Goal: Information Seeking & Learning: Check status

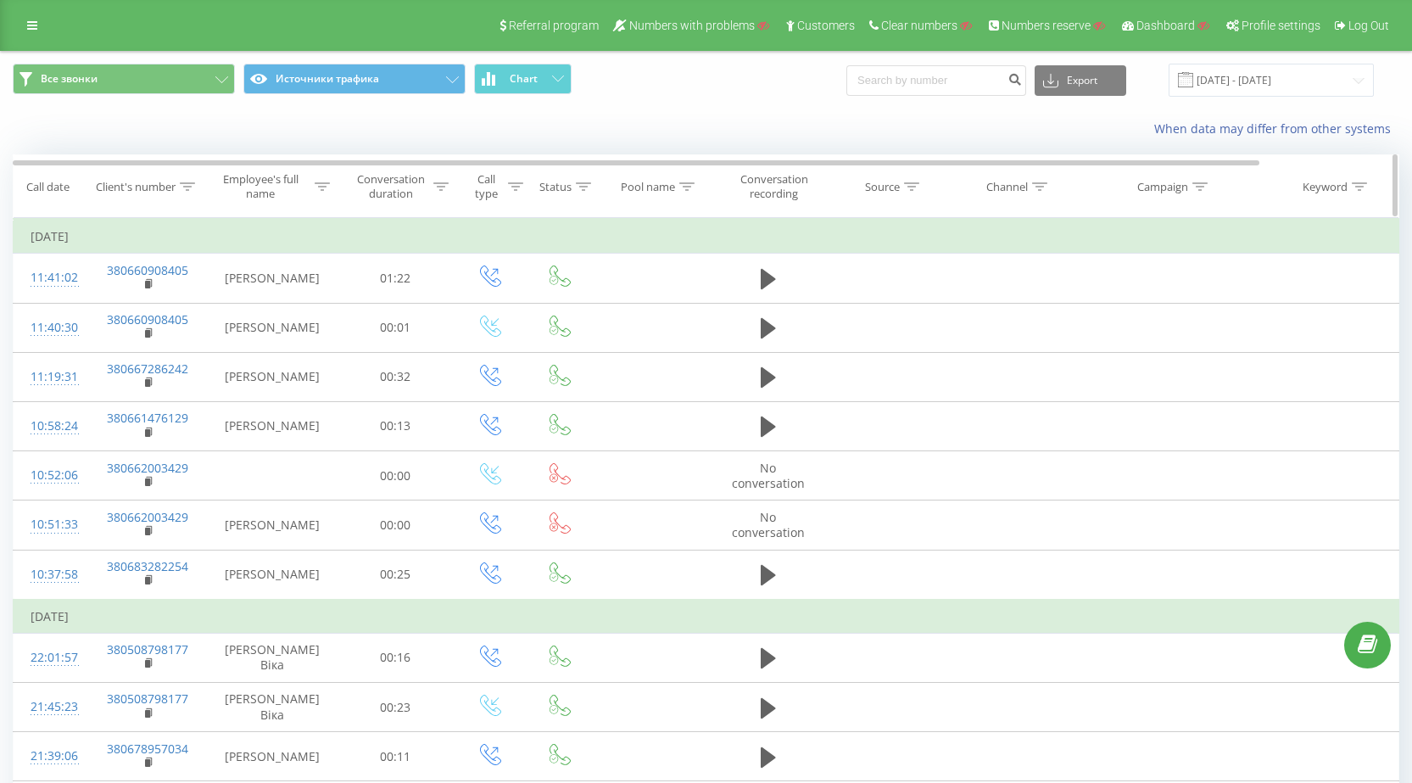
click at [186, 190] on icon at bounding box center [187, 186] width 15 height 8
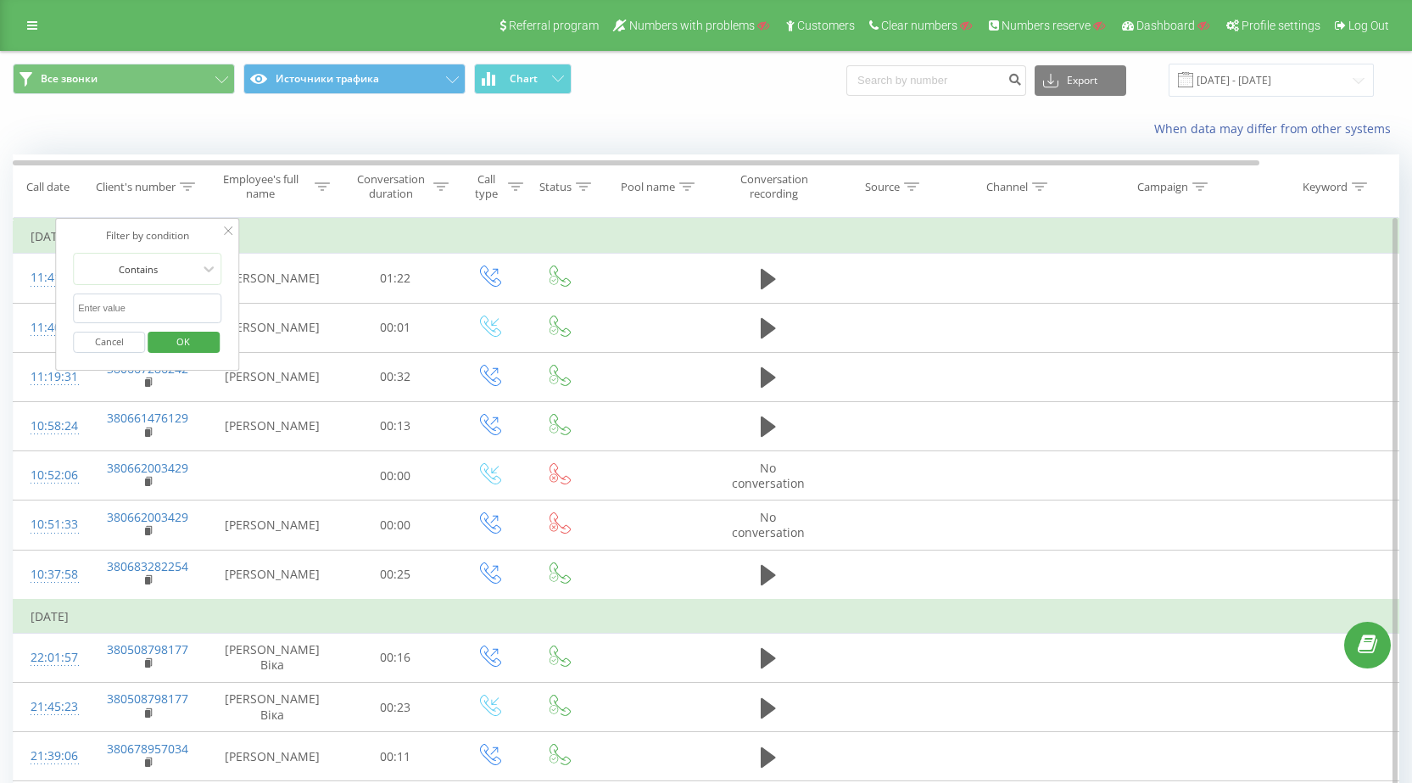
click at [126, 307] on input "text" at bounding box center [147, 308] width 149 height 30
type input "50937"
click button "OK" at bounding box center [184, 342] width 72 height 21
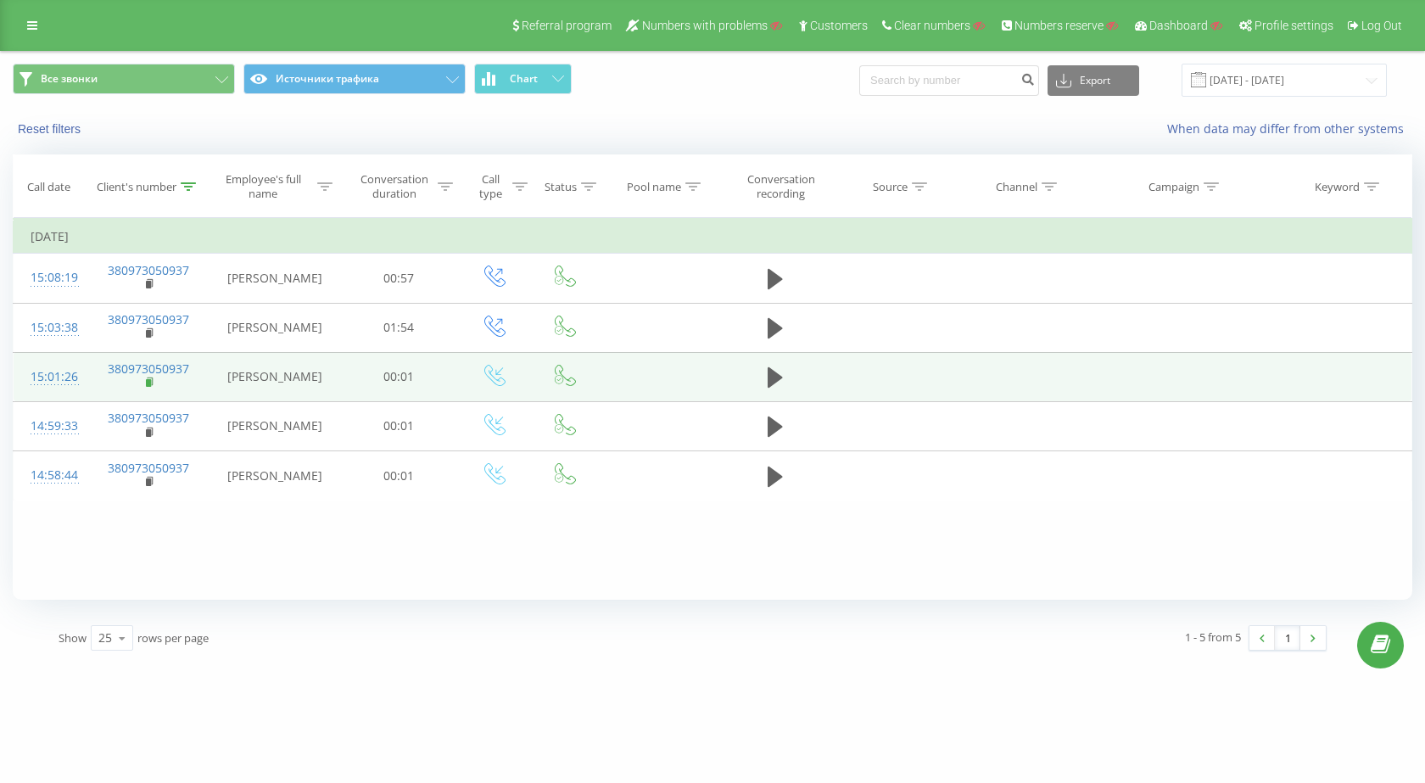
click at [150, 379] on icon at bounding box center [150, 383] width 9 height 12
click at [150, 380] on rect at bounding box center [148, 383] width 5 height 8
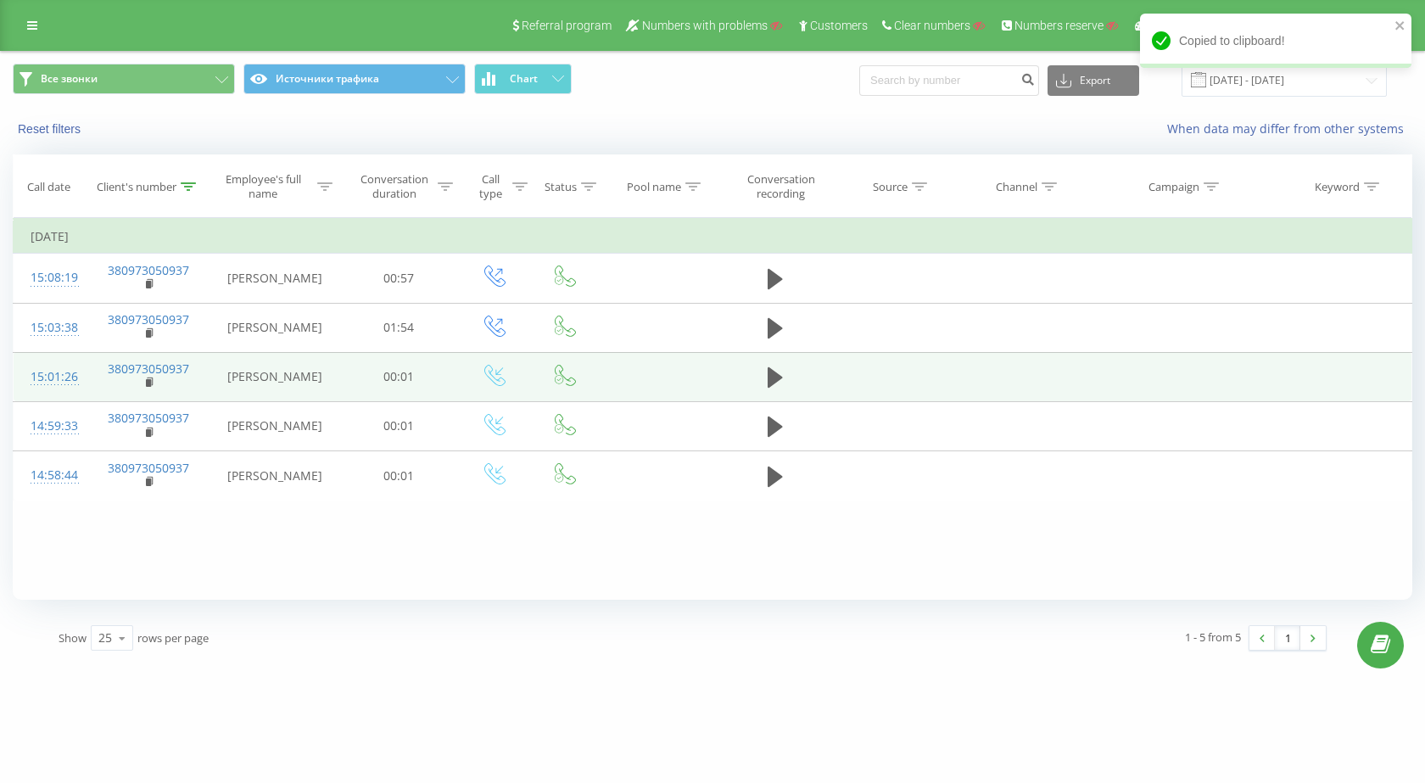
click at [71, 378] on div "15:01:26" at bounding box center [51, 376] width 41 height 33
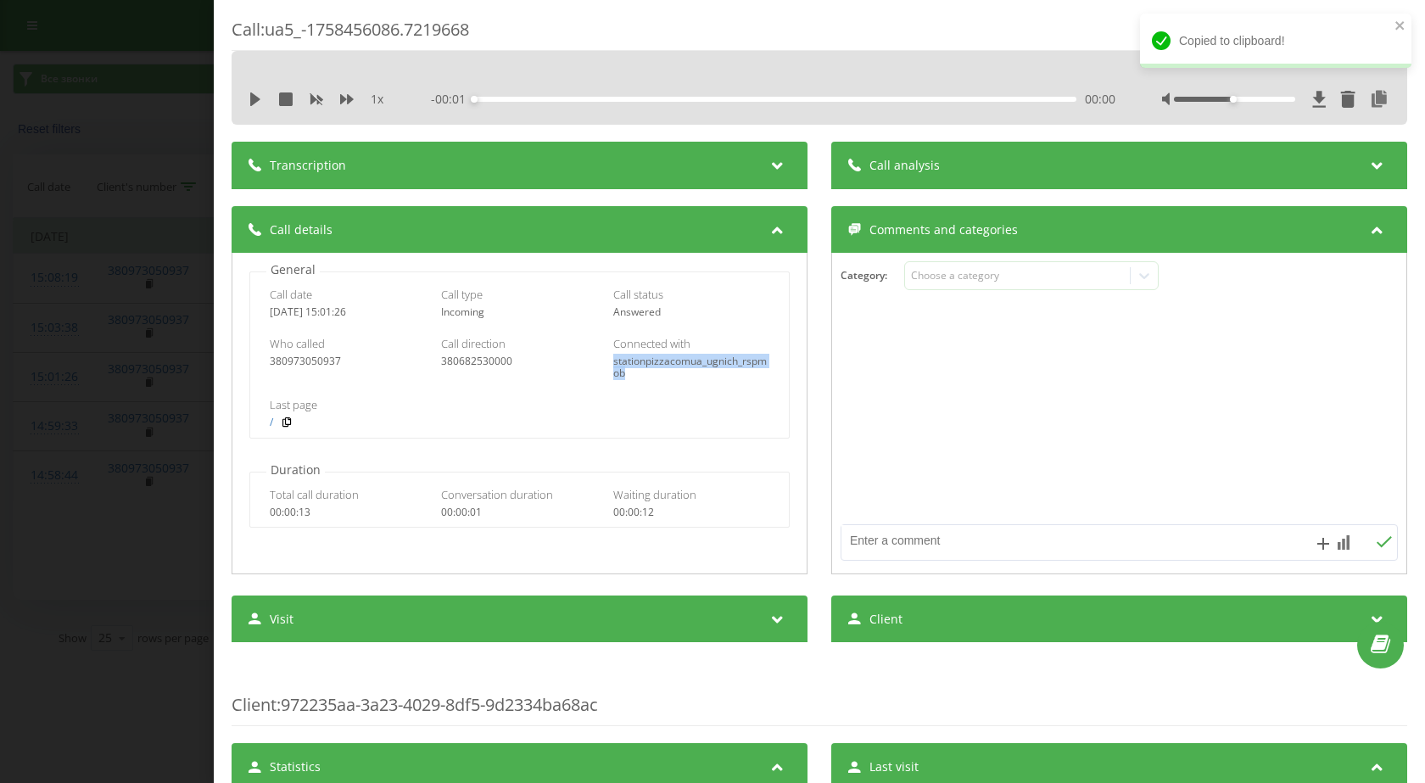
drag, startPoint x: 619, startPoint y: 368, endPoint x: 637, endPoint y: 382, distance: 22.4
click at [636, 383] on div "Who called 380973050937 Call direction 380682530000 Connected with stationpizza…" at bounding box center [519, 357] width 539 height 61
copy div "stationpizzacomua_ugnich_rspmob"
click at [80, 481] on div "Call : ua5_-1758456086.7219668 1 x - 00:01 00:00 00:00 Transcription For AI ana…" at bounding box center [712, 391] width 1425 height 783
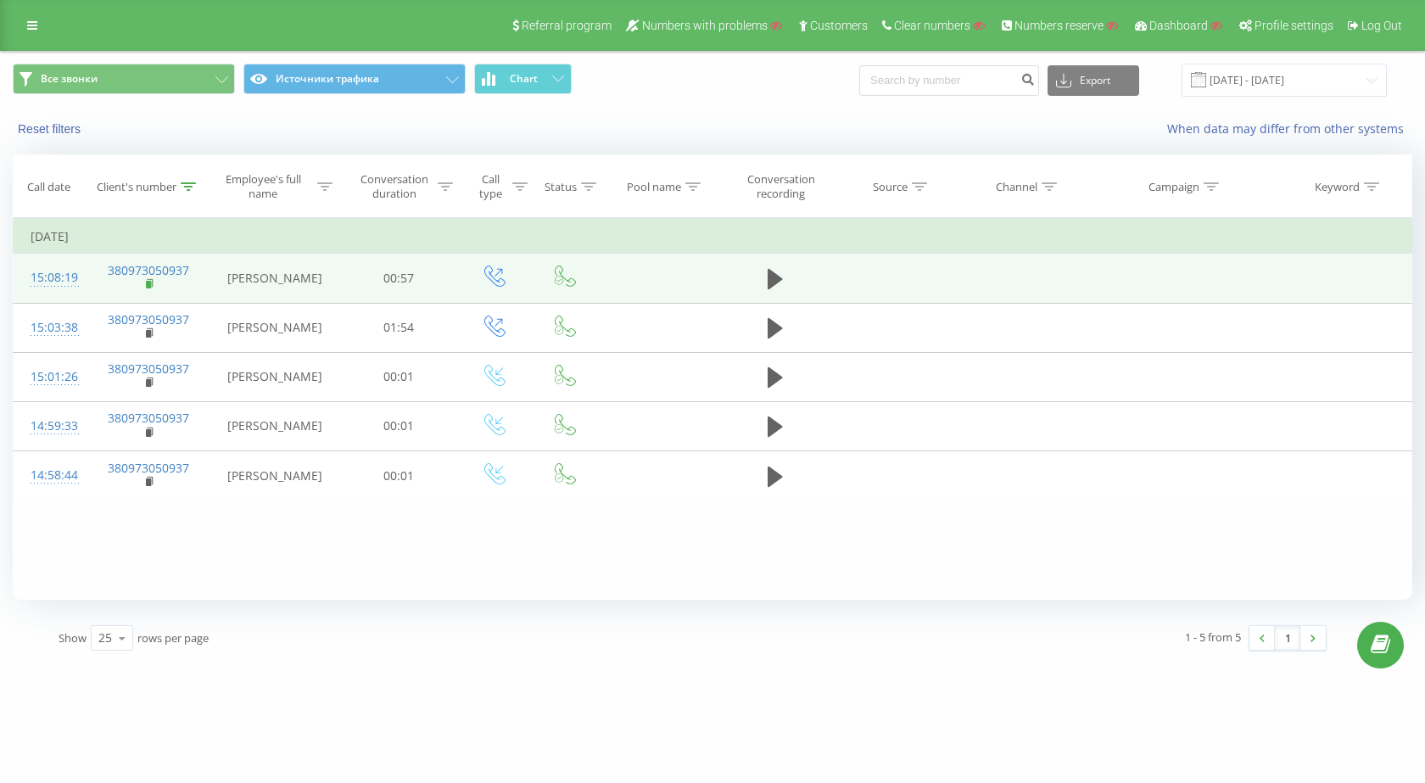
click at [148, 282] on rect at bounding box center [148, 285] width 5 height 8
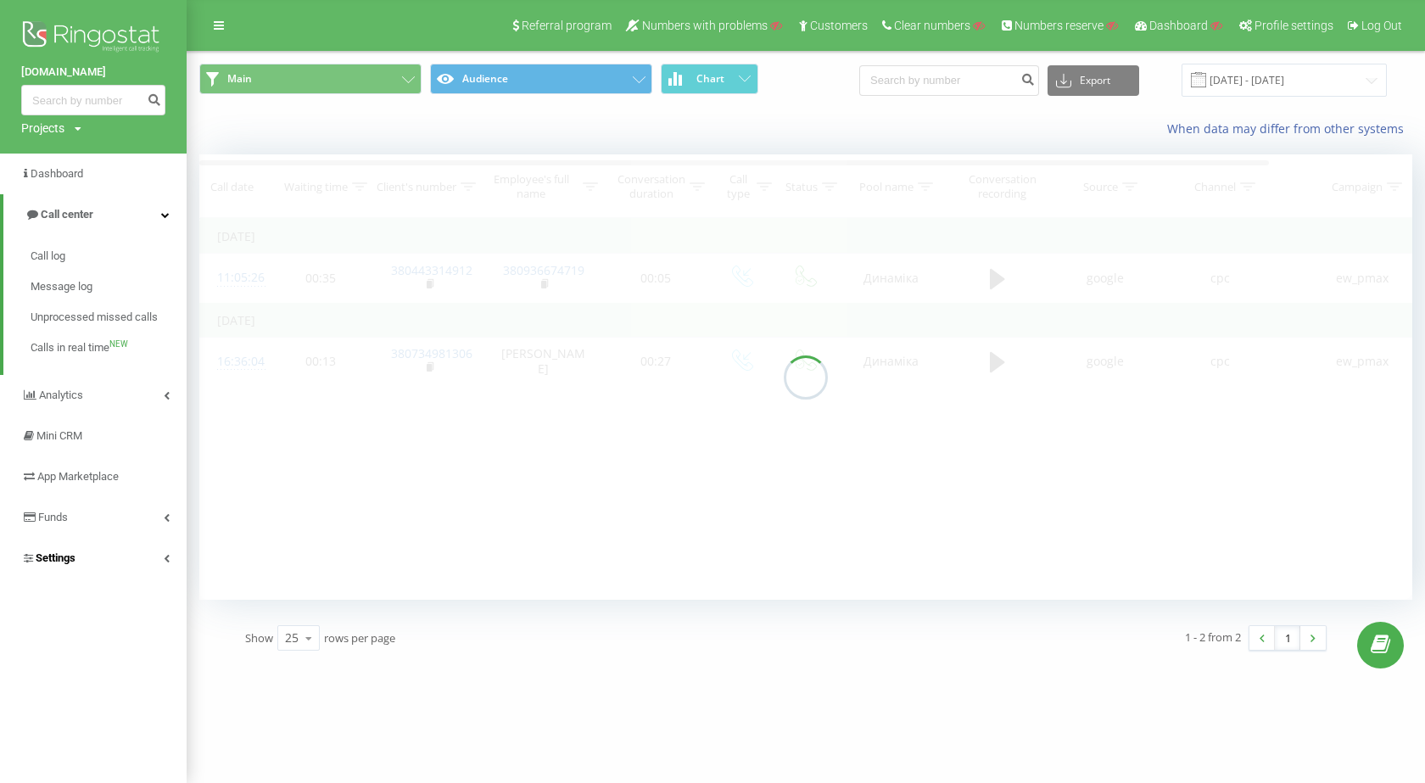
click at [94, 544] on link "Settings" at bounding box center [93, 558] width 187 height 41
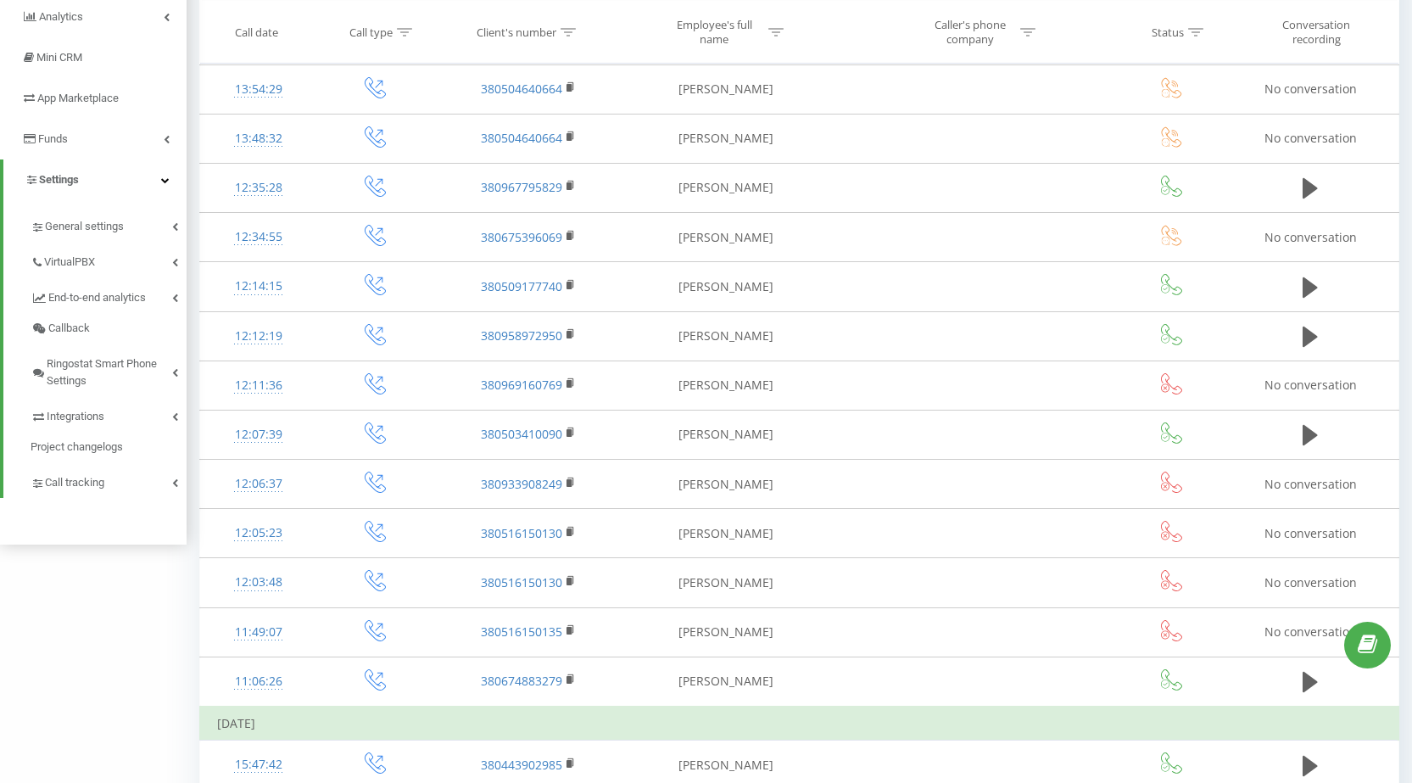
scroll to position [254, 0]
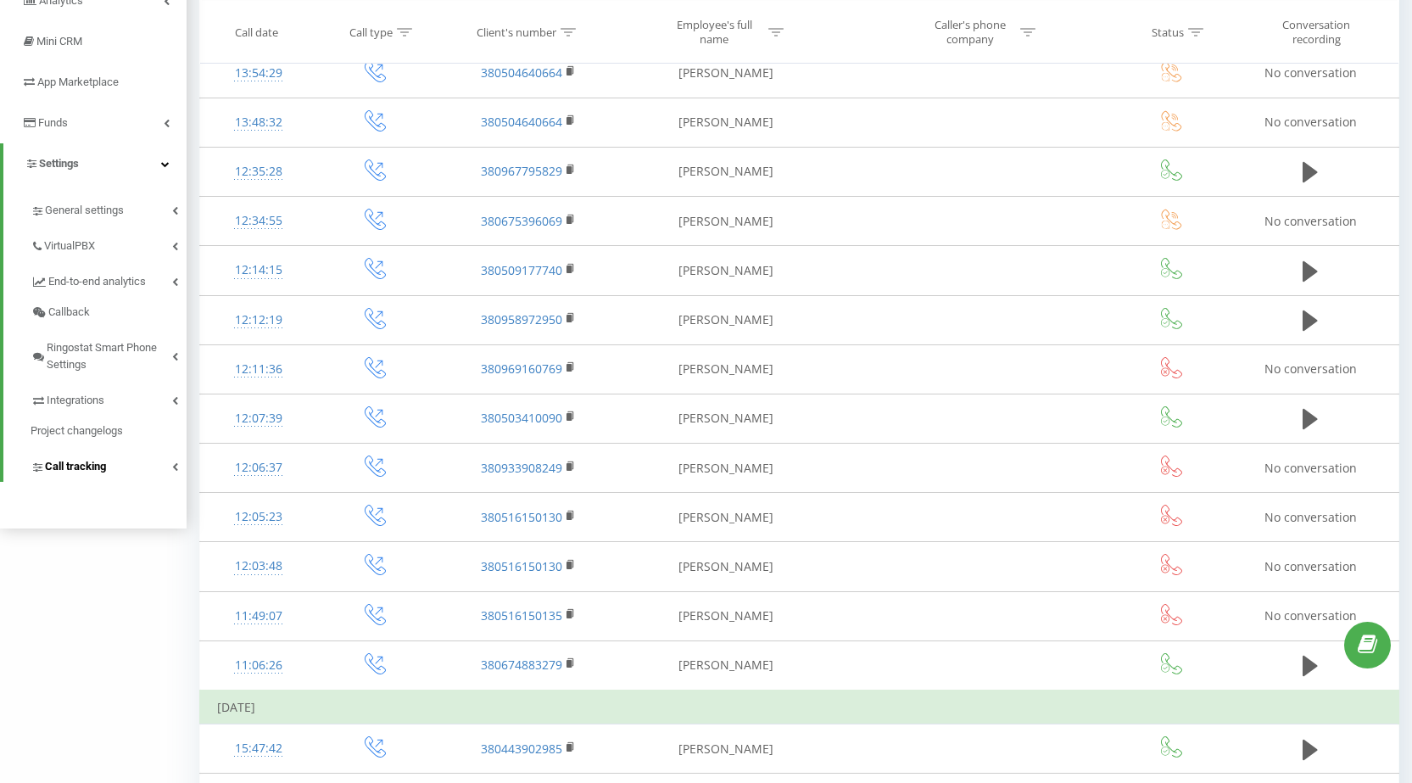
click at [123, 457] on link "Call tracking" at bounding box center [109, 464] width 156 height 36
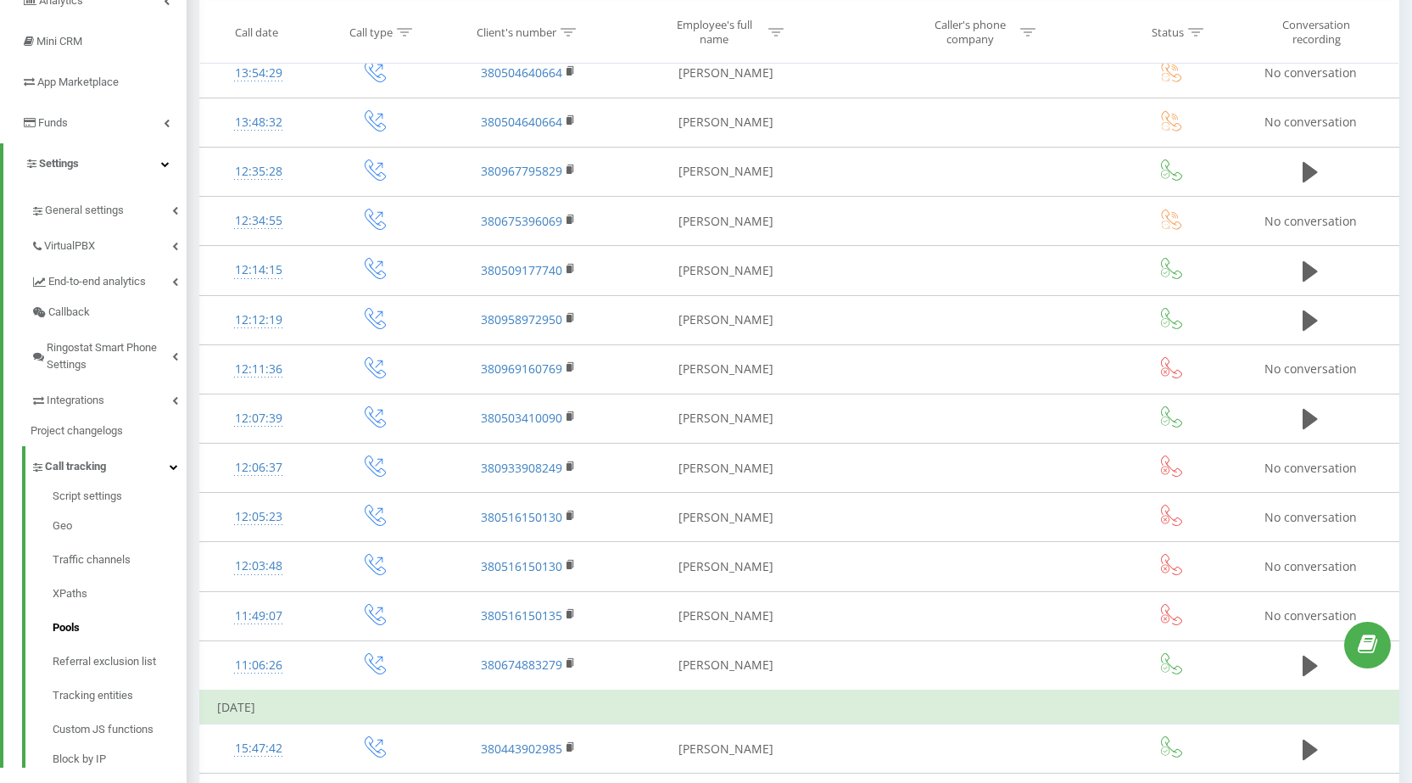
click at [109, 617] on link "Pools" at bounding box center [120, 628] width 134 height 34
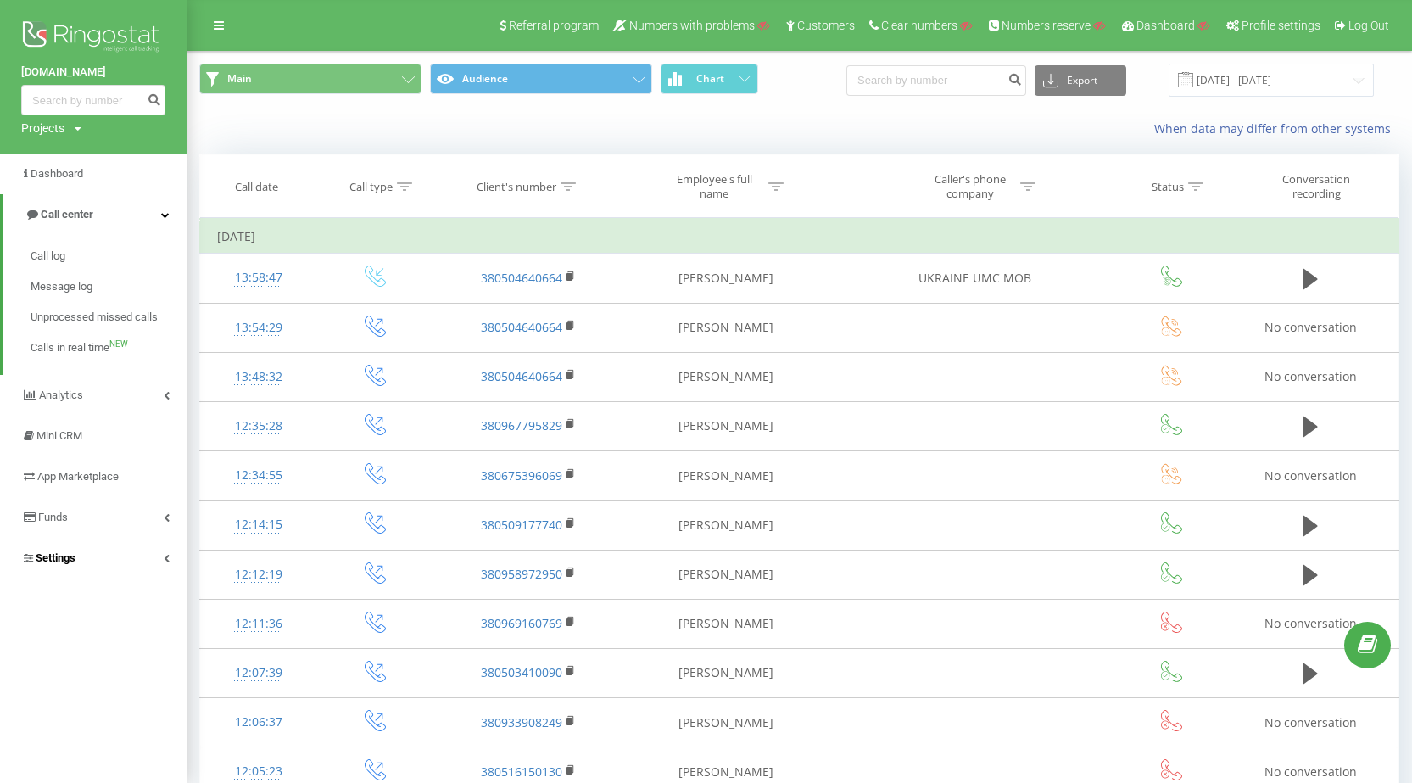
click at [62, 556] on span "Settings" at bounding box center [56, 557] width 40 height 13
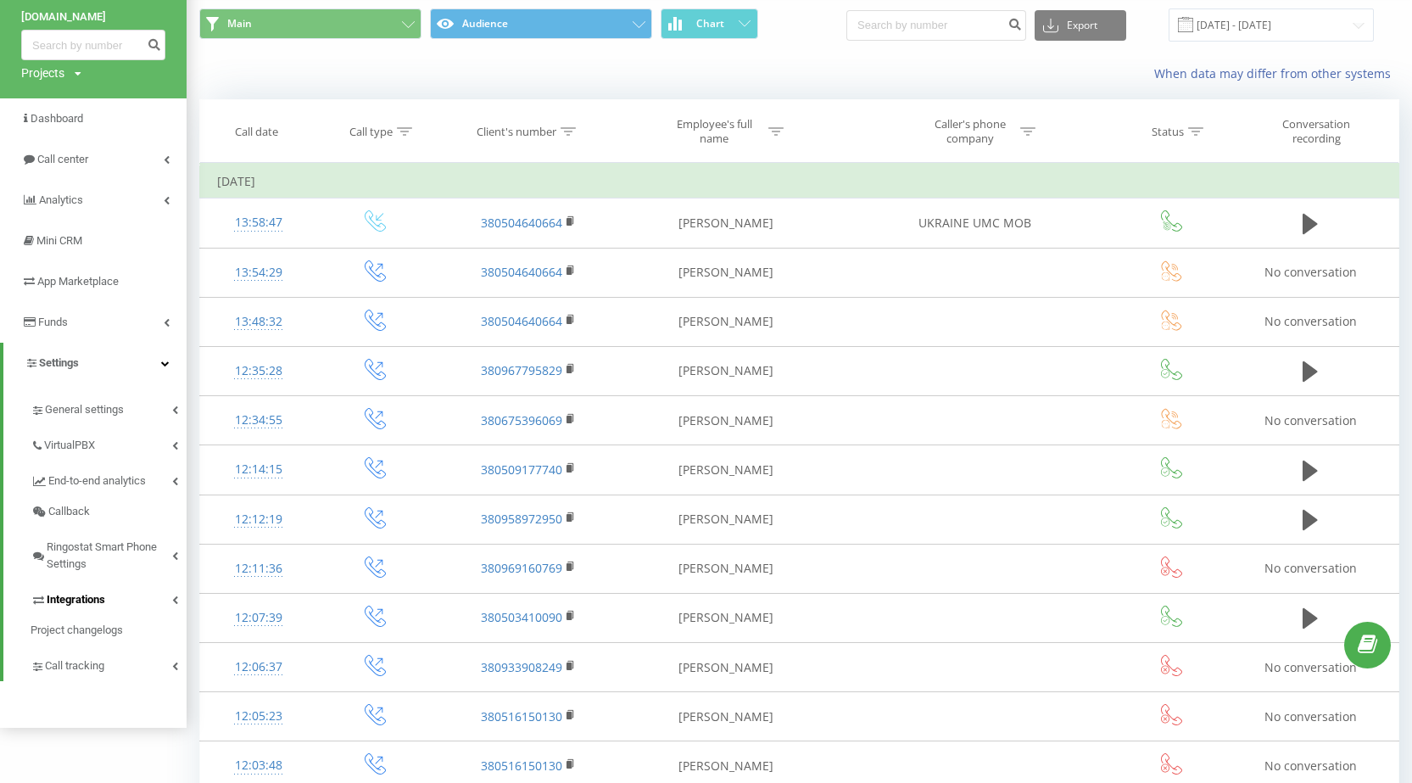
scroll to position [85, 0]
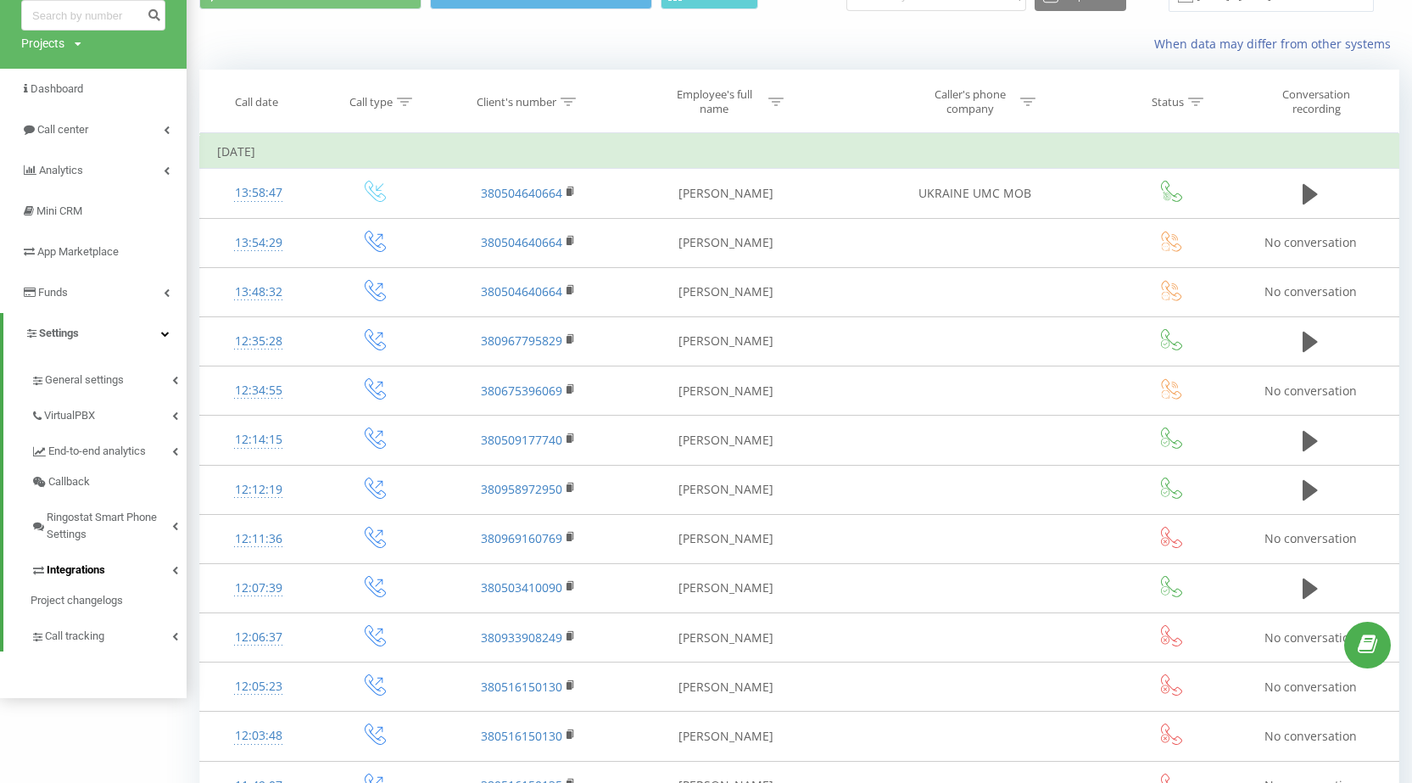
click at [105, 561] on link "Integrations" at bounding box center [109, 568] width 156 height 36
click at [103, 600] on span "Webhooks 2.0" at bounding box center [87, 599] width 69 height 17
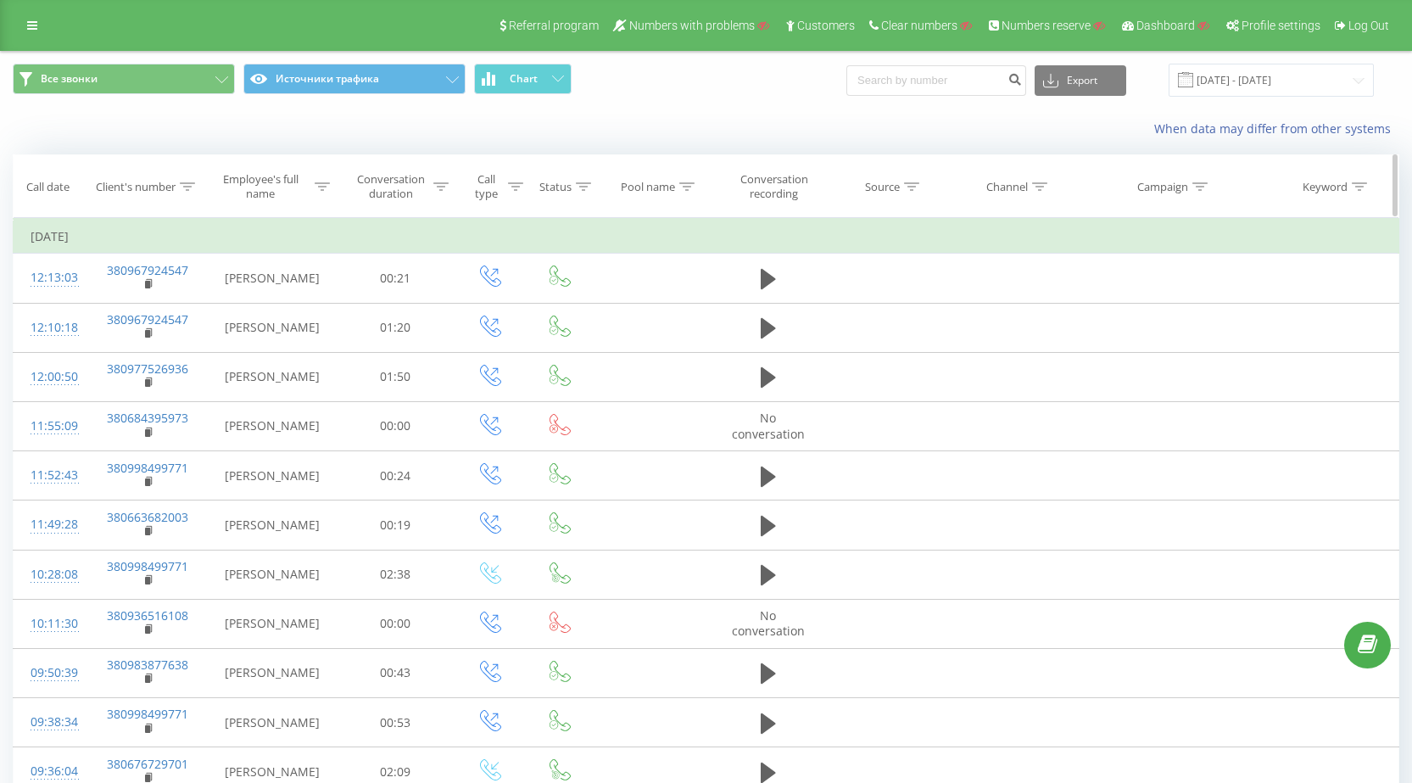
click at [193, 190] on icon at bounding box center [187, 186] width 15 height 8
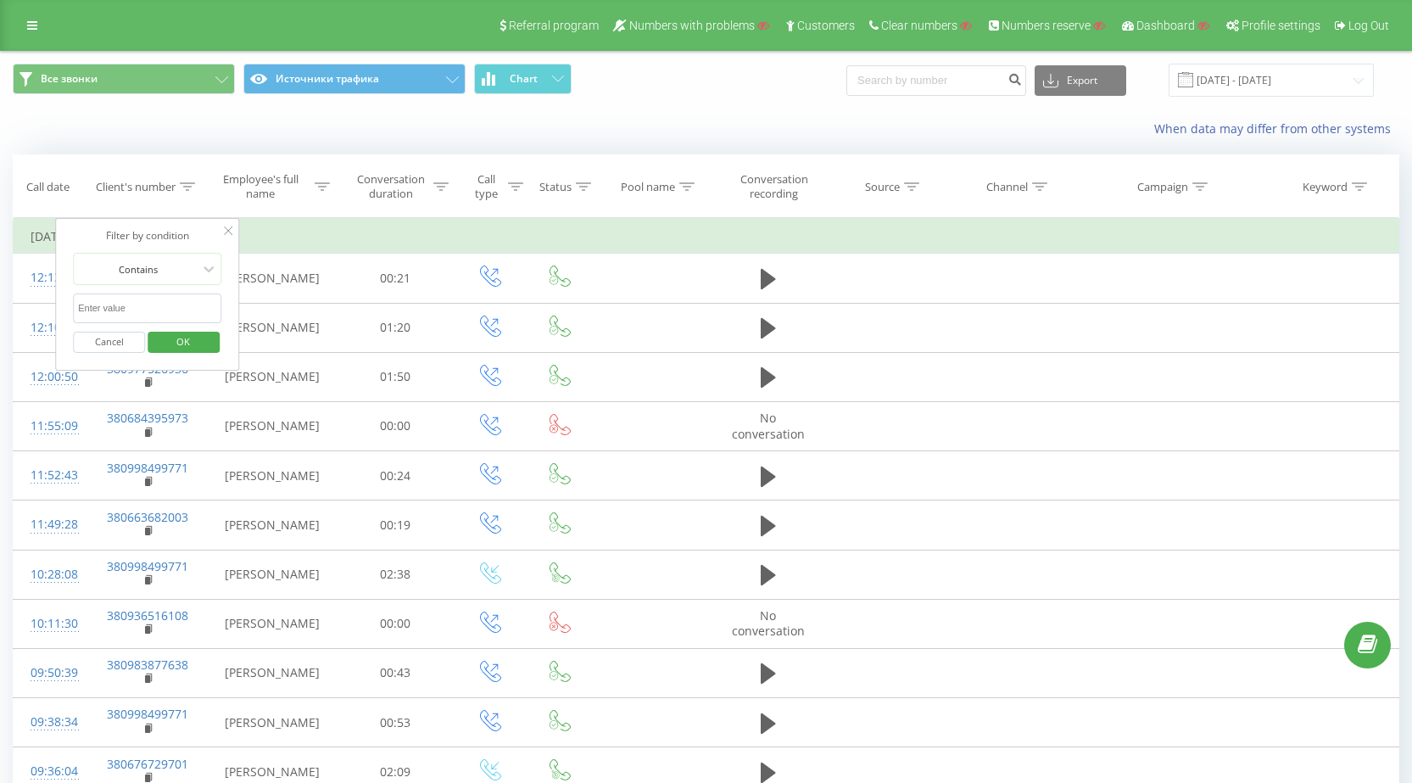
paste input "380979495459"
click at [165, 308] on input "text" at bounding box center [147, 308] width 149 height 30
type input "380979495459"
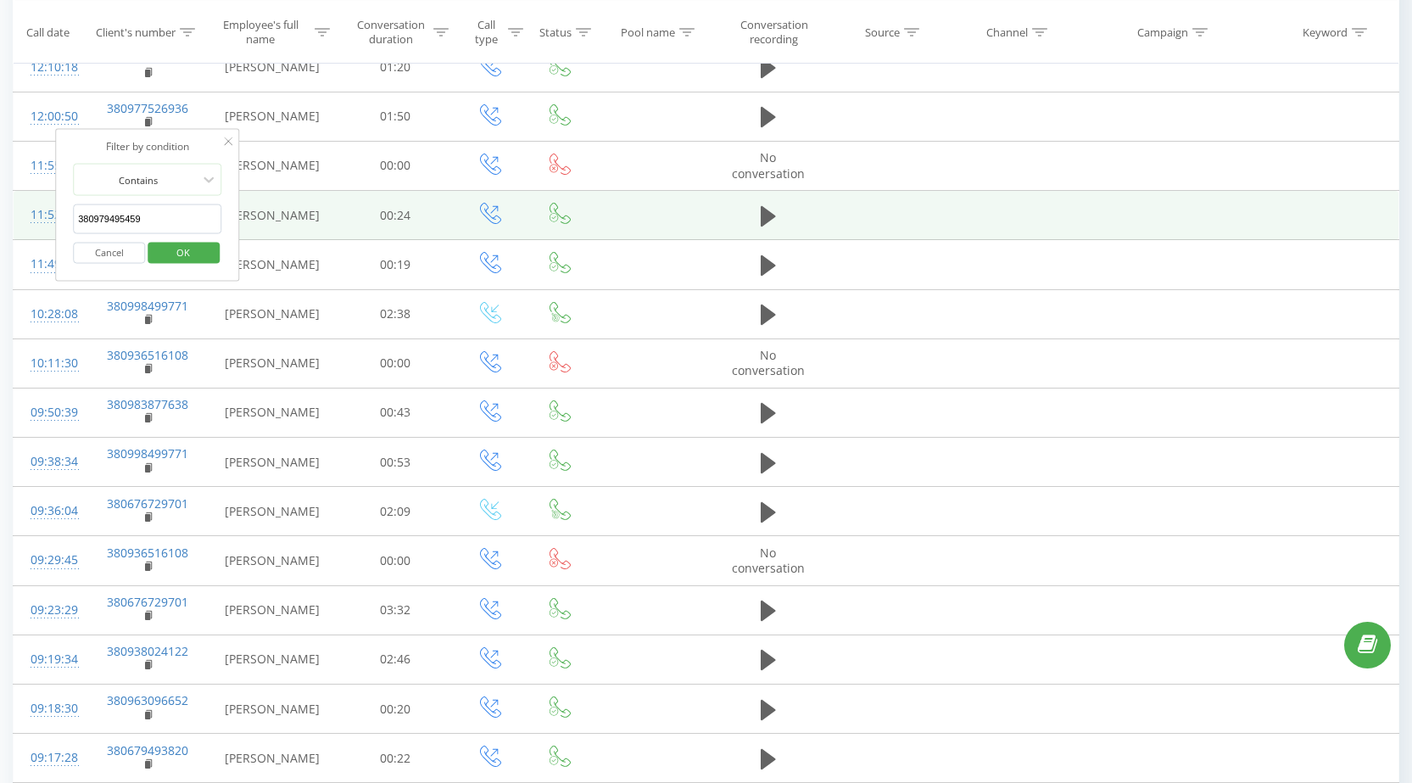
scroll to position [170, 0]
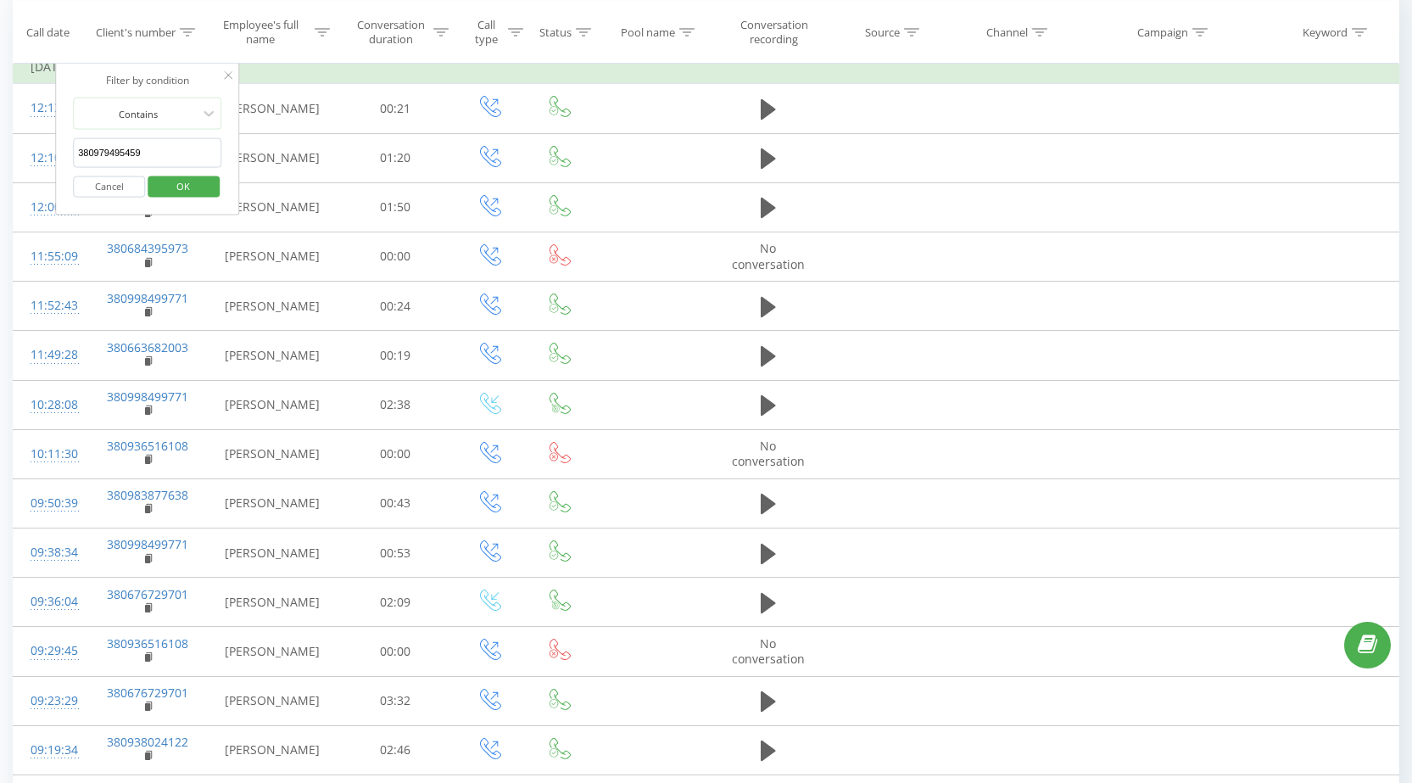
click at [185, 187] on span "OK" at bounding box center [182, 185] width 47 height 26
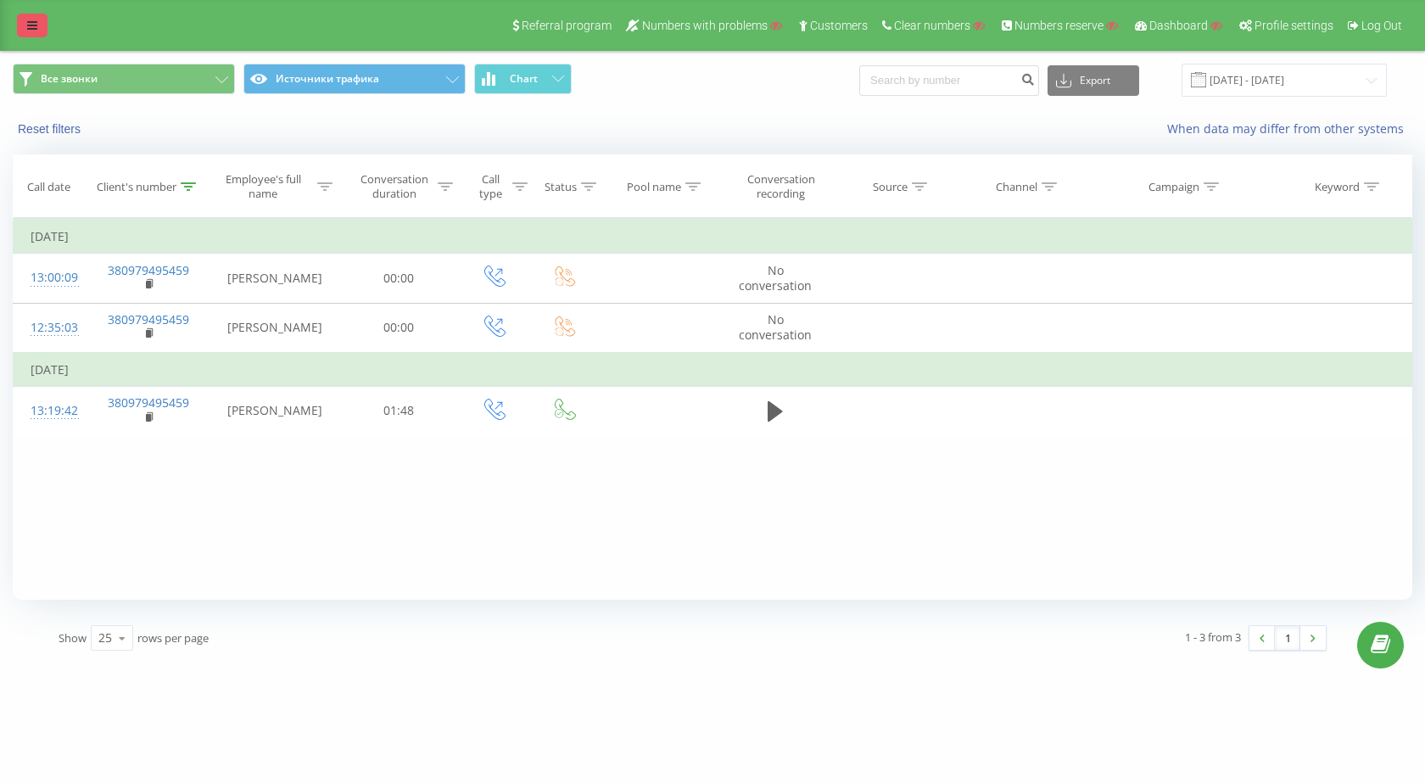
click at [39, 19] on link at bounding box center [32, 26] width 31 height 24
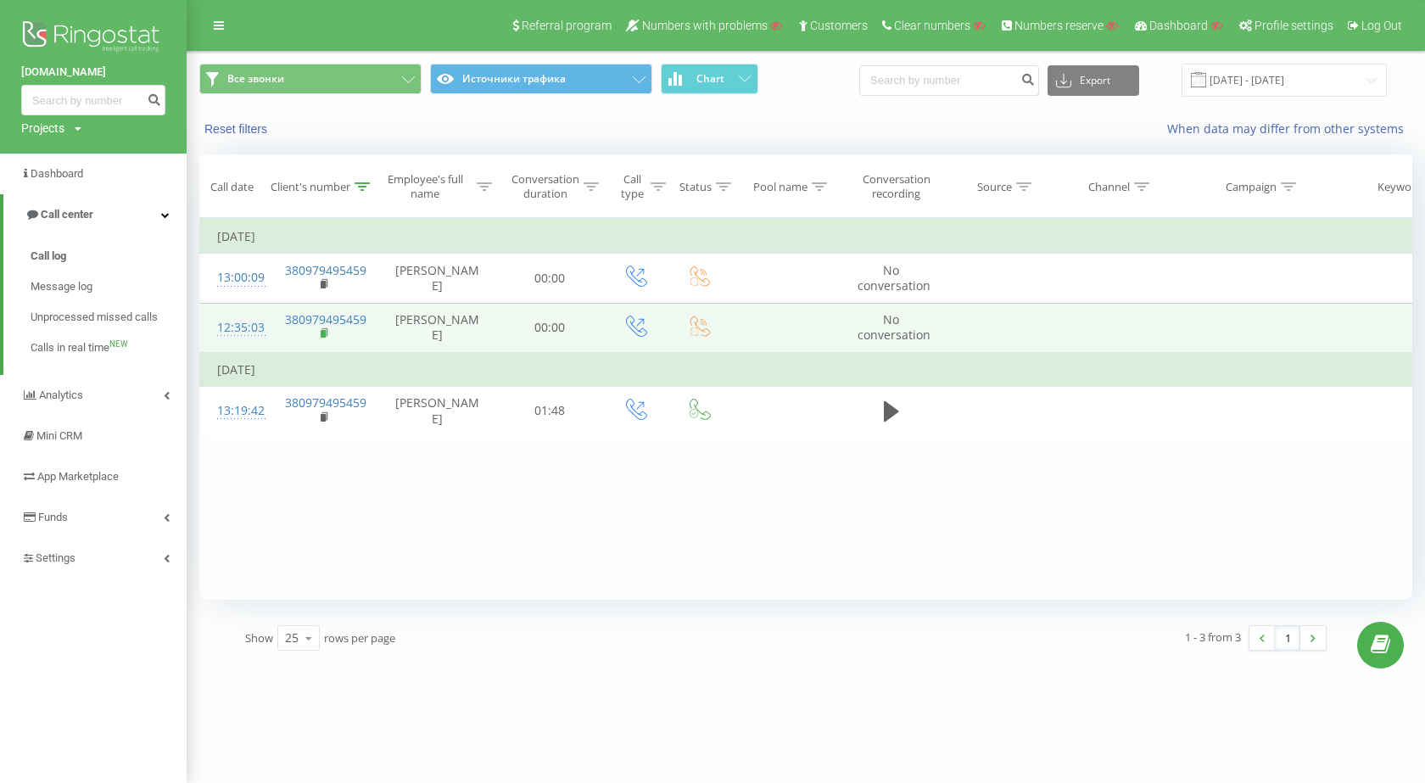
click at [325, 338] on rect at bounding box center [323, 334] width 5 height 8
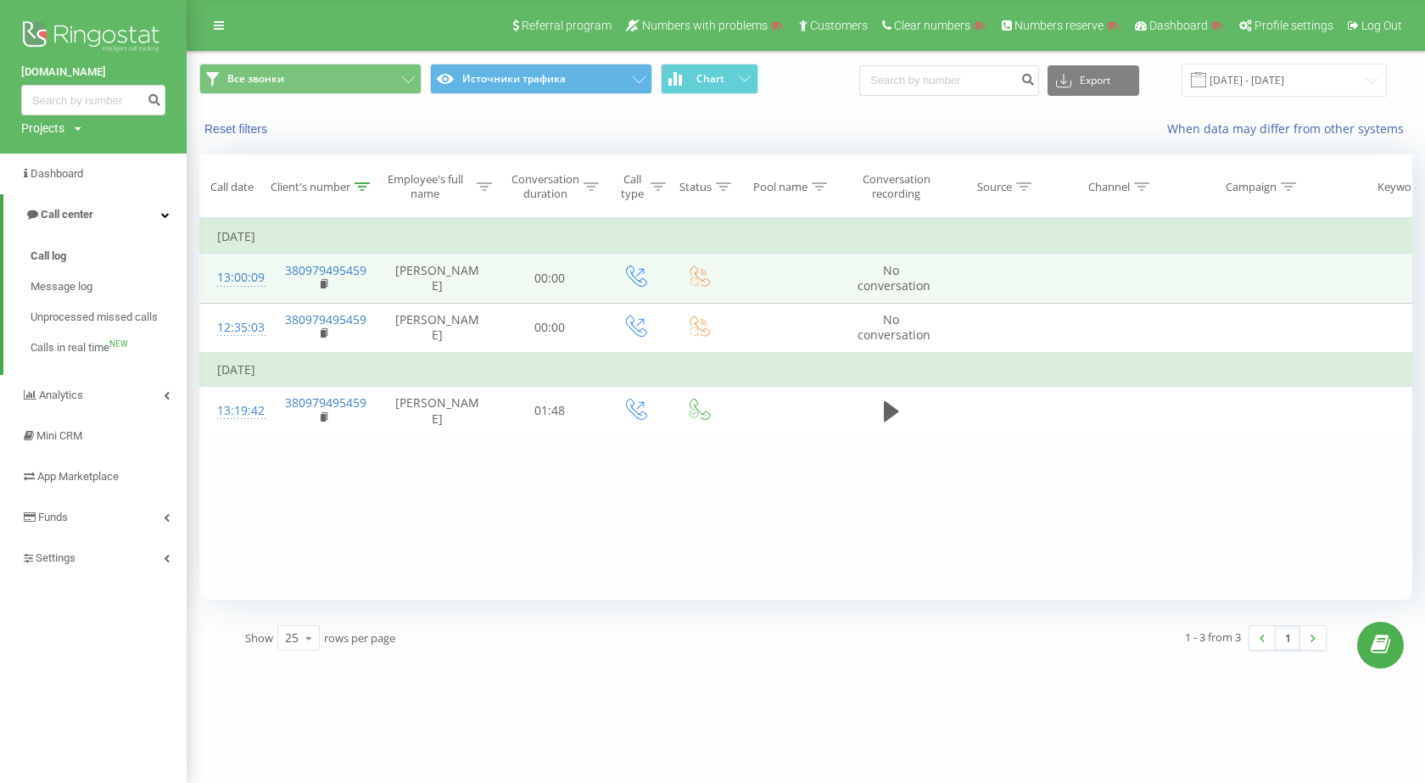
click at [317, 295] on td "380979495459" at bounding box center [323, 278] width 110 height 49
click at [322, 288] on rect at bounding box center [323, 285] width 5 height 8
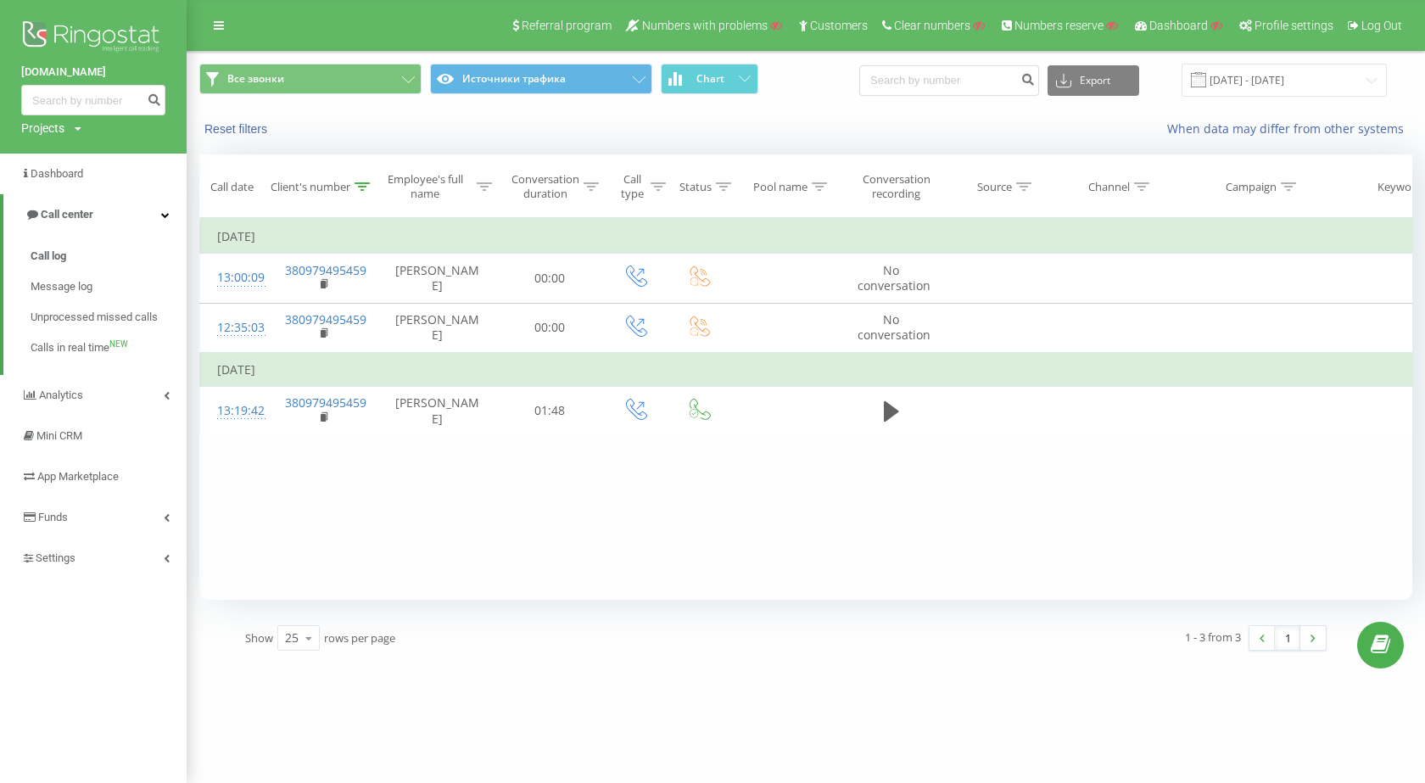
click at [56, 131] on div "Projects" at bounding box center [42, 128] width 43 height 17
drag, startPoint x: 60, startPoint y: 158, endPoint x: 93, endPoint y: 158, distance: 33.1
click at [60, 158] on input "text" at bounding box center [68, 154] width 85 height 25
paste input "stationpizza.com.ua"
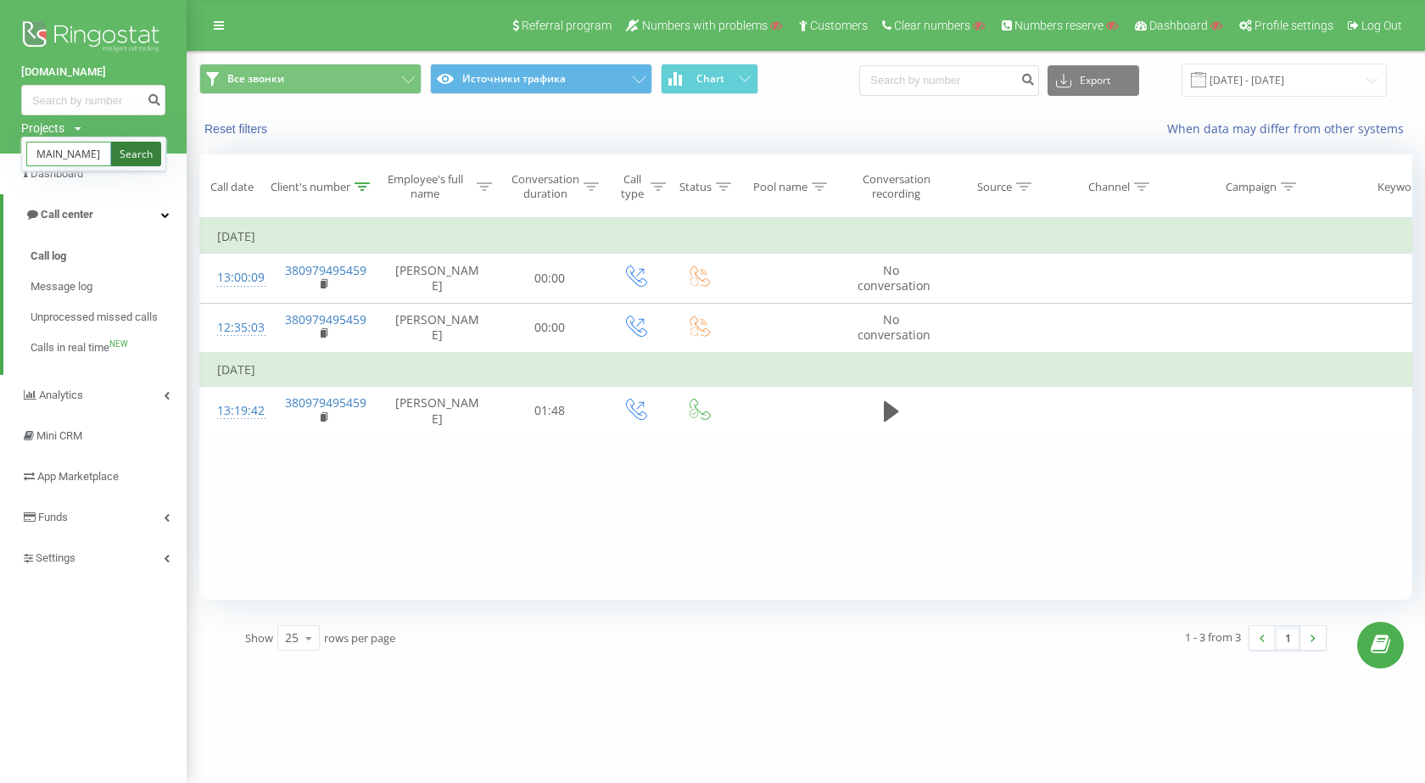
type input "stationpizza.com.ua"
drag, startPoint x: 140, startPoint y: 156, endPoint x: 213, endPoint y: 150, distance: 73.2
click at [139, 156] on link "Search" at bounding box center [136, 154] width 50 height 25
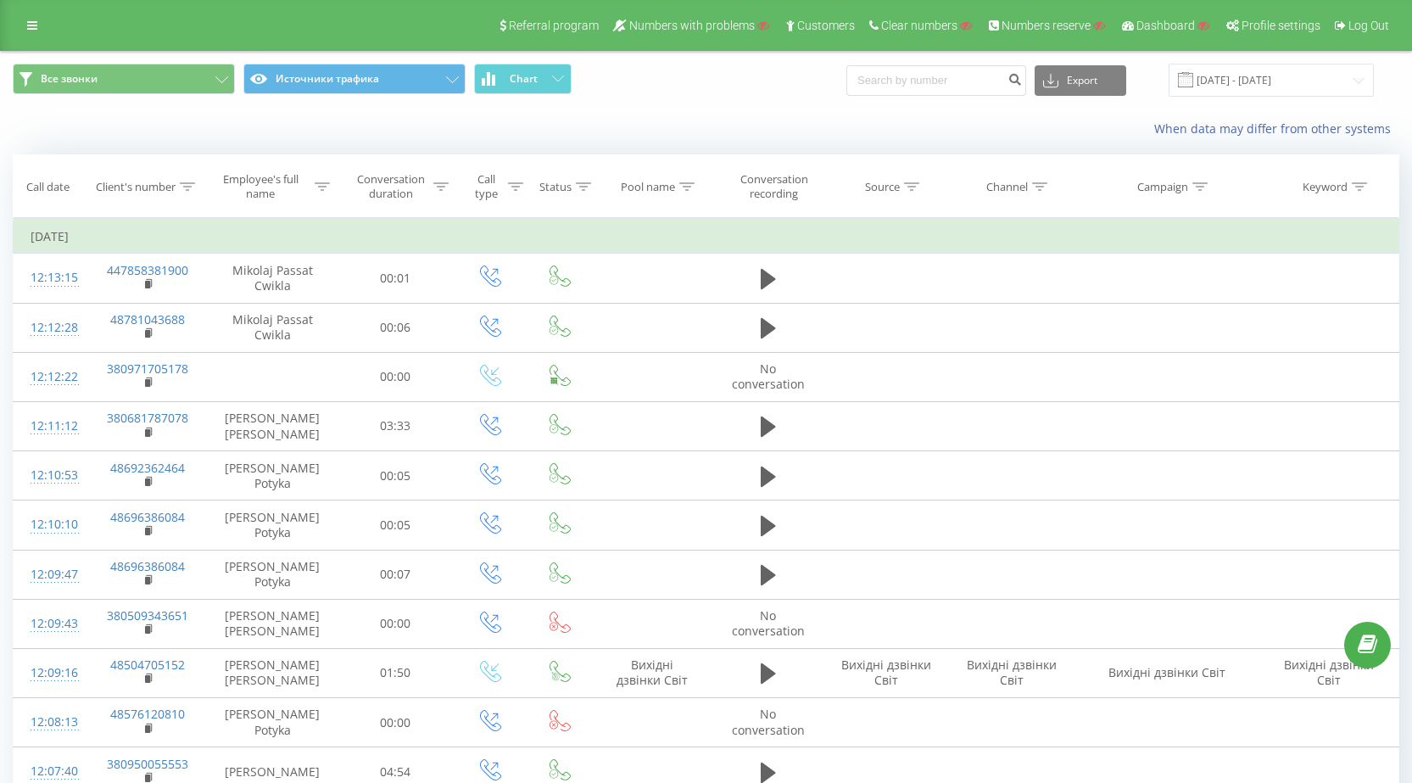
click at [31, 25] on icon at bounding box center [32, 26] width 10 height 12
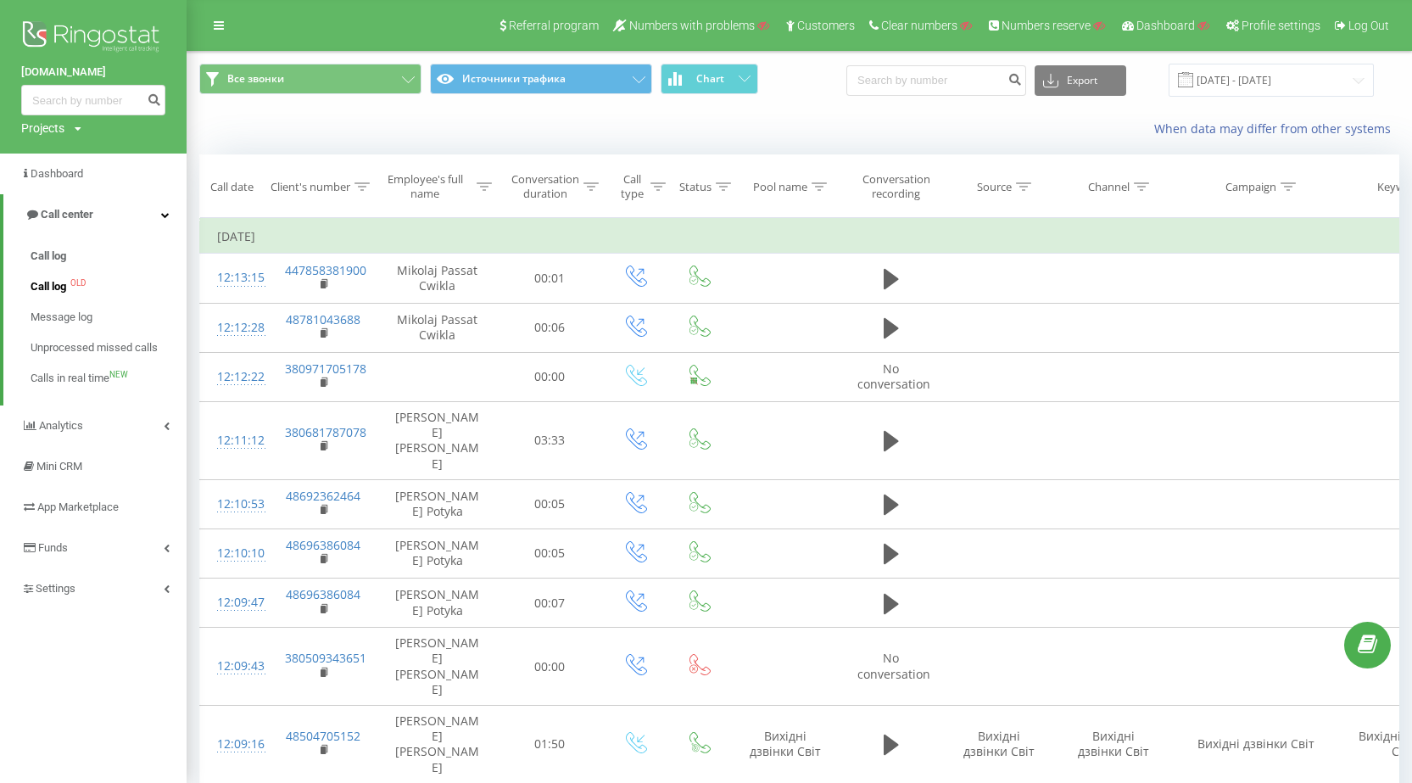
click at [75, 294] on span "Call log OLD" at bounding box center [58, 286] width 55 height 17
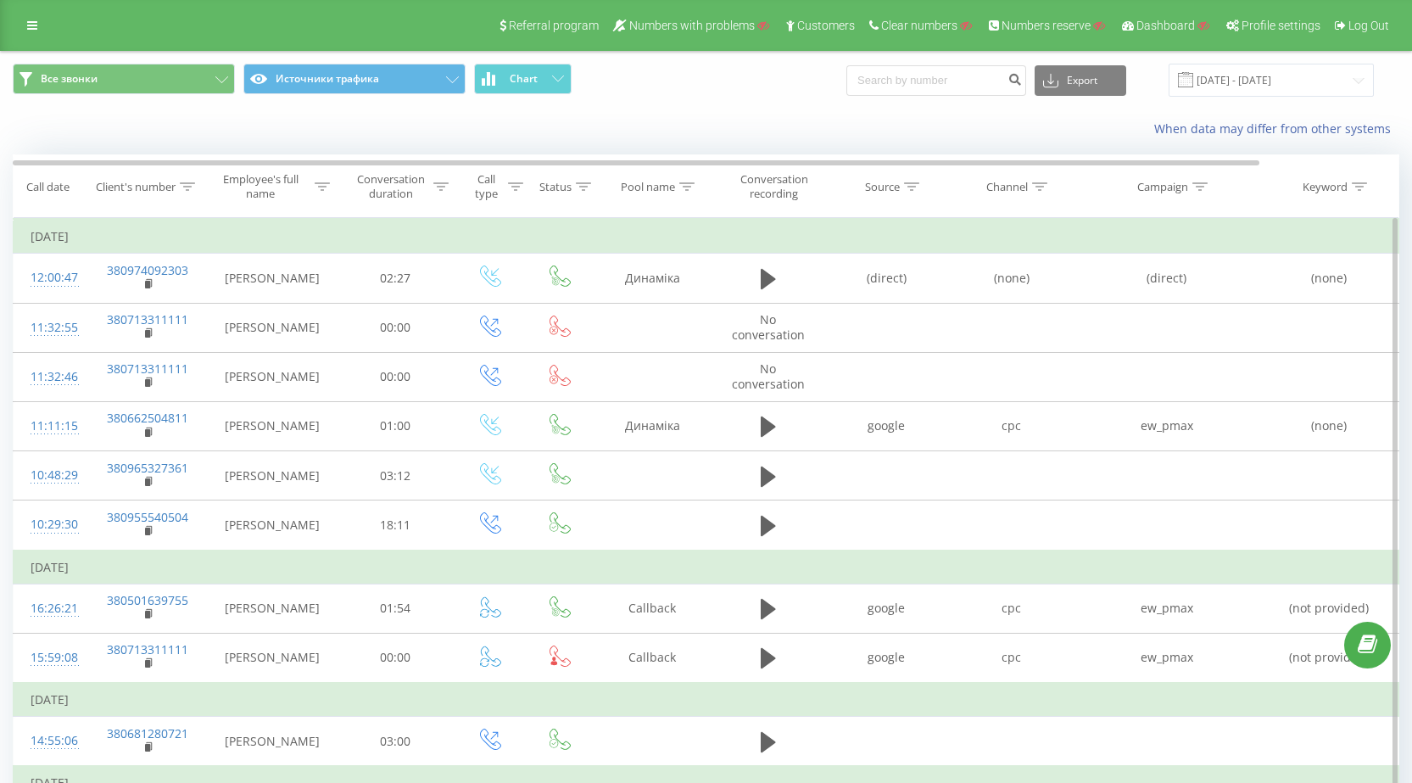
drag, startPoint x: 193, startPoint y: 189, endPoint x: 175, endPoint y: 244, distance: 58.2
click at [193, 188] on icon at bounding box center [187, 186] width 15 height 8
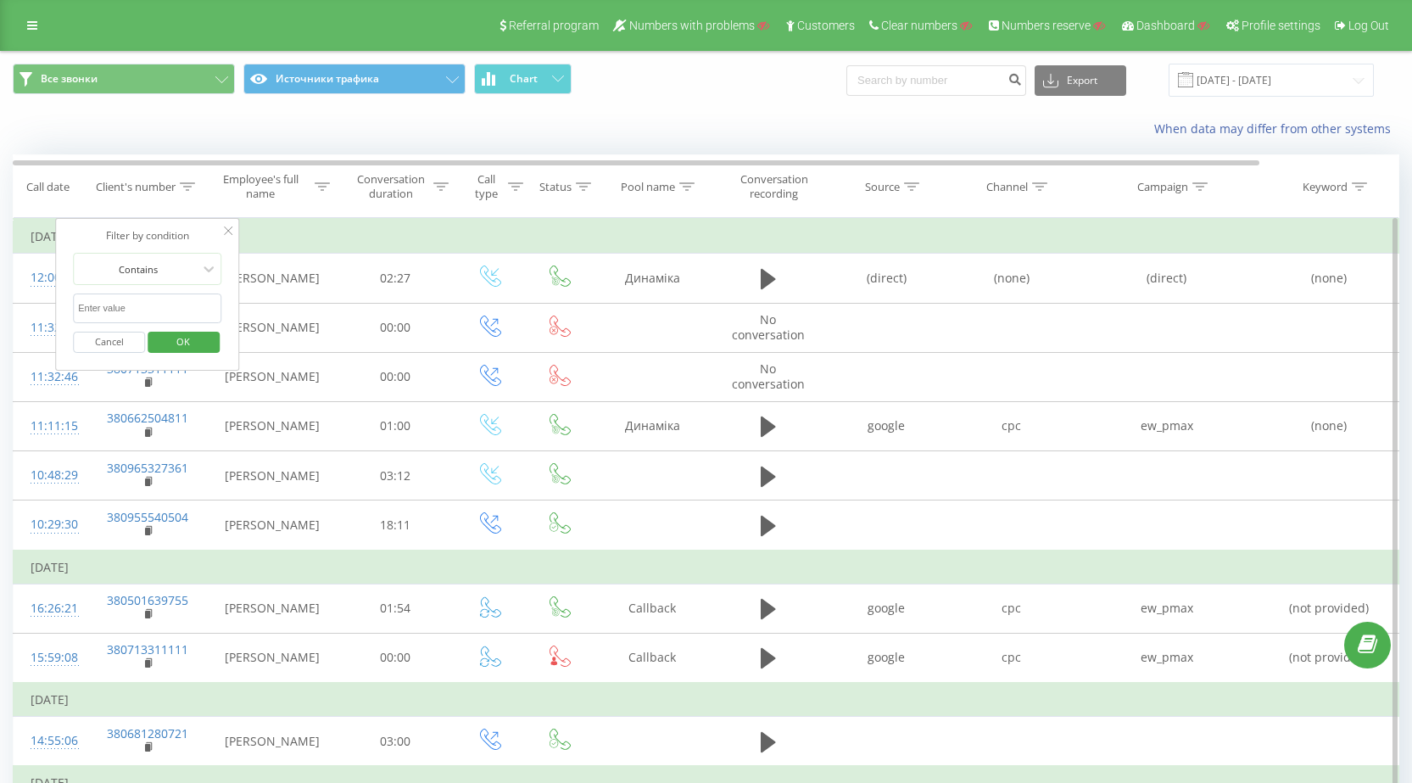
click at [158, 300] on input "text" at bounding box center [147, 308] width 149 height 30
type input "2303"
click button "OK" at bounding box center [184, 342] width 72 height 21
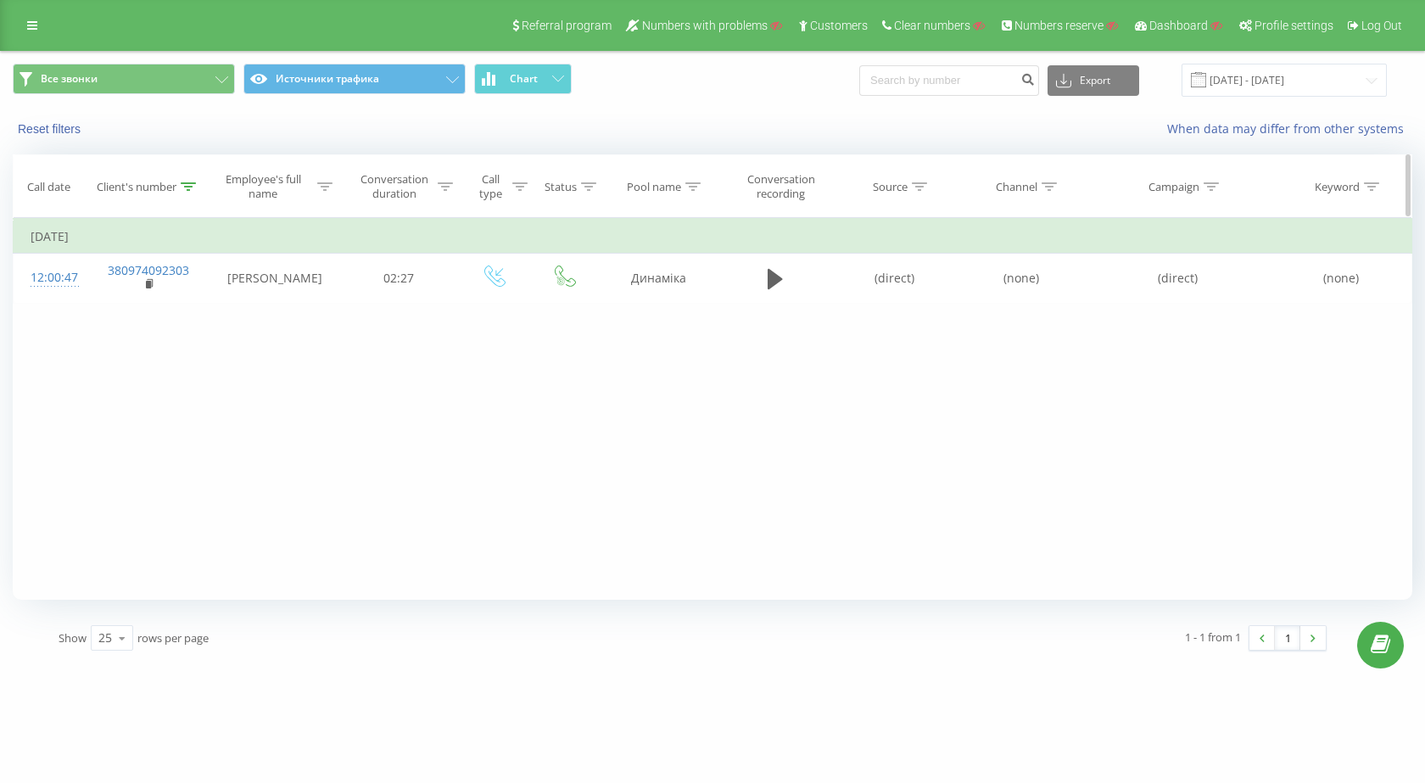
click at [185, 184] on icon at bounding box center [188, 186] width 15 height 8
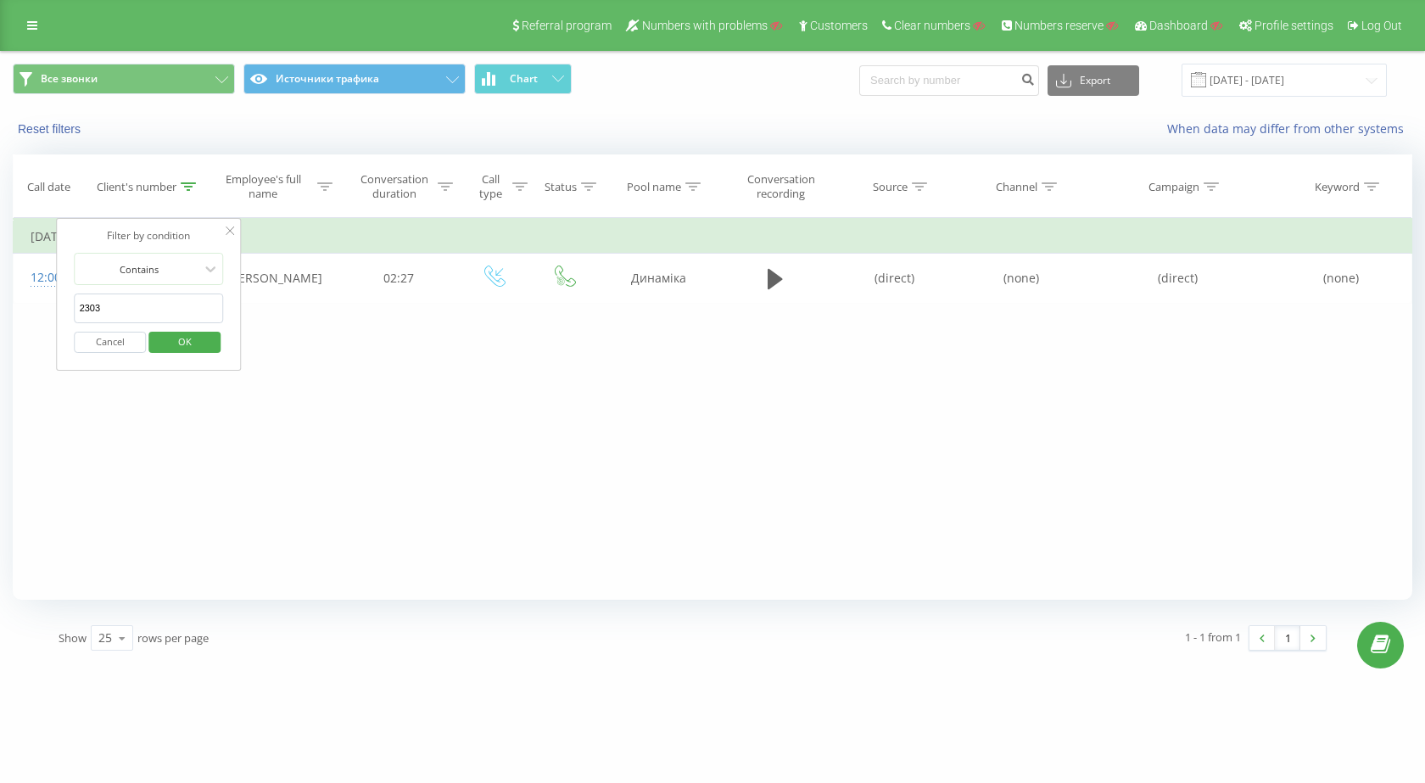
click at [125, 338] on button "Cancel" at bounding box center [111, 342] width 72 height 21
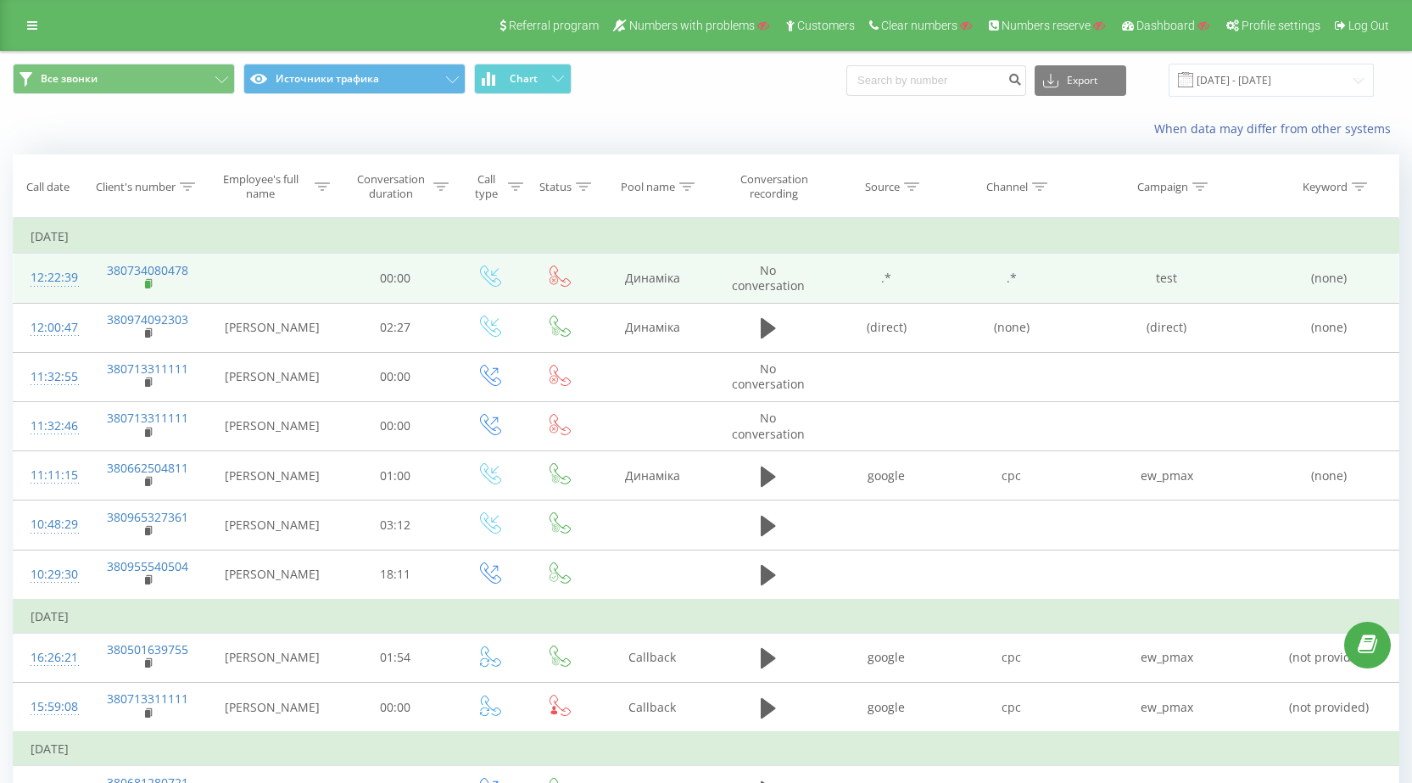
click at [150, 284] on rect at bounding box center [147, 285] width 5 height 8
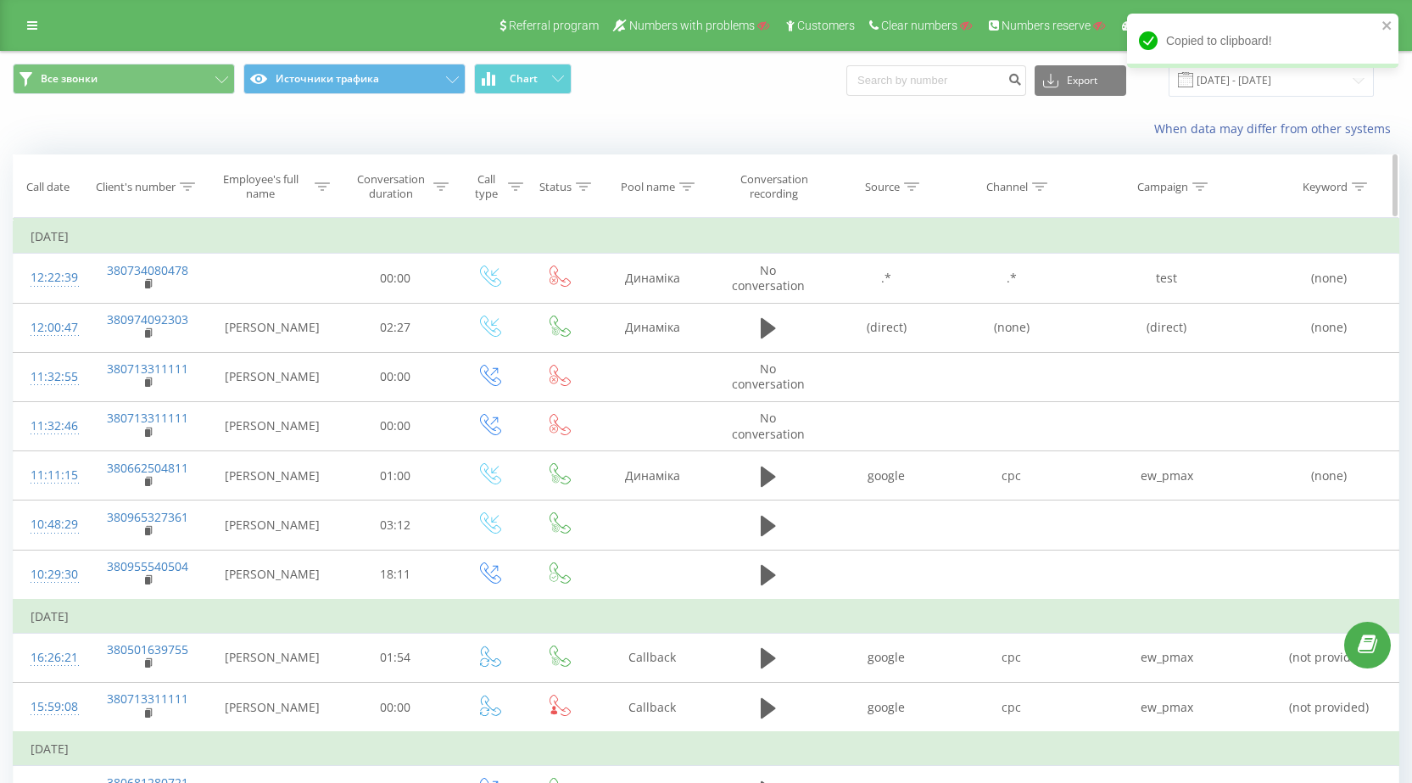
click at [194, 185] on icon at bounding box center [187, 186] width 15 height 8
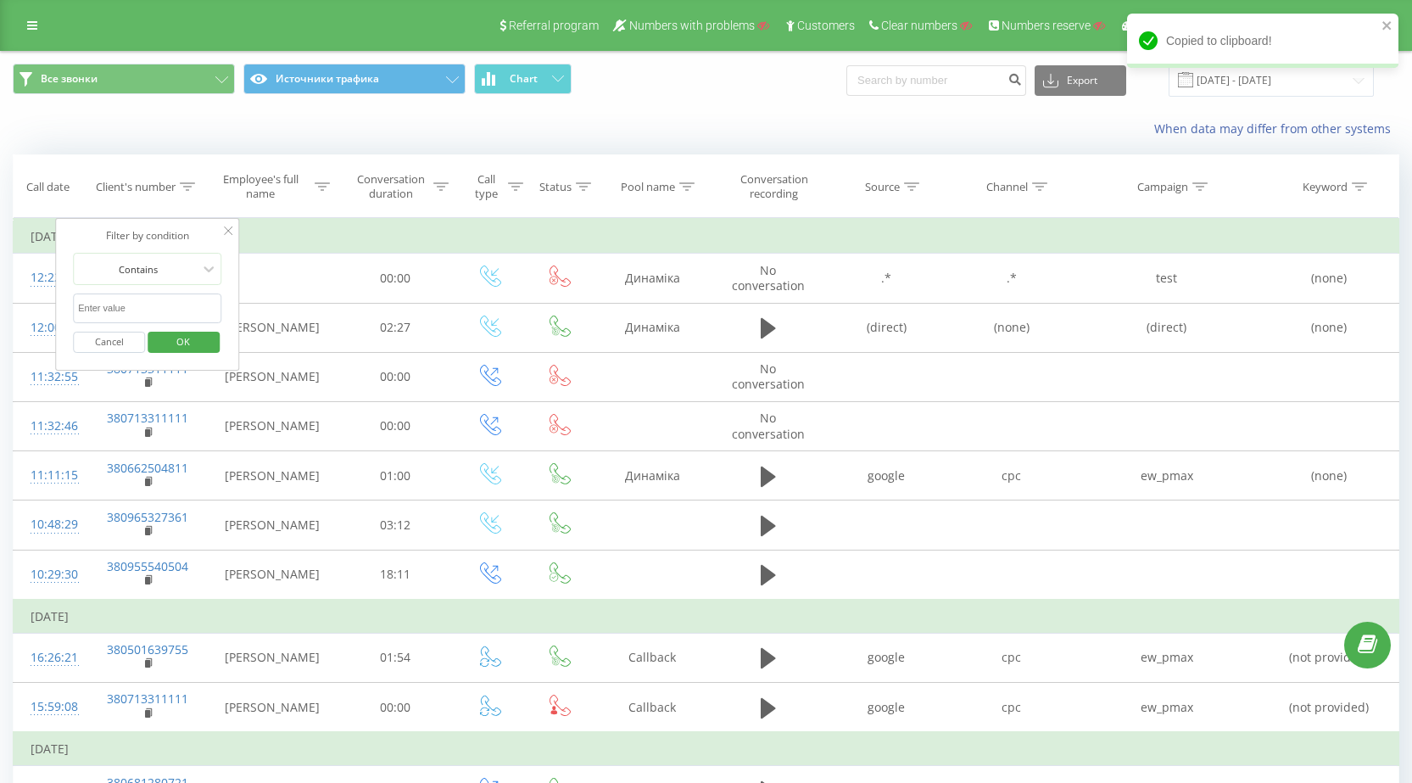
drag, startPoint x: 140, startPoint y: 315, endPoint x: 155, endPoint y: 315, distance: 15.3
click at [140, 315] on input "text" at bounding box center [147, 308] width 149 height 30
paste input "380734080478"
type input "380734080478"
click at [183, 337] on span "OK" at bounding box center [182, 341] width 47 height 26
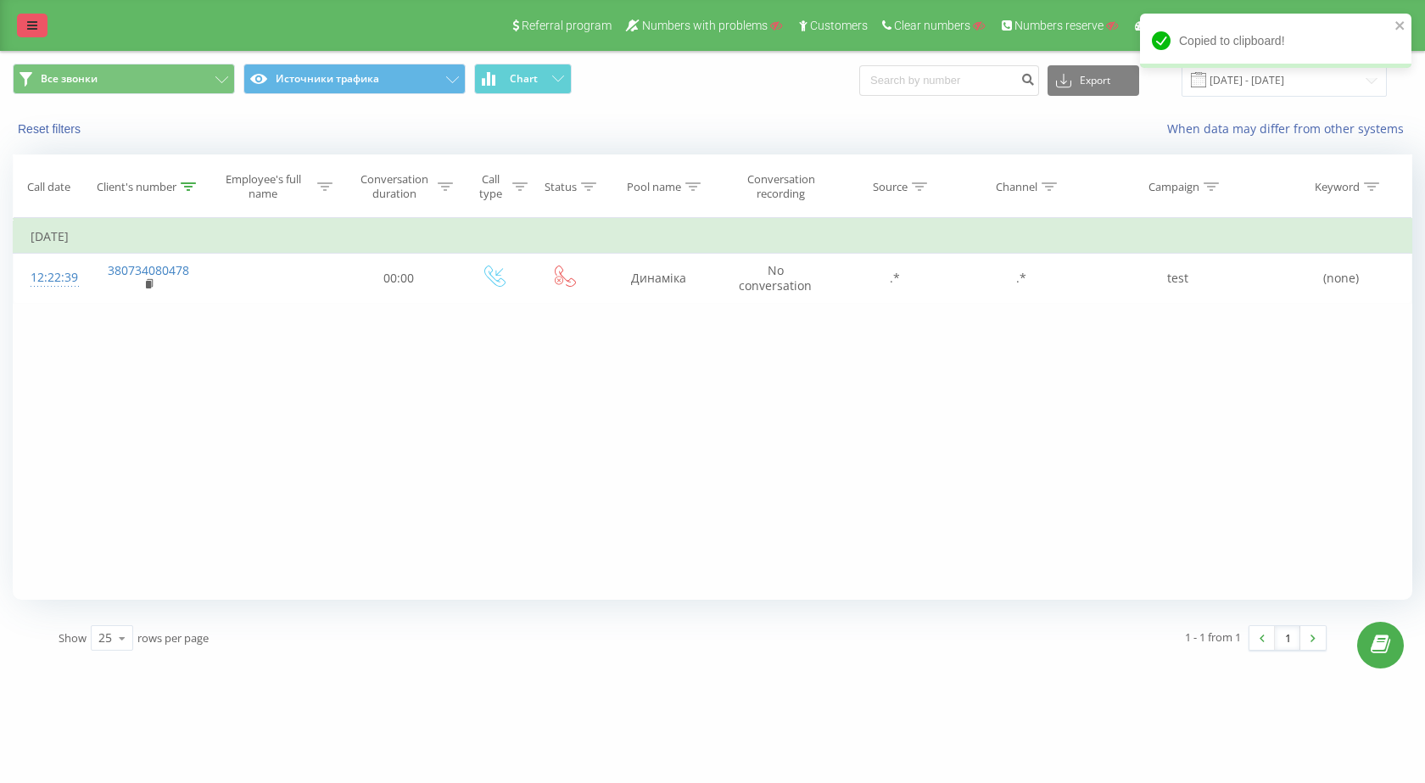
click at [24, 22] on link at bounding box center [32, 26] width 31 height 24
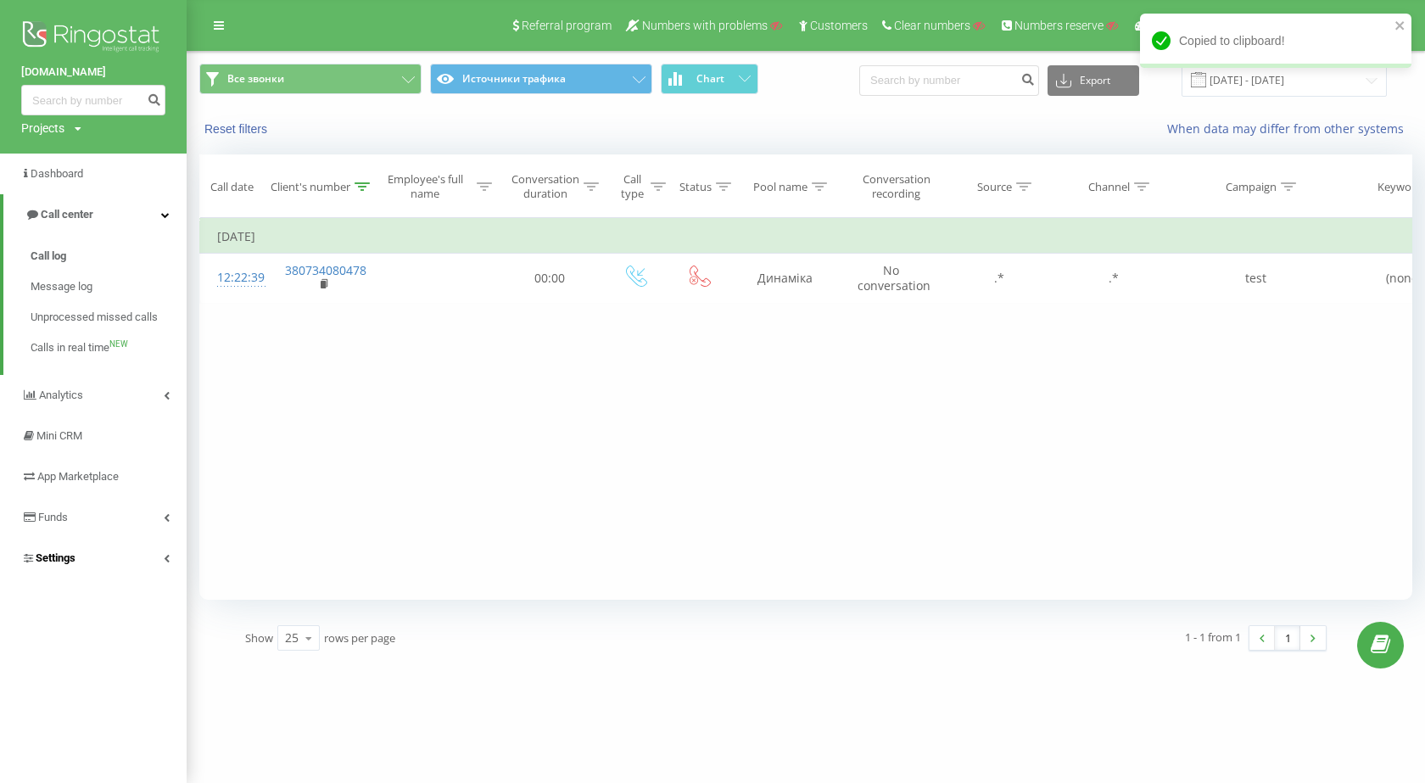
click at [71, 556] on span "Settings" at bounding box center [56, 557] width 40 height 13
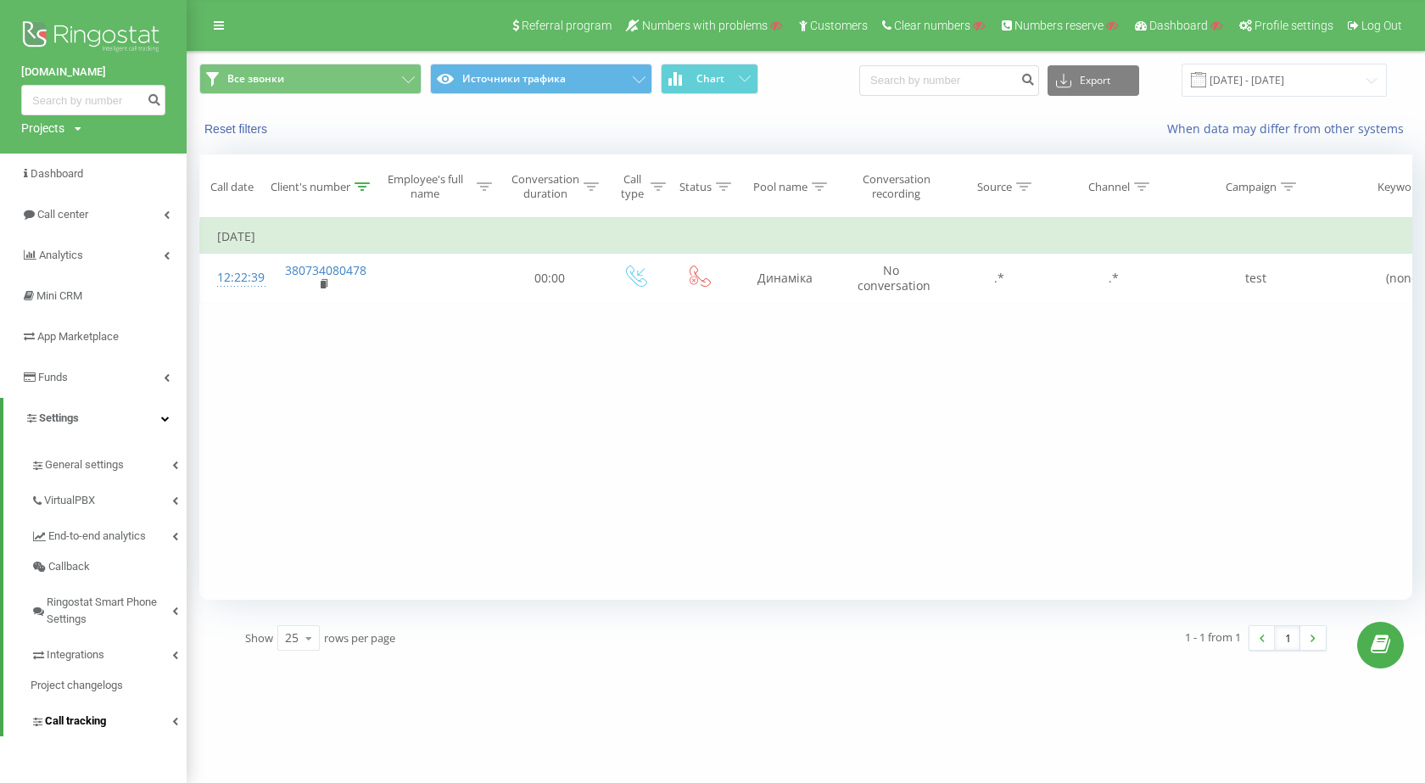
click at [119, 726] on link "Call tracking" at bounding box center [109, 719] width 156 height 36
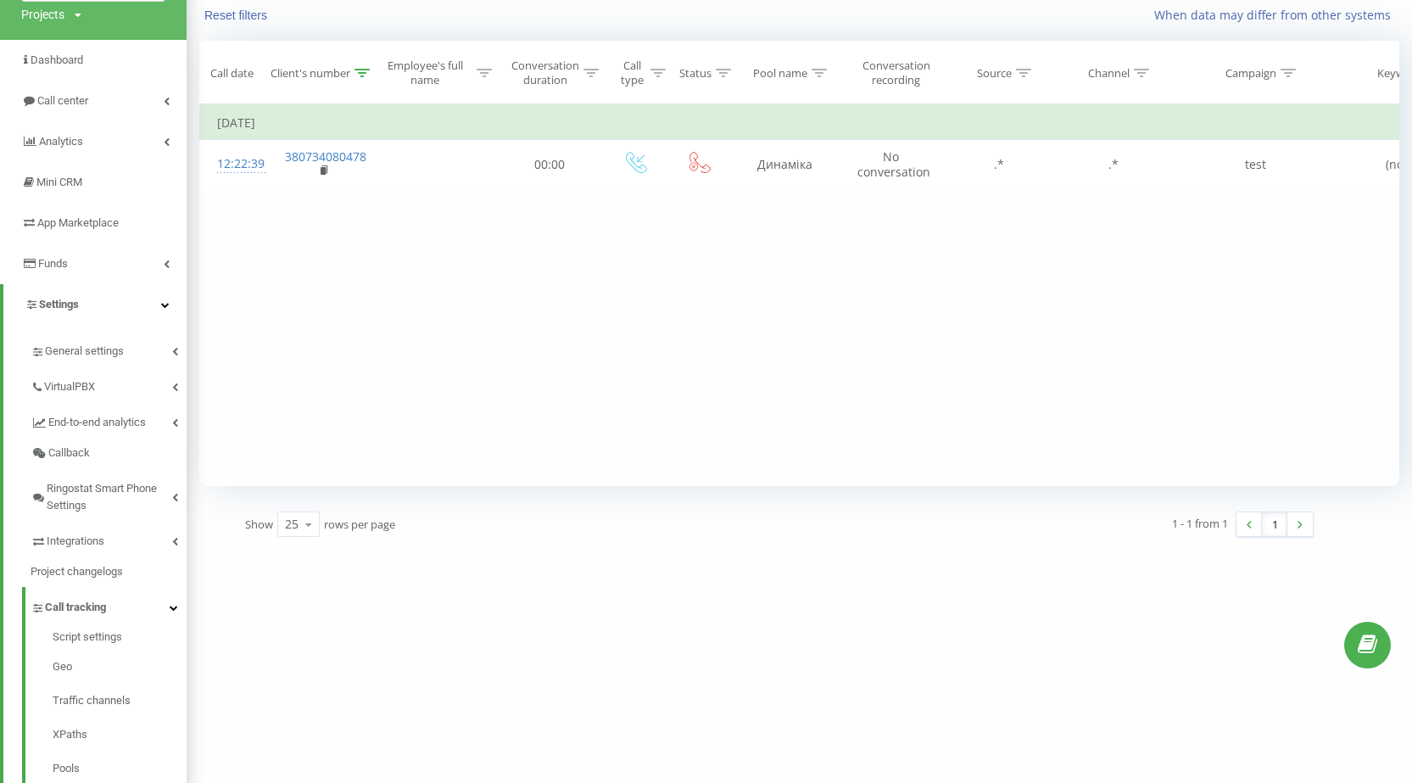
scroll to position [254, 0]
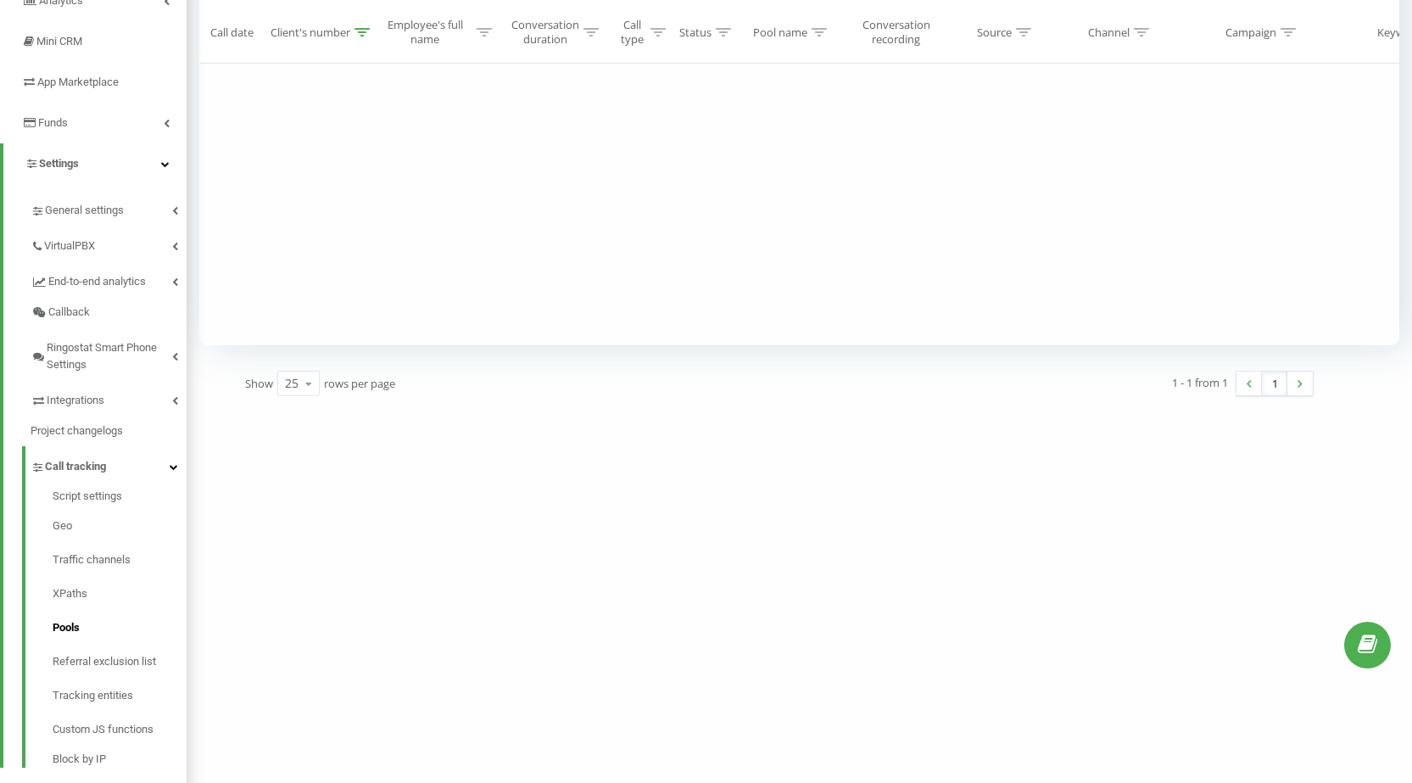
click at [101, 628] on link "Pools" at bounding box center [120, 628] width 134 height 34
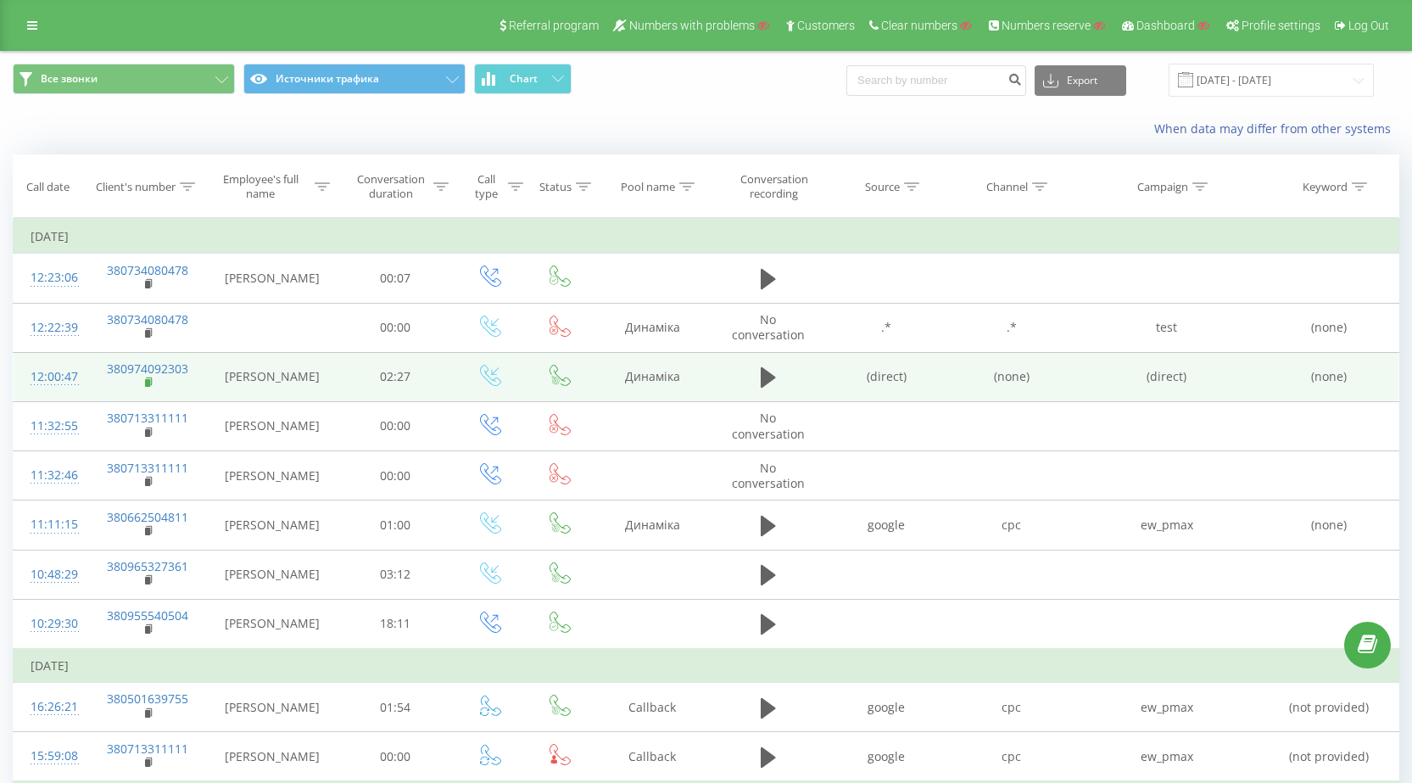
click at [153, 383] on icon at bounding box center [149, 383] width 9 height 12
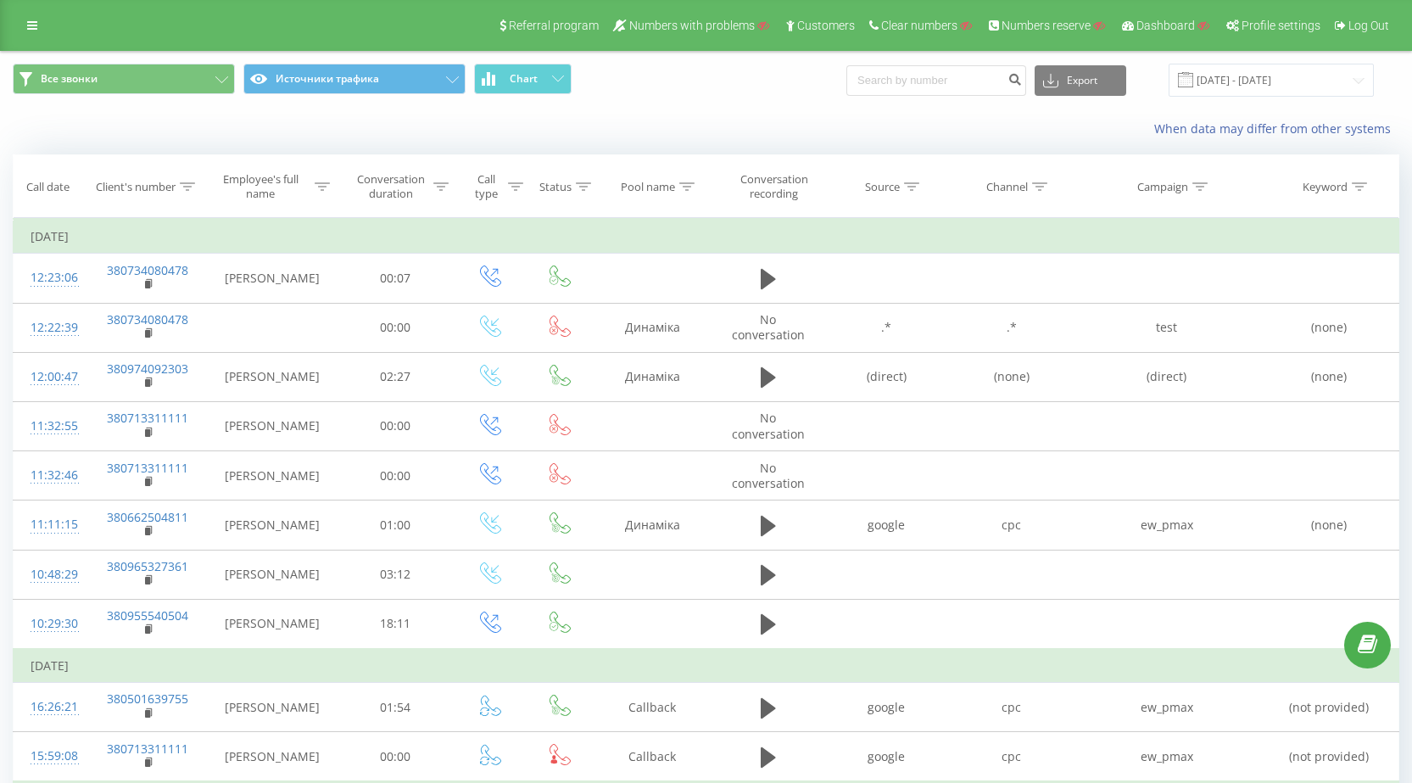
click at [47, 28] on div "Referral program Numbers with problems Customers Clear numbers Numbers reserve …" at bounding box center [706, 25] width 1412 height 51
click at [184, 190] on icon at bounding box center [187, 186] width 15 height 8
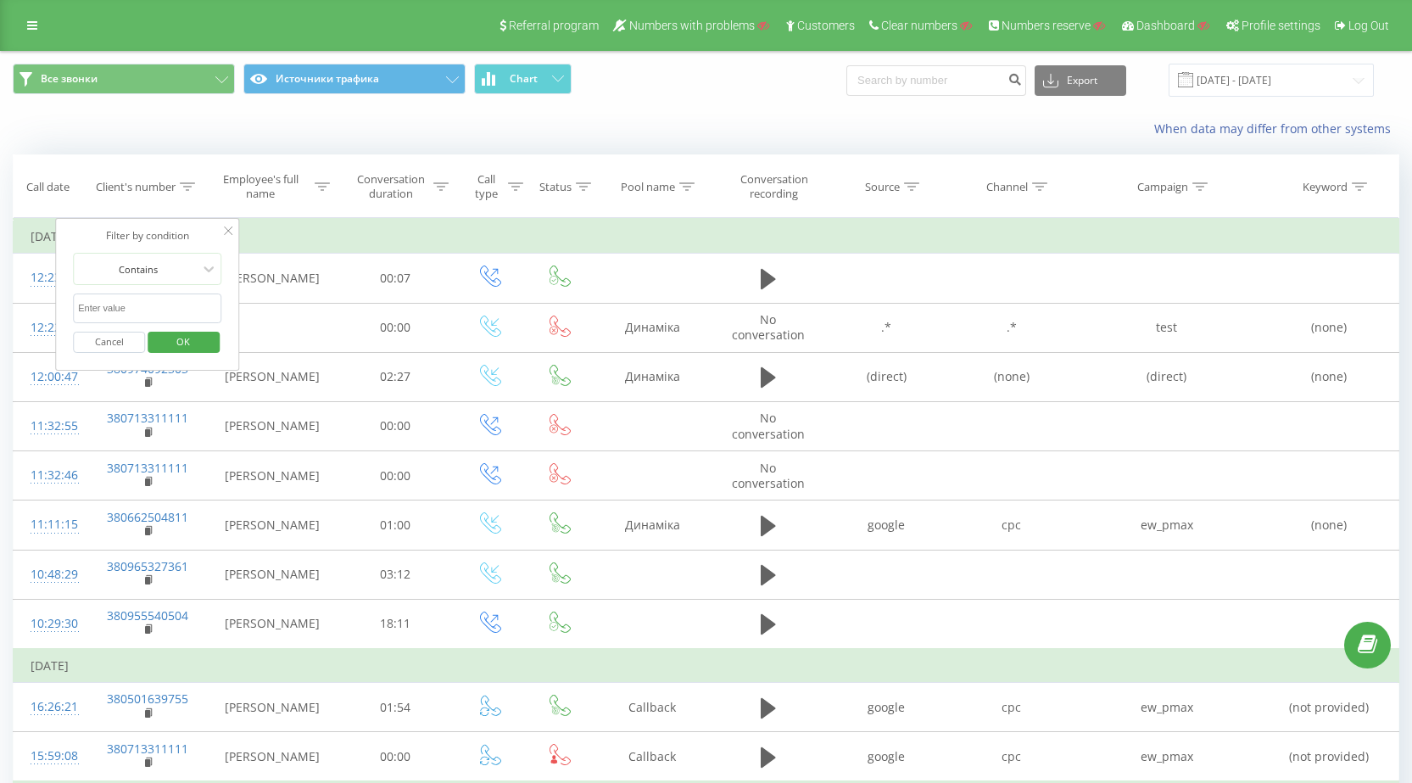
click at [138, 310] on input "text" at bounding box center [147, 308] width 149 height 30
paste input "0660908405"
type input "0660908405"
click at [185, 333] on span "OK" at bounding box center [182, 341] width 47 height 26
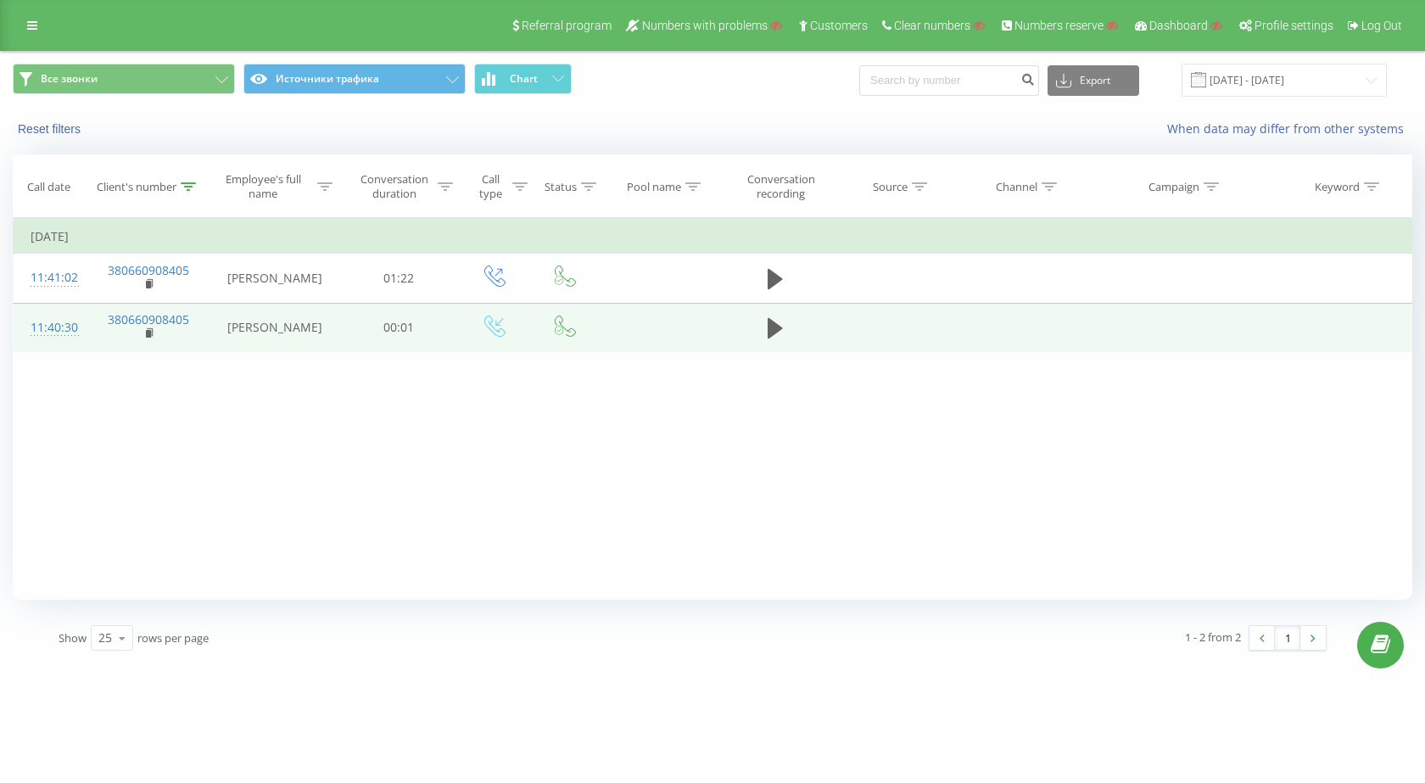
click at [260, 324] on td "[PERSON_NAME]" at bounding box center [274, 327] width 131 height 49
click at [260, 324] on td "Угнич Надя" at bounding box center [274, 327] width 131 height 49
copy td "Угнич"
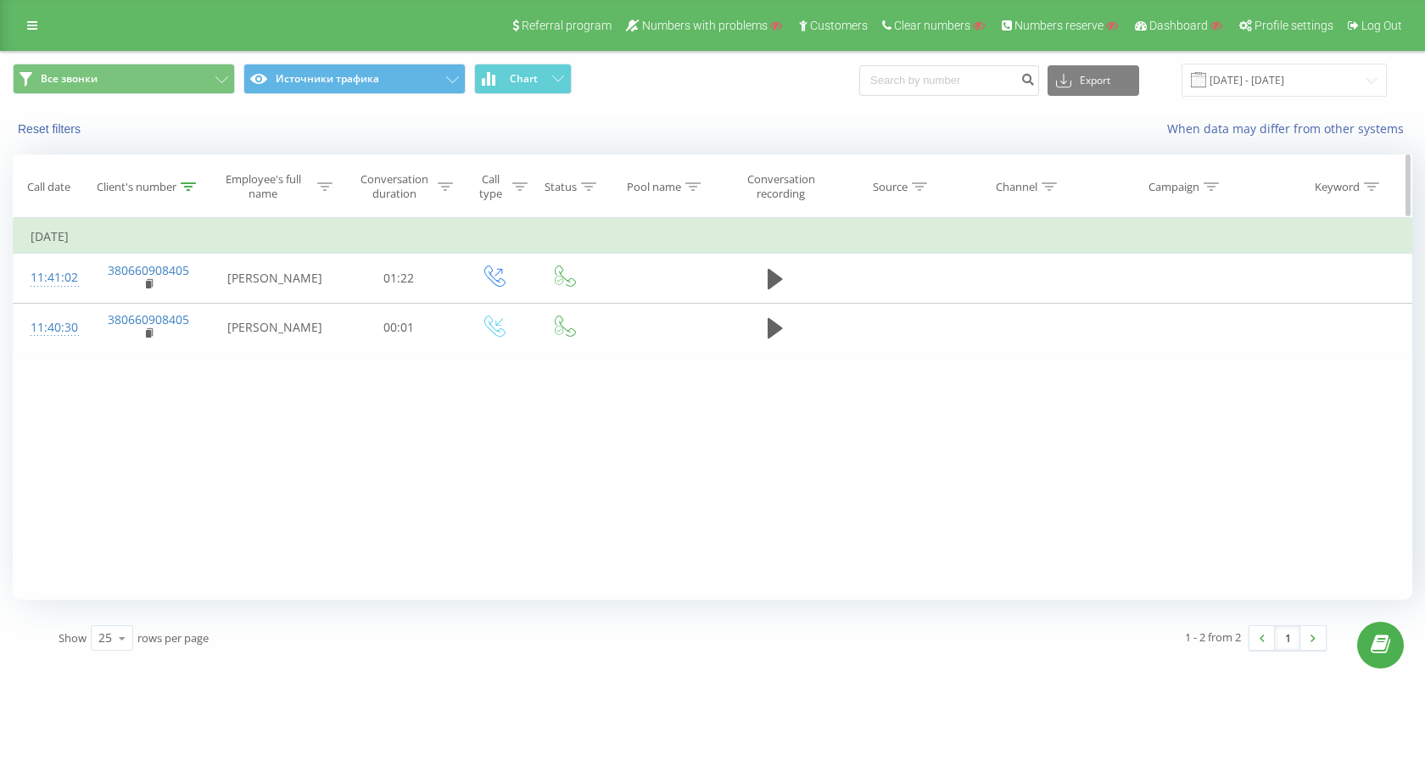
click at [185, 183] on icon at bounding box center [188, 186] width 15 height 8
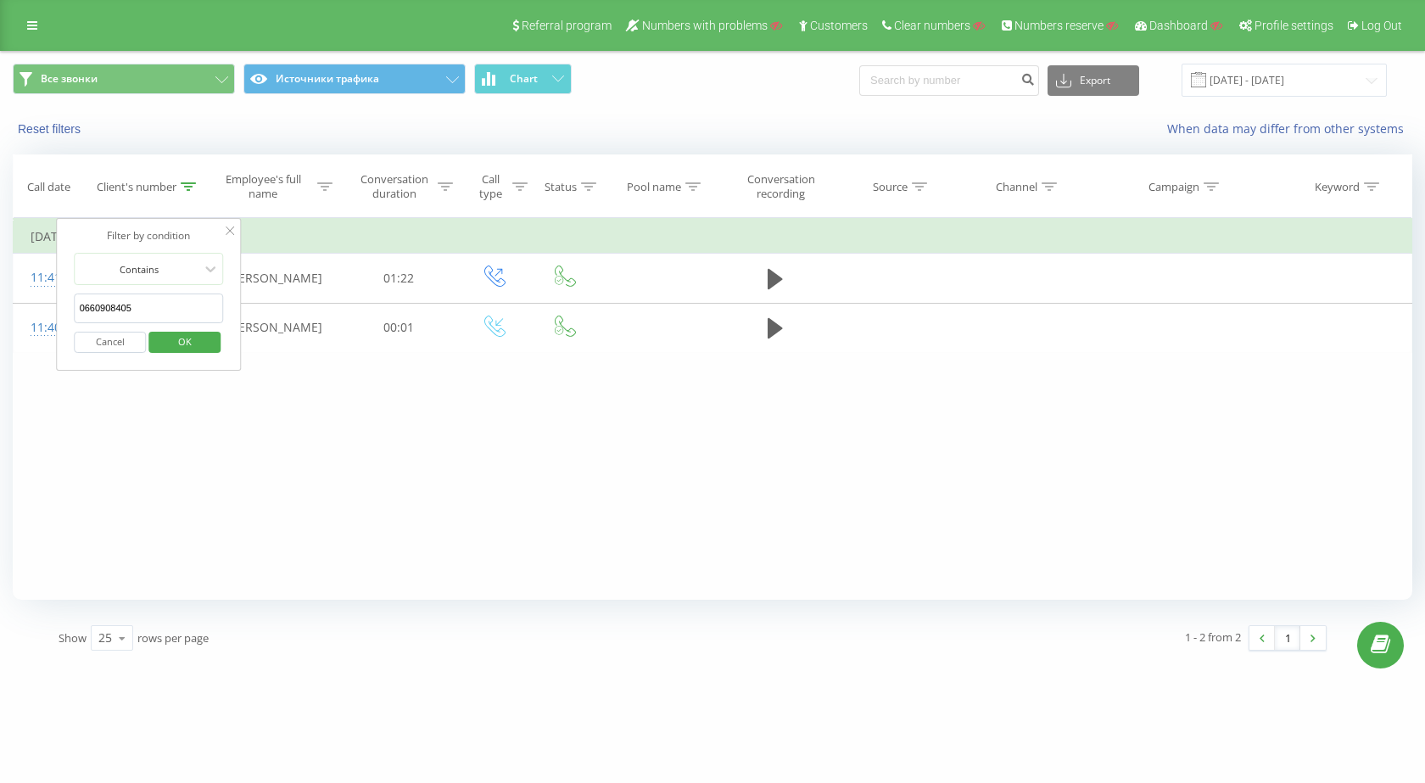
click at [120, 333] on button "Cancel" at bounding box center [111, 342] width 72 height 21
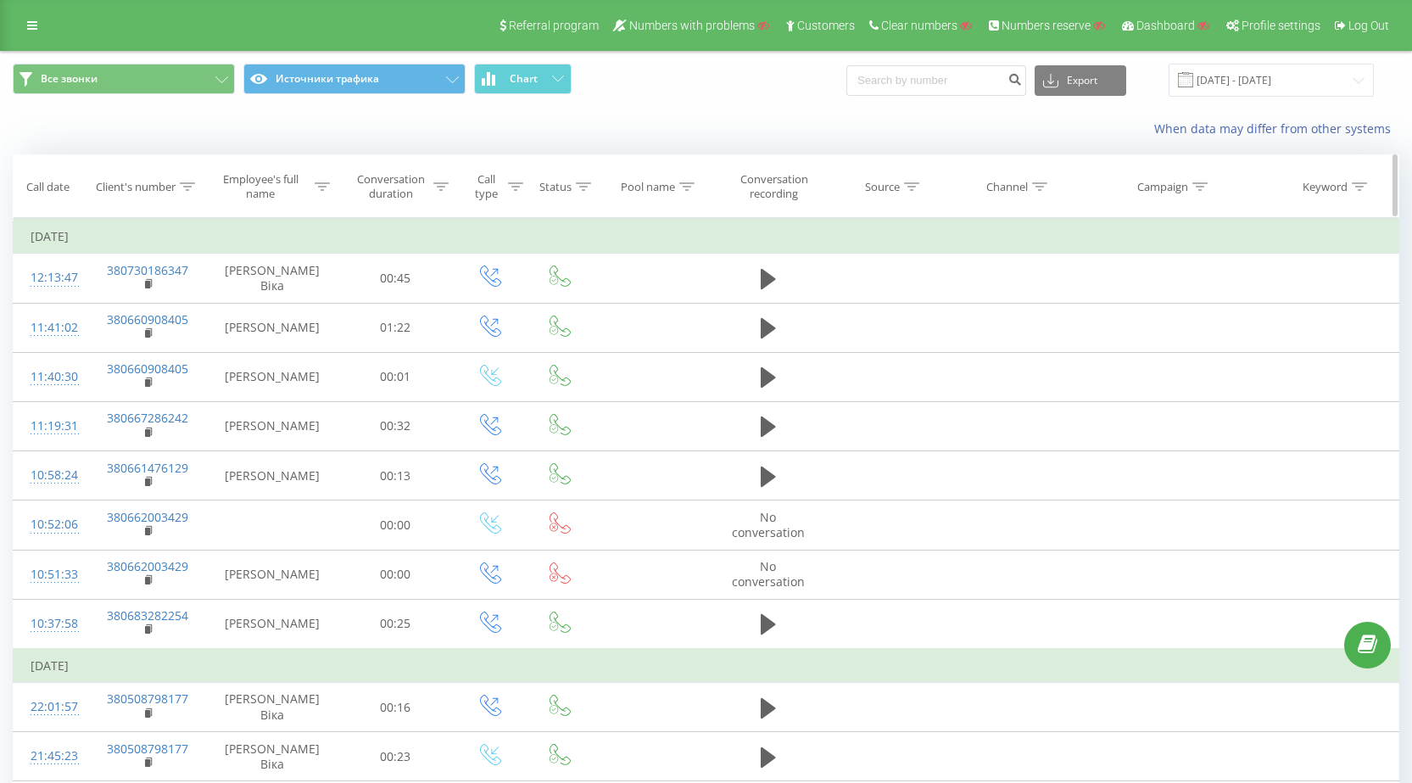
click at [321, 187] on icon at bounding box center [322, 186] width 15 height 8
drag, startPoint x: 274, startPoint y: 305, endPoint x: 283, endPoint y: 305, distance: 9.3
click at [275, 305] on input "text" at bounding box center [272, 308] width 149 height 30
paste input "Угнич"
type input "Угнич"
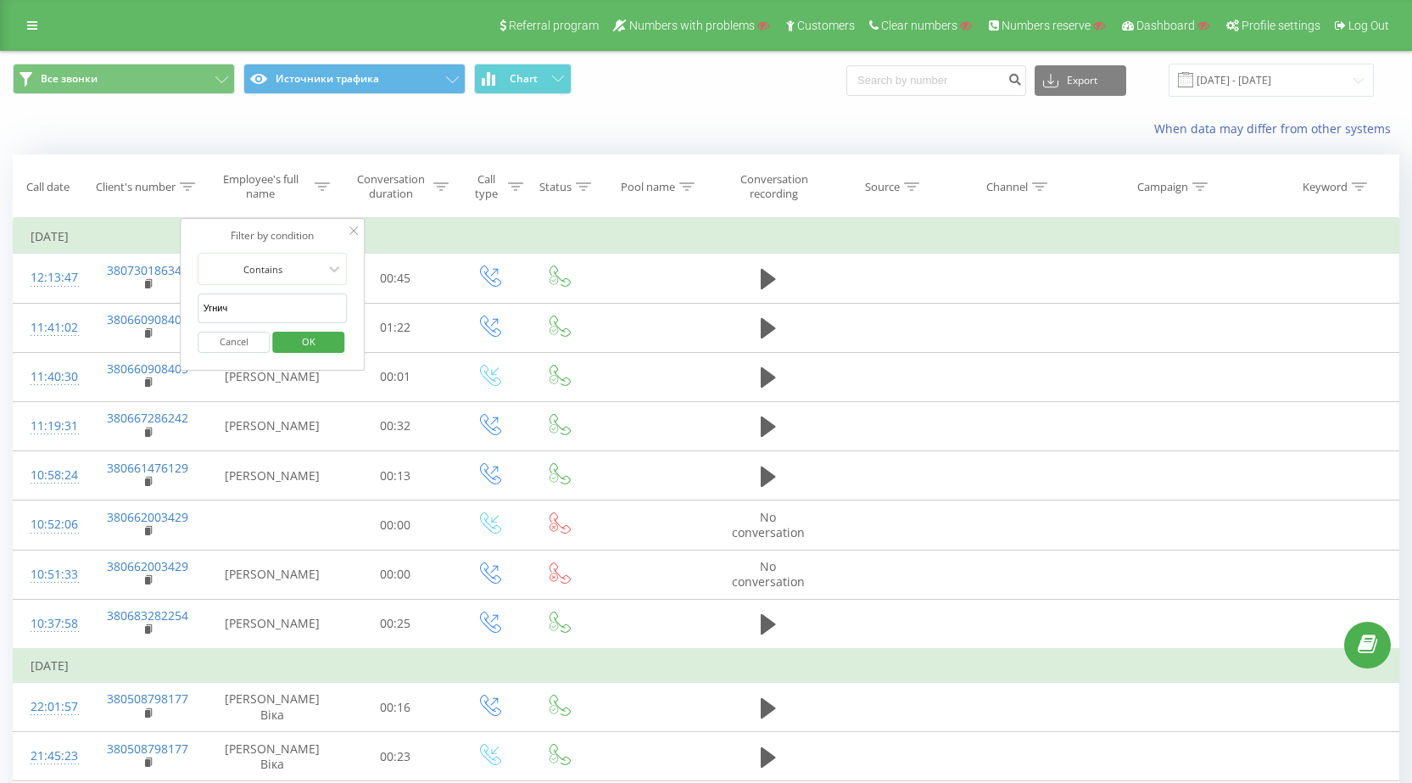
click at [330, 336] on span "OK" at bounding box center [308, 341] width 47 height 26
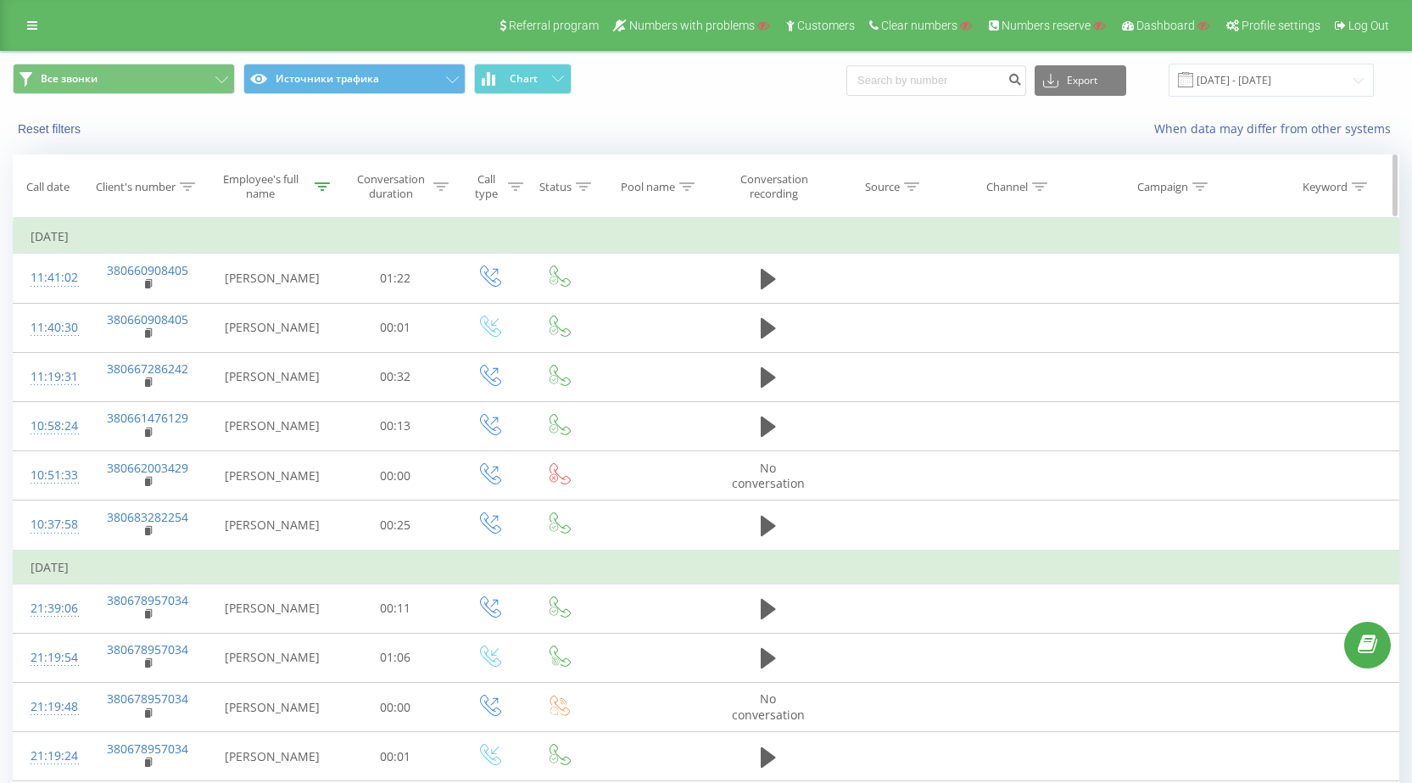
click at [516, 192] on div at bounding box center [515, 187] width 15 height 14
click at [489, 306] on div "Enter value" at bounding box center [481, 310] width 120 height 14
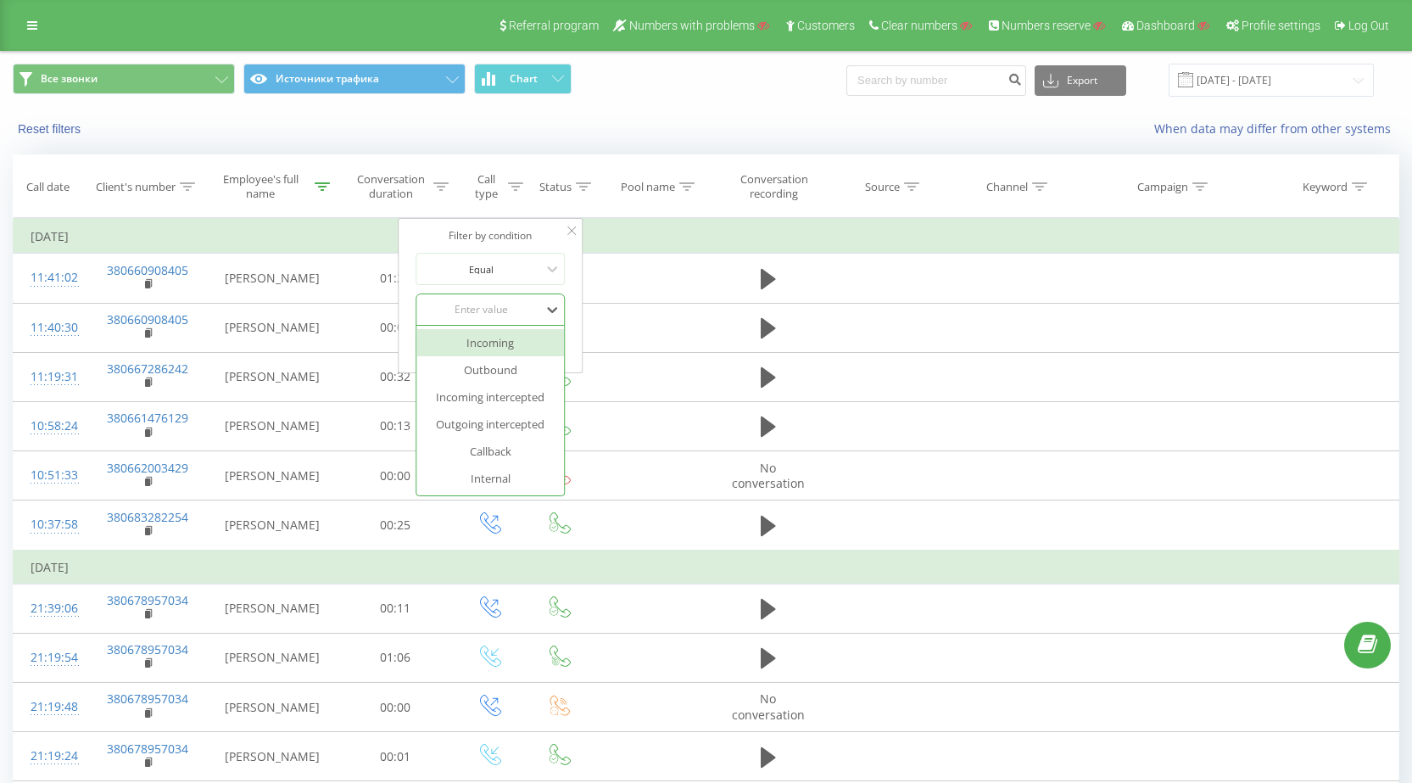
click at [489, 351] on div "Incoming" at bounding box center [490, 342] width 148 height 27
click at [527, 342] on span "OK" at bounding box center [526, 344] width 47 height 26
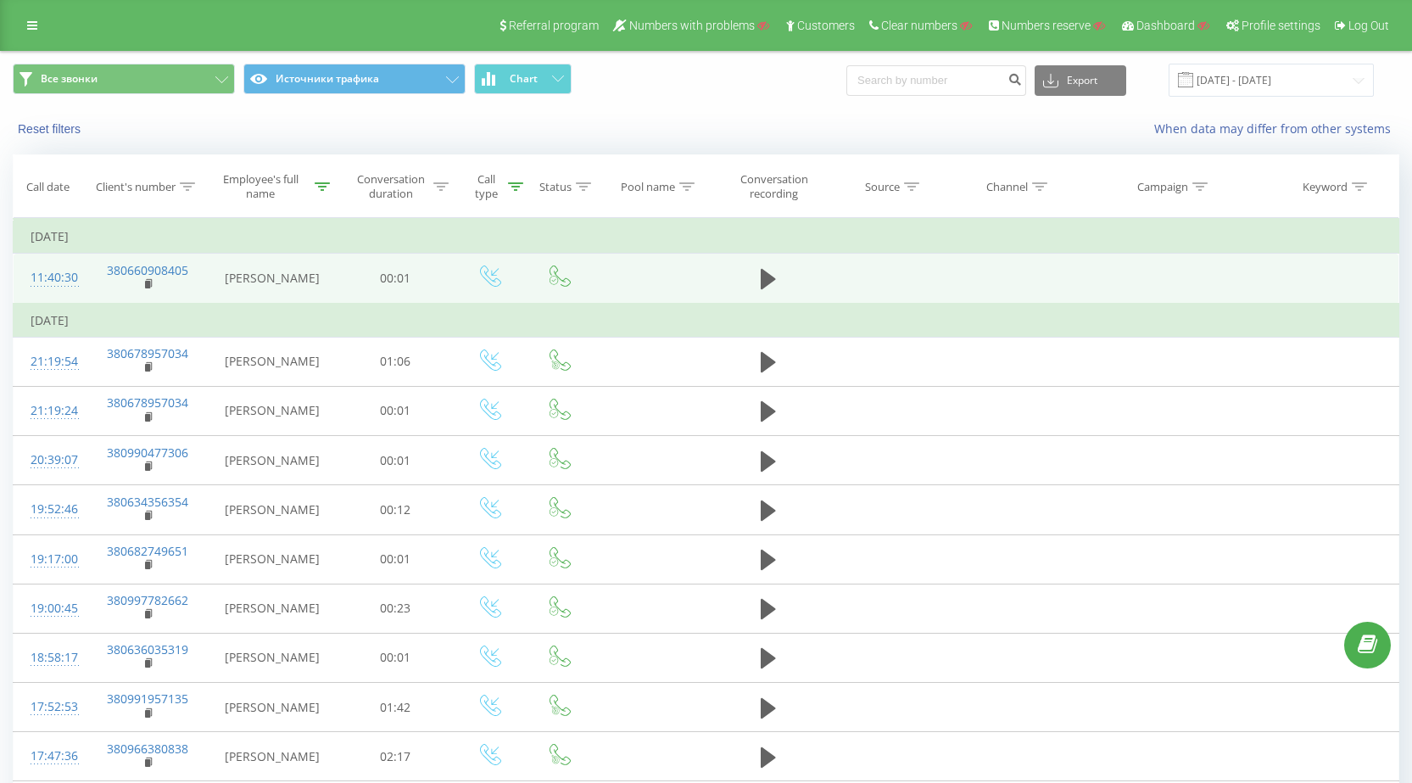
click at [70, 282] on div "11:40:30" at bounding box center [51, 277] width 40 height 33
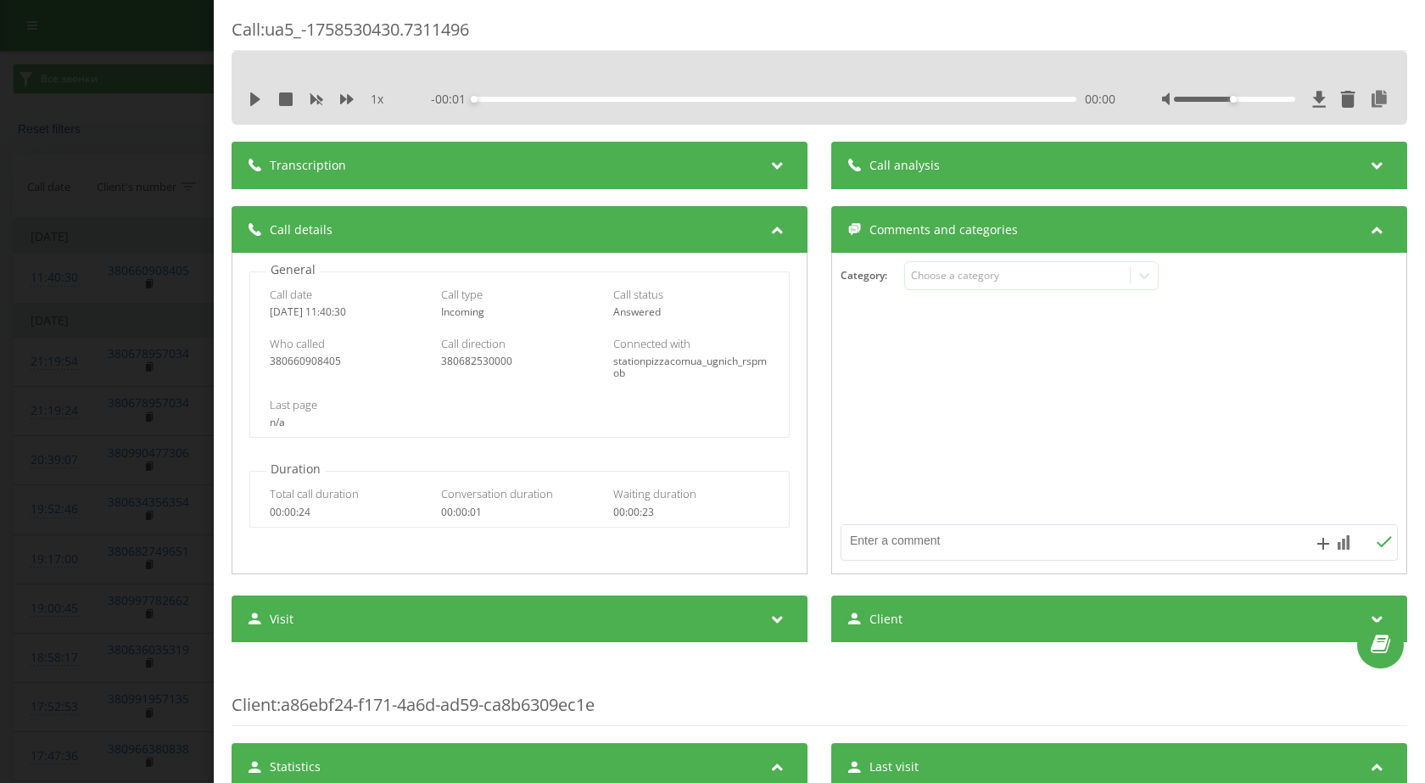
click at [131, 377] on div "Call : ua5_-1758530430.7311496 1 x - 00:01 00:00 00:00 Transcription For AI ana…" at bounding box center [712, 391] width 1425 height 783
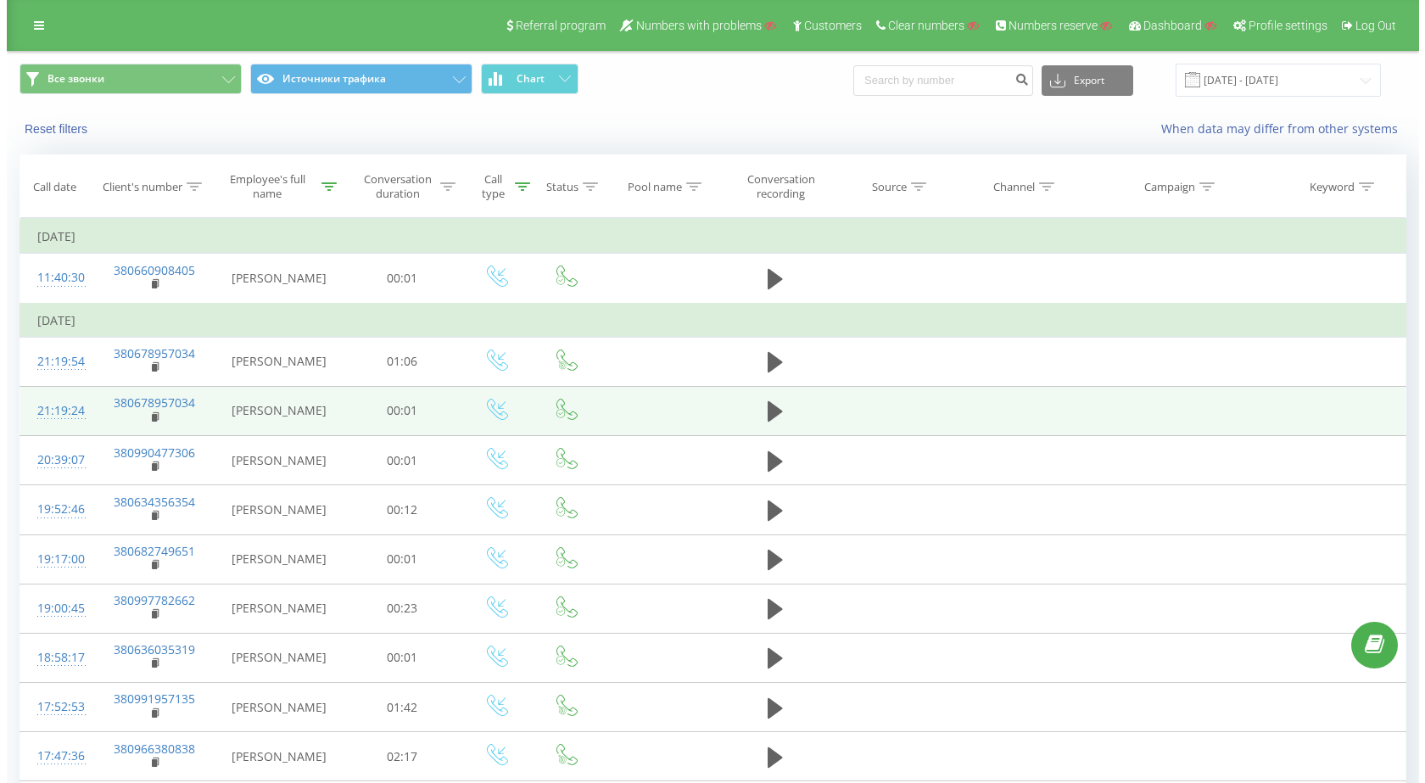
scroll to position [170, 0]
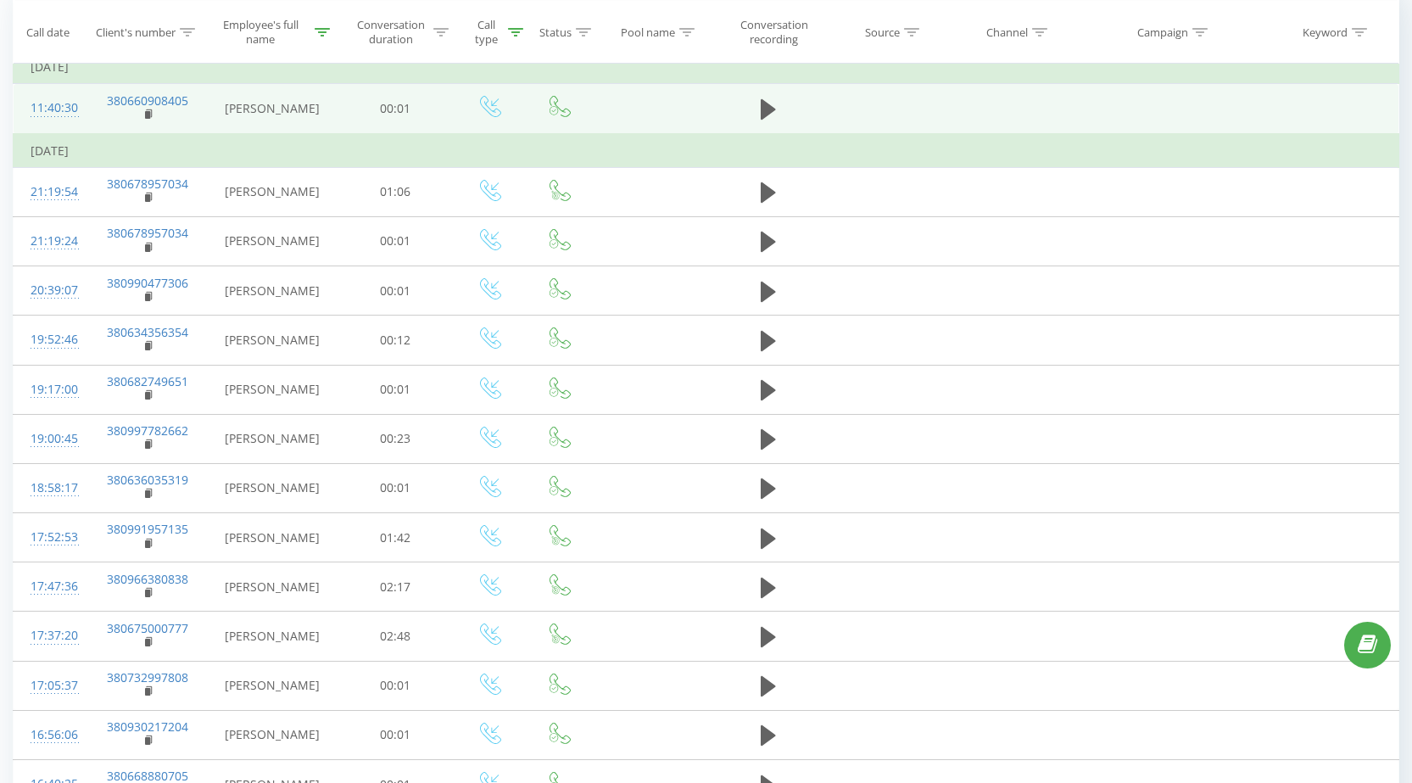
click at [43, 118] on div "11:40:30" at bounding box center [51, 108] width 40 height 33
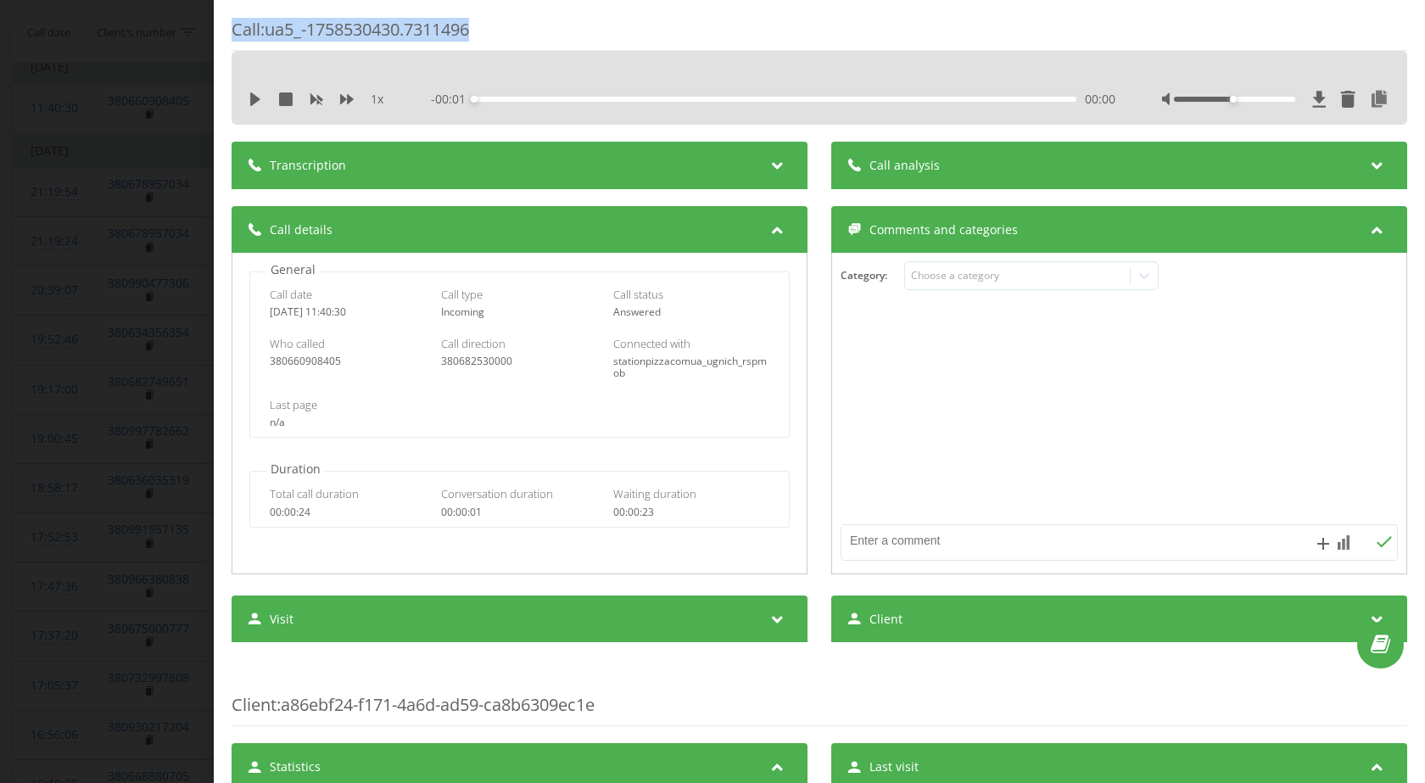
click at [492, 17] on div "Call : ua5_-1758530430.7311496 1 x - 00:01 00:00 00:00 Transcription For AI ana…" at bounding box center [819, 391] width 1211 height 783
copy div "Call : ua5_-1758530430.7311496"
drag, startPoint x: 265, startPoint y: 315, endPoint x: 979, endPoint y: 3, distance: 778.2
click at [380, 314] on div "Call date 2025-09-22 11:40:30 Call type Incoming Call status Answered" at bounding box center [519, 302] width 539 height 49
copy div "2025-09-22 11:40:30"
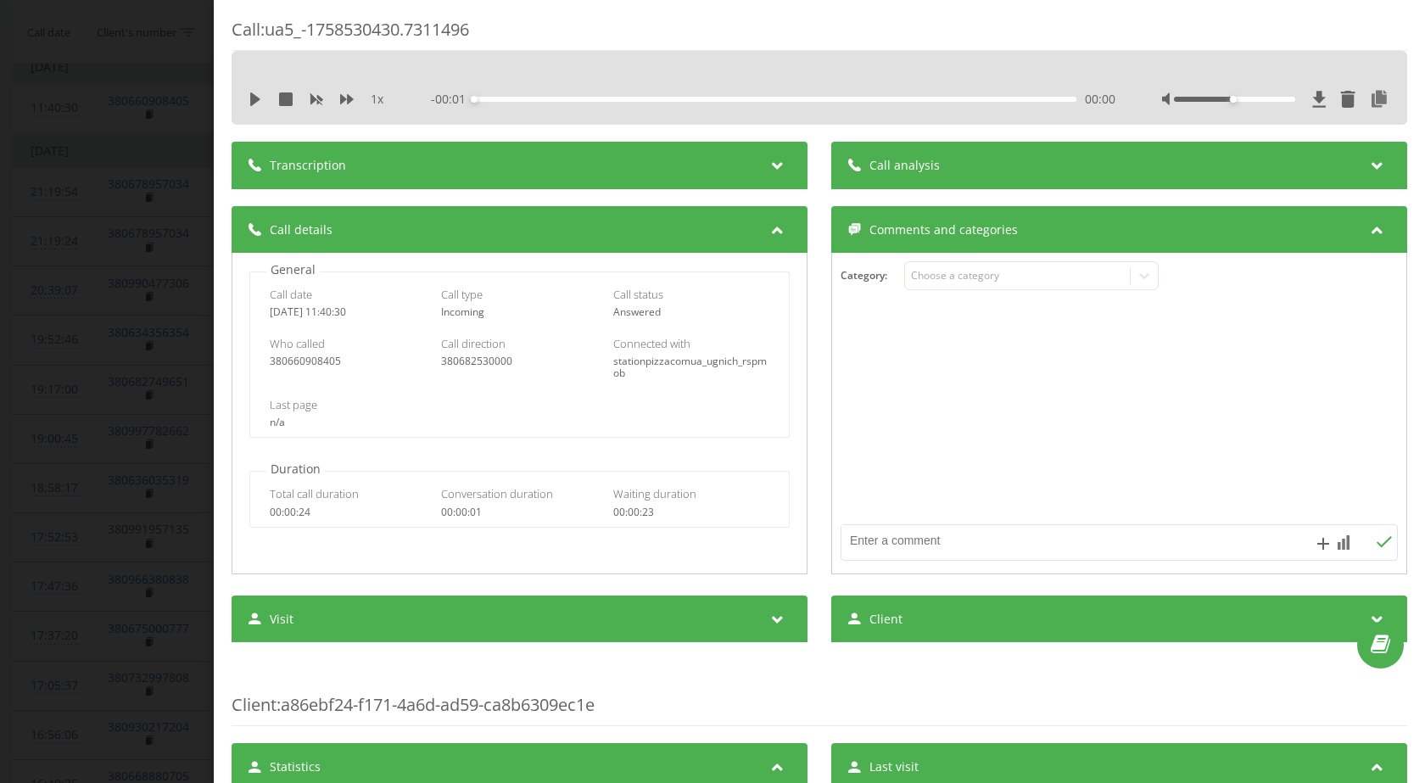
click at [293, 360] on div "380660908405" at bounding box center [348, 361] width 157 height 12
drag, startPoint x: 293, startPoint y: 360, endPoint x: 346, endPoint y: 343, distance: 55.0
click at [293, 360] on div "380660908405" at bounding box center [348, 361] width 157 height 12
copy div "380660908405"
drag, startPoint x: 603, startPoint y: 361, endPoint x: 948, endPoint y: 152, distance: 403.8
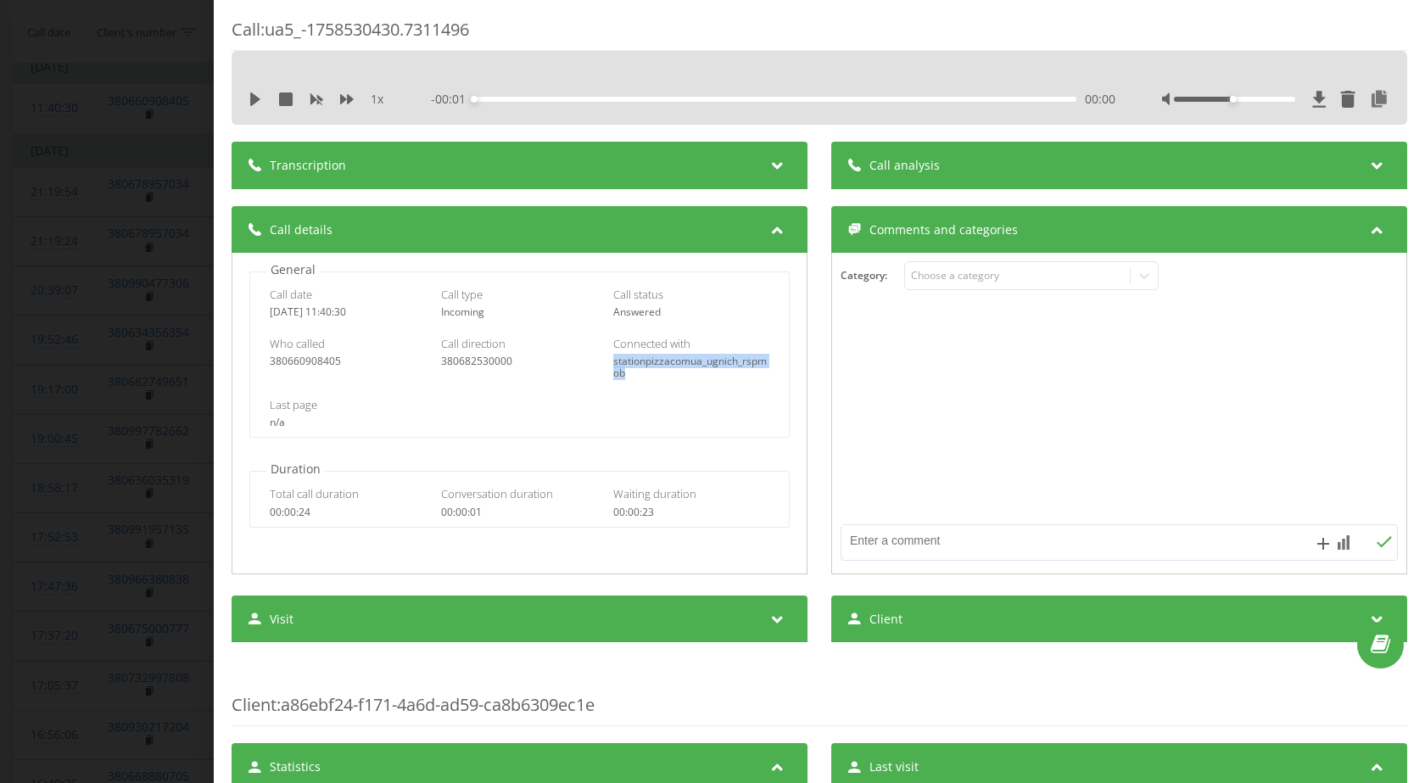
click at [634, 370] on div "Who called 380660908405 Call direction 380682530000 Connected with stationpizza…" at bounding box center [519, 357] width 539 height 61
copy div "stationpizzacomua_ugnich_rspmob"
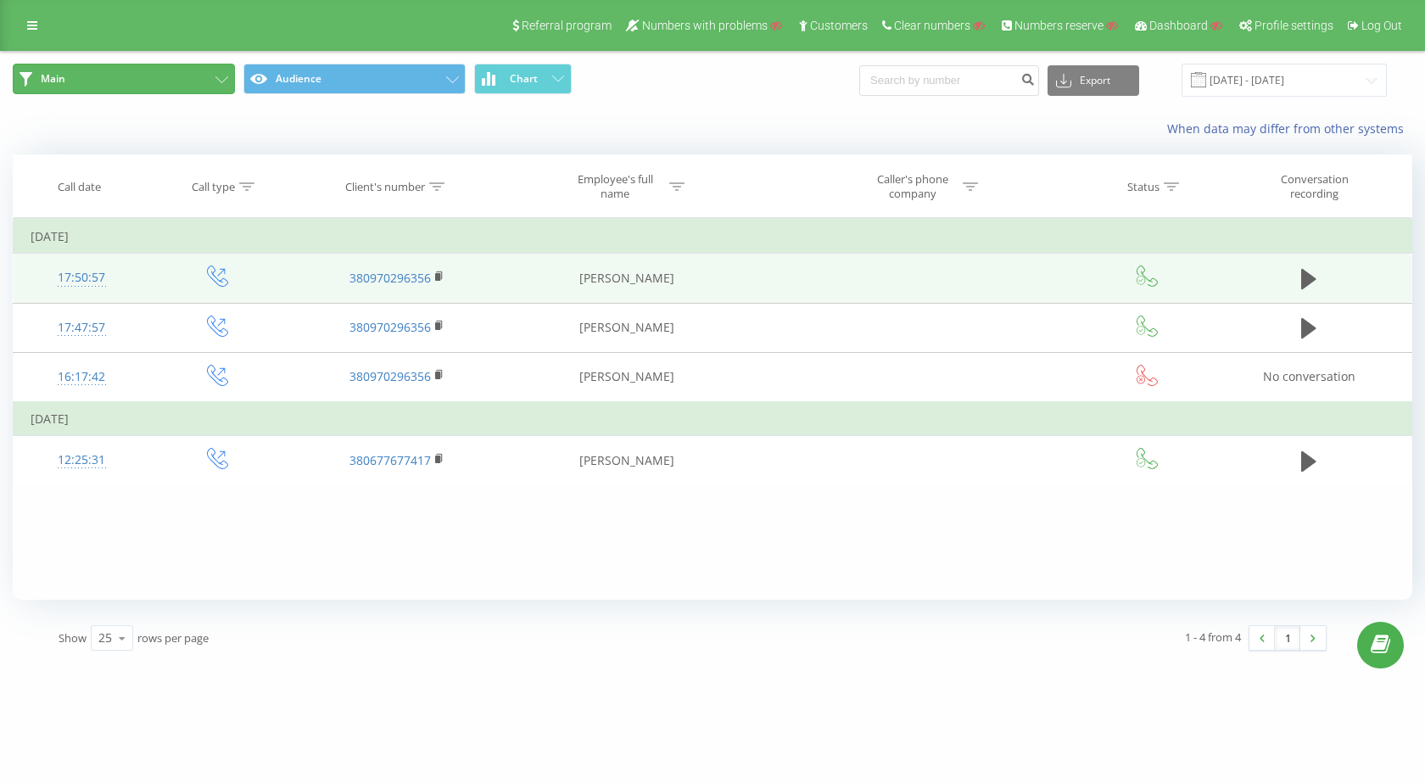
click at [229, 72] on button "Main" at bounding box center [124, 79] width 222 height 31
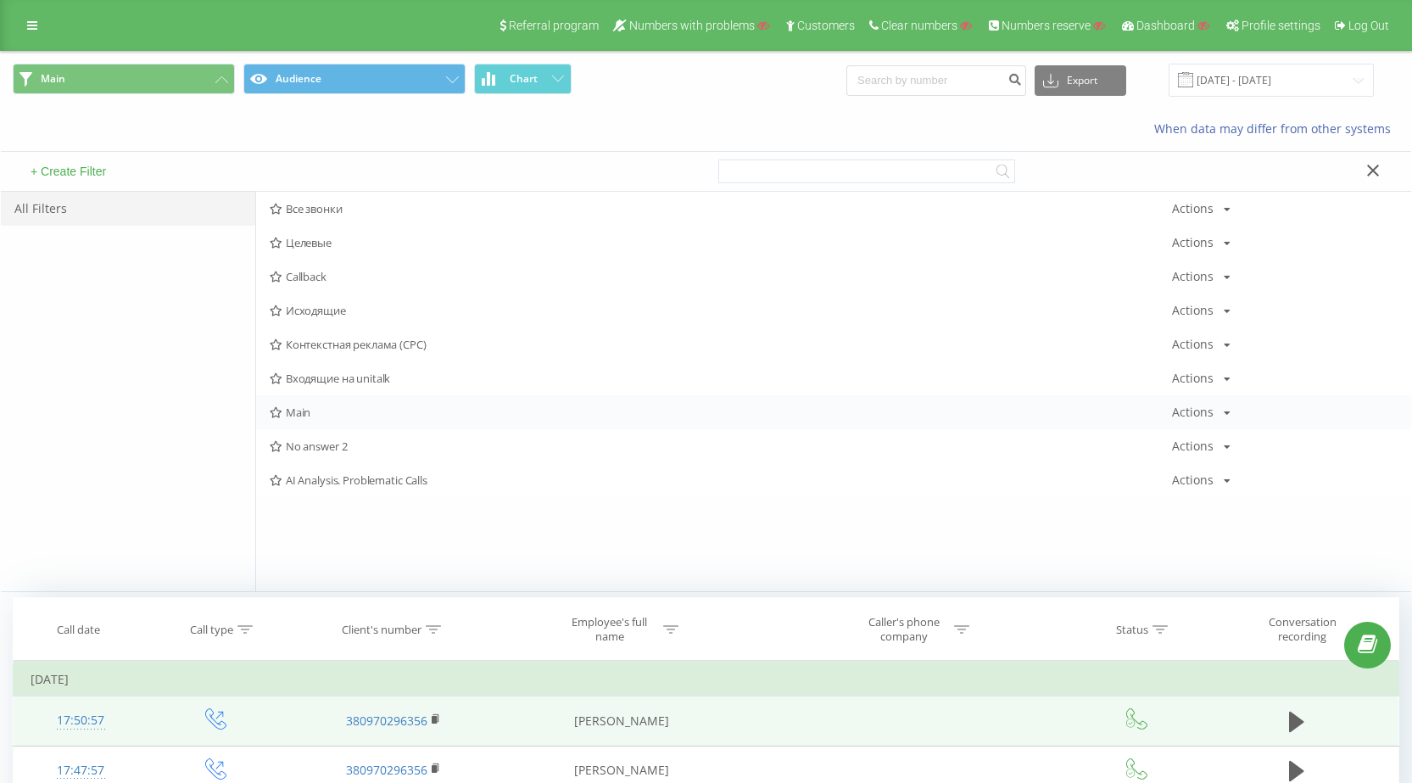
click at [1205, 416] on div "Actions" at bounding box center [1193, 412] width 42 height 12
click at [1216, 467] on div "Copy" at bounding box center [1224, 465] width 102 height 31
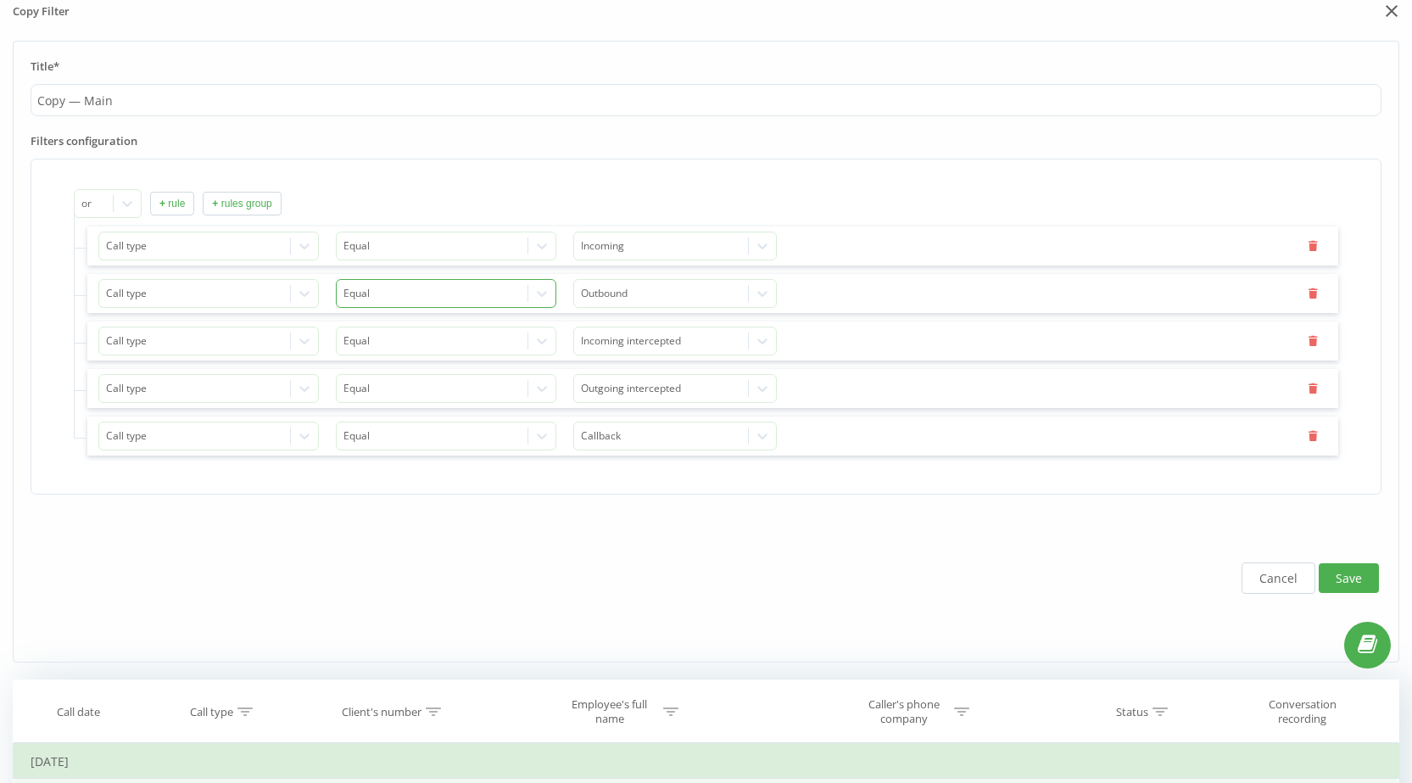
scroll to position [170, 0]
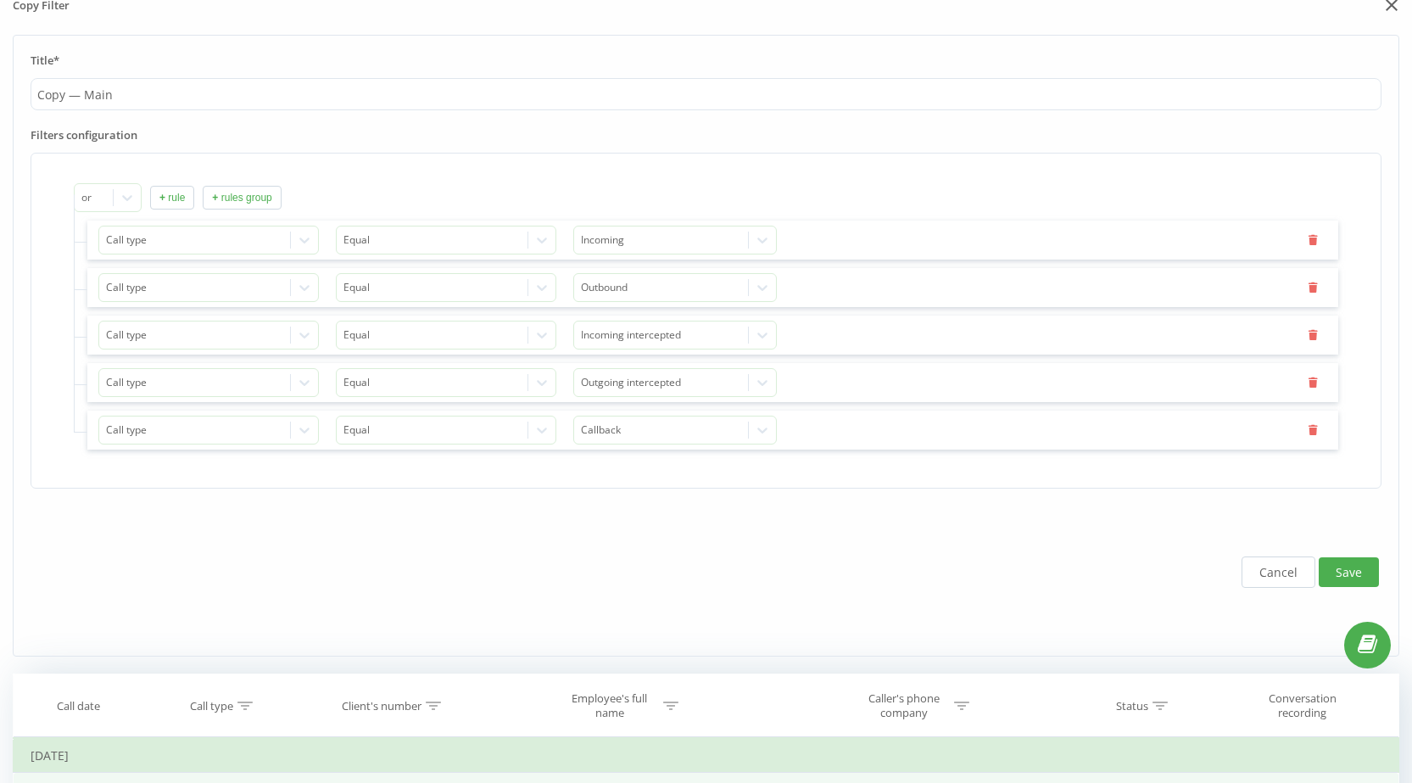
drag, startPoint x: 1287, startPoint y: 568, endPoint x: 1105, endPoint y: 536, distance: 185.2
click at [1287, 568] on button "Cancel" at bounding box center [1279, 571] width 74 height 31
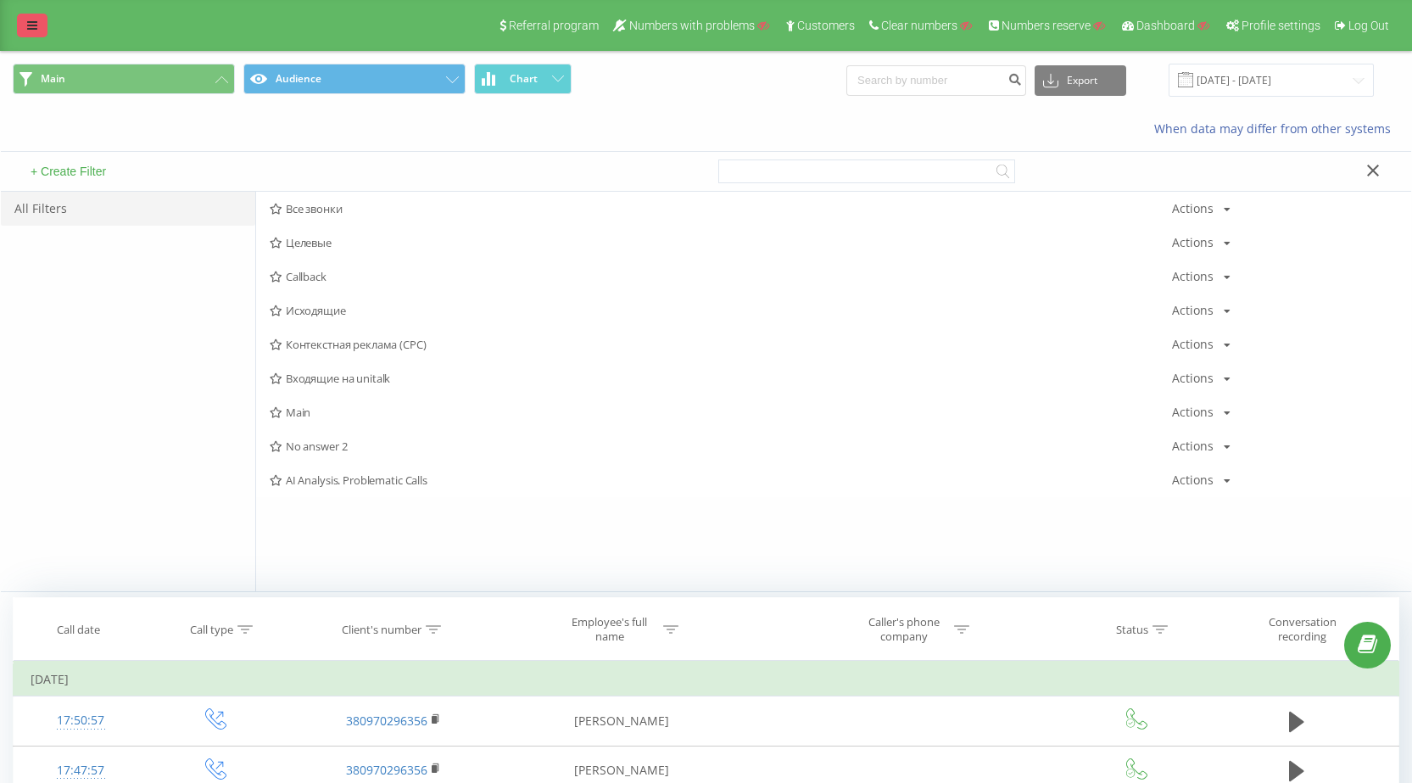
click at [45, 14] on link at bounding box center [32, 26] width 31 height 24
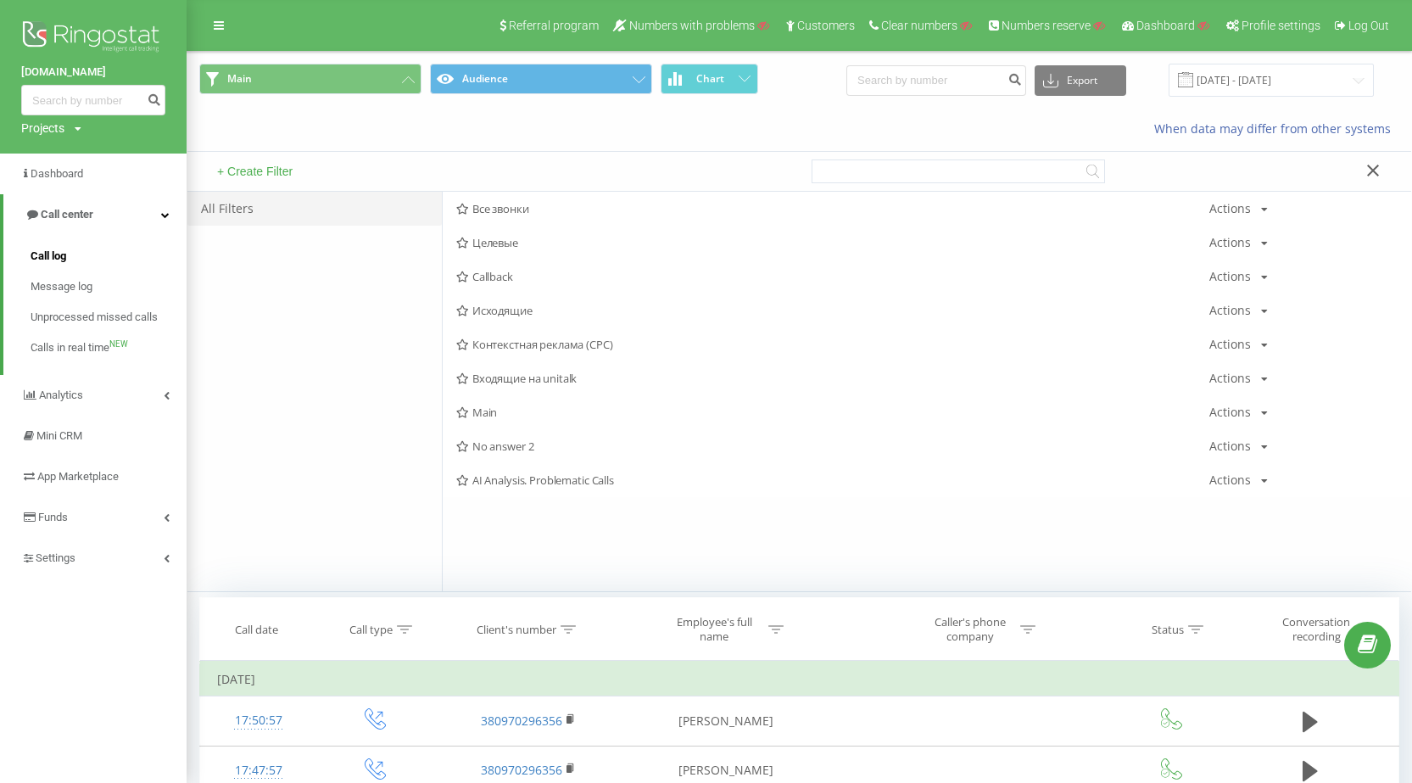
click at [62, 245] on link "Call log" at bounding box center [109, 256] width 156 height 31
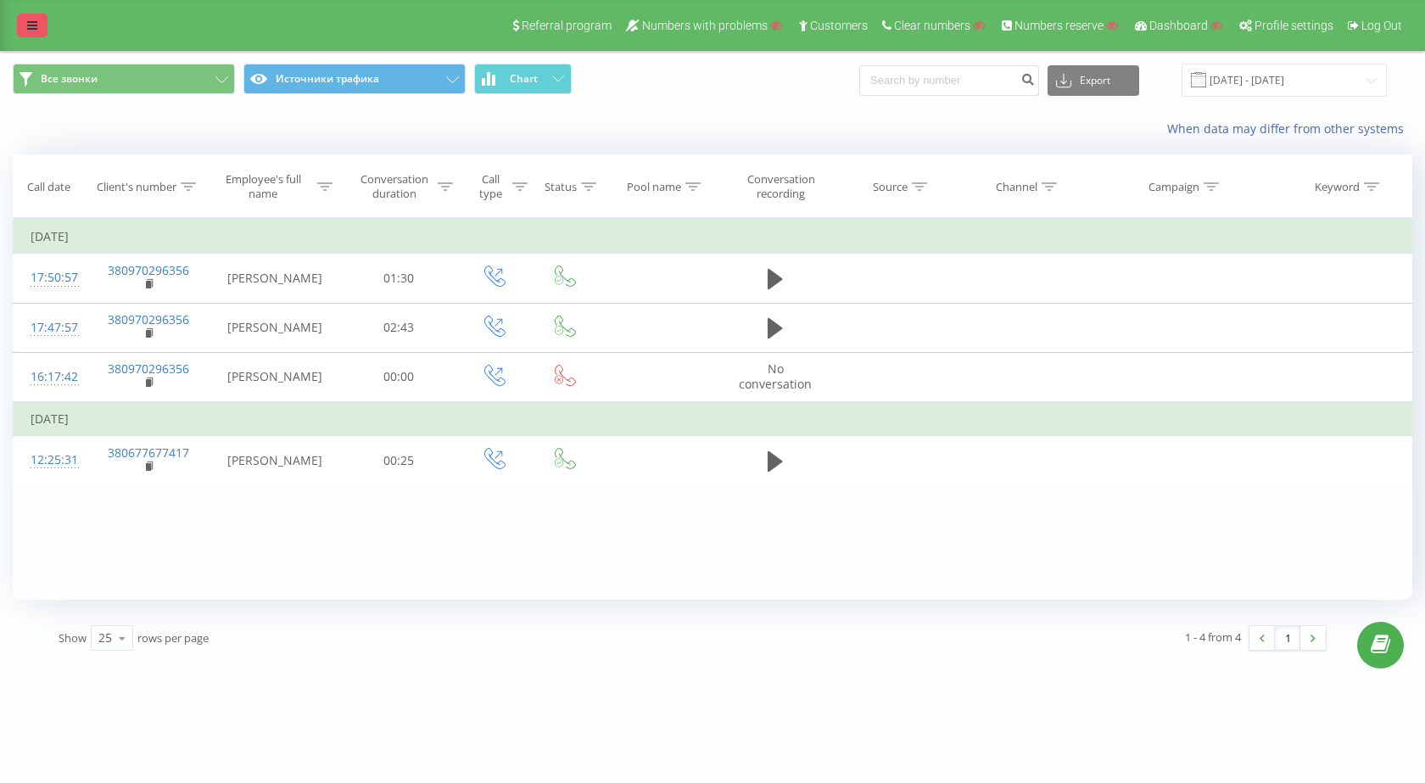
click at [25, 21] on link at bounding box center [32, 26] width 31 height 24
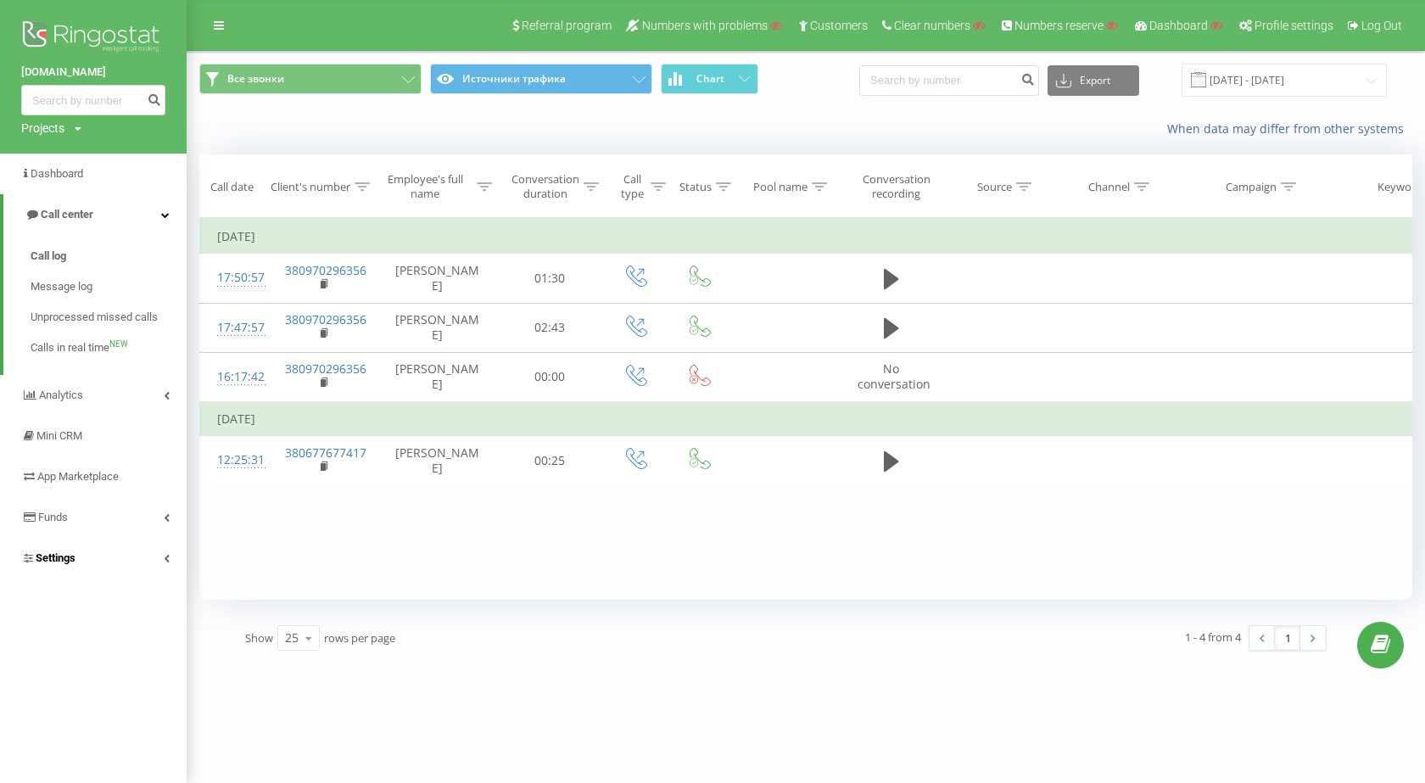
click at [103, 542] on link "Settings" at bounding box center [93, 558] width 187 height 41
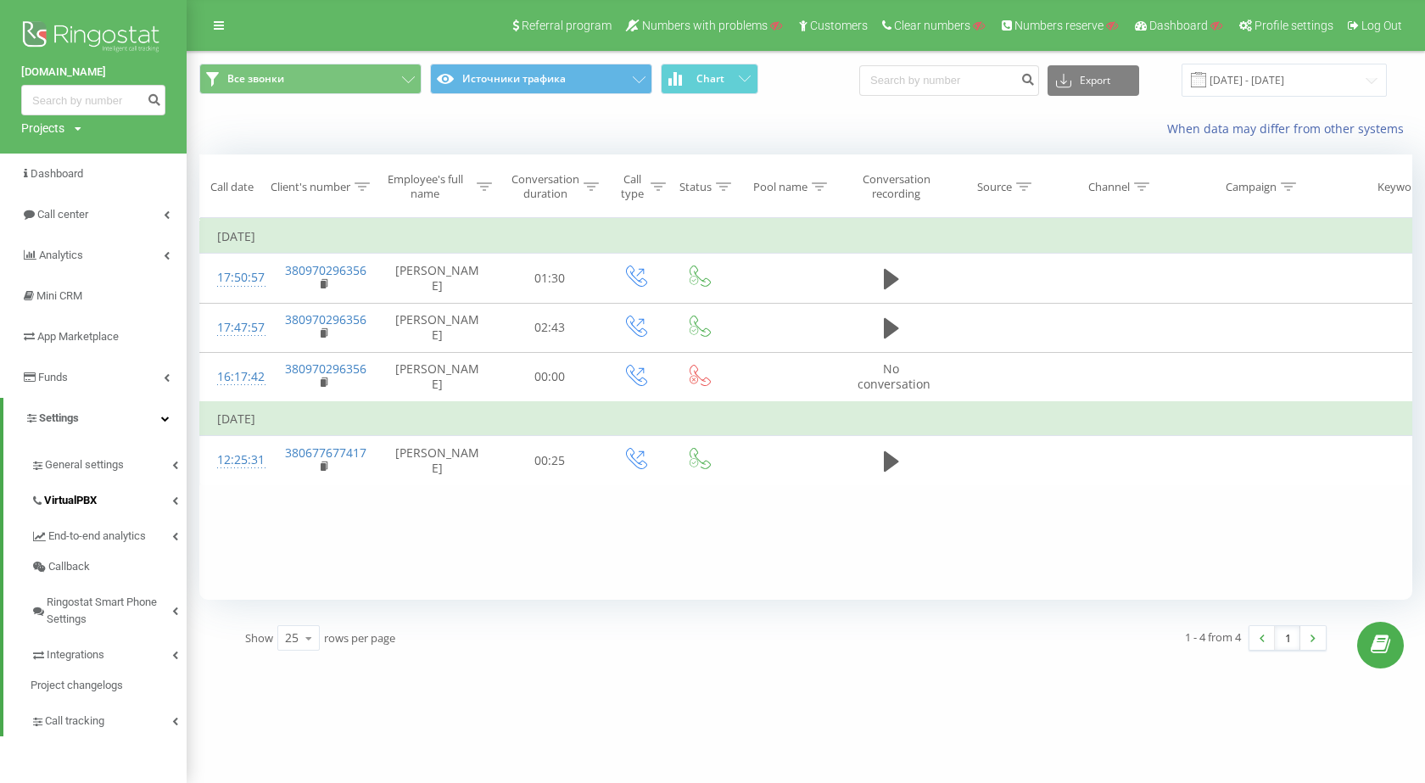
click at [97, 505] on span "VirtualPBX" at bounding box center [70, 500] width 53 height 17
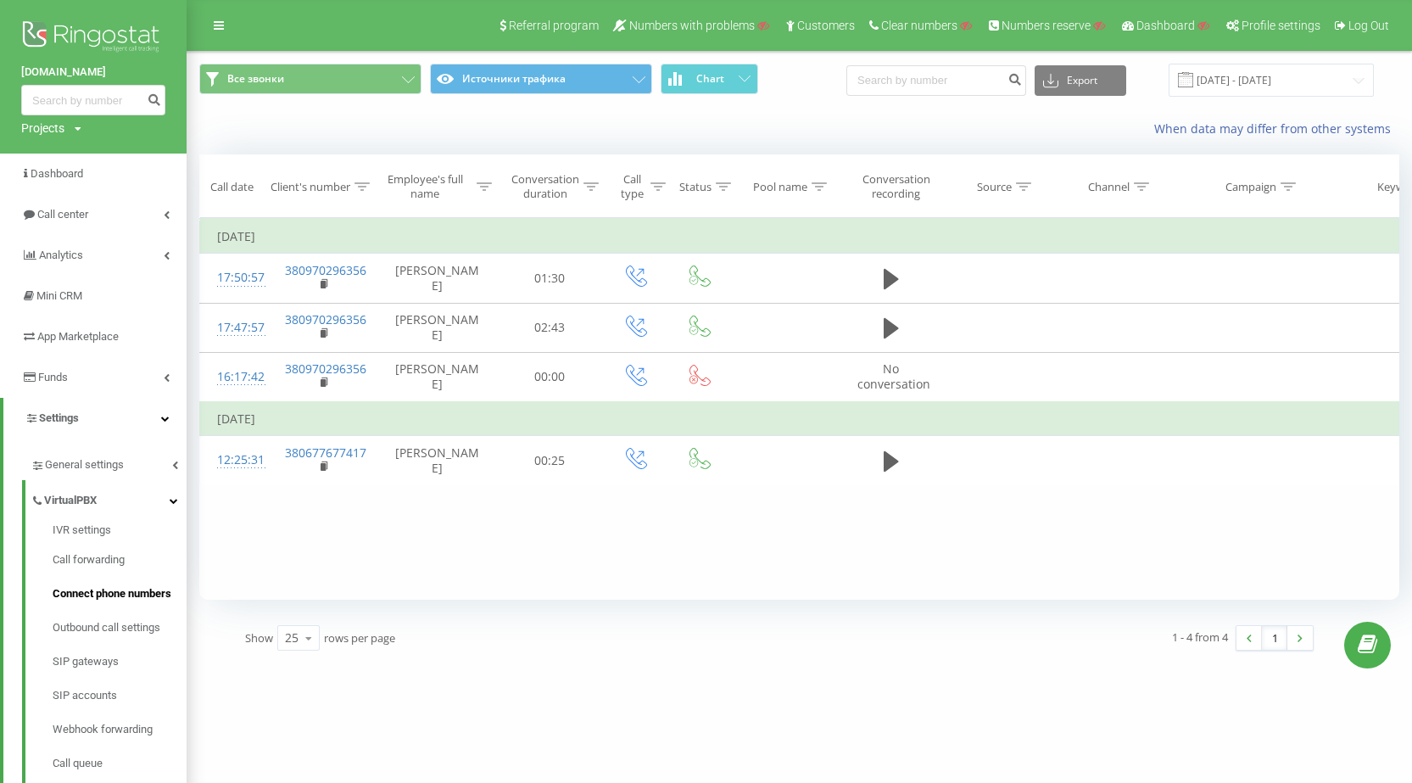
click at [135, 593] on span "Connect phone numbers" at bounding box center [112, 593] width 119 height 17
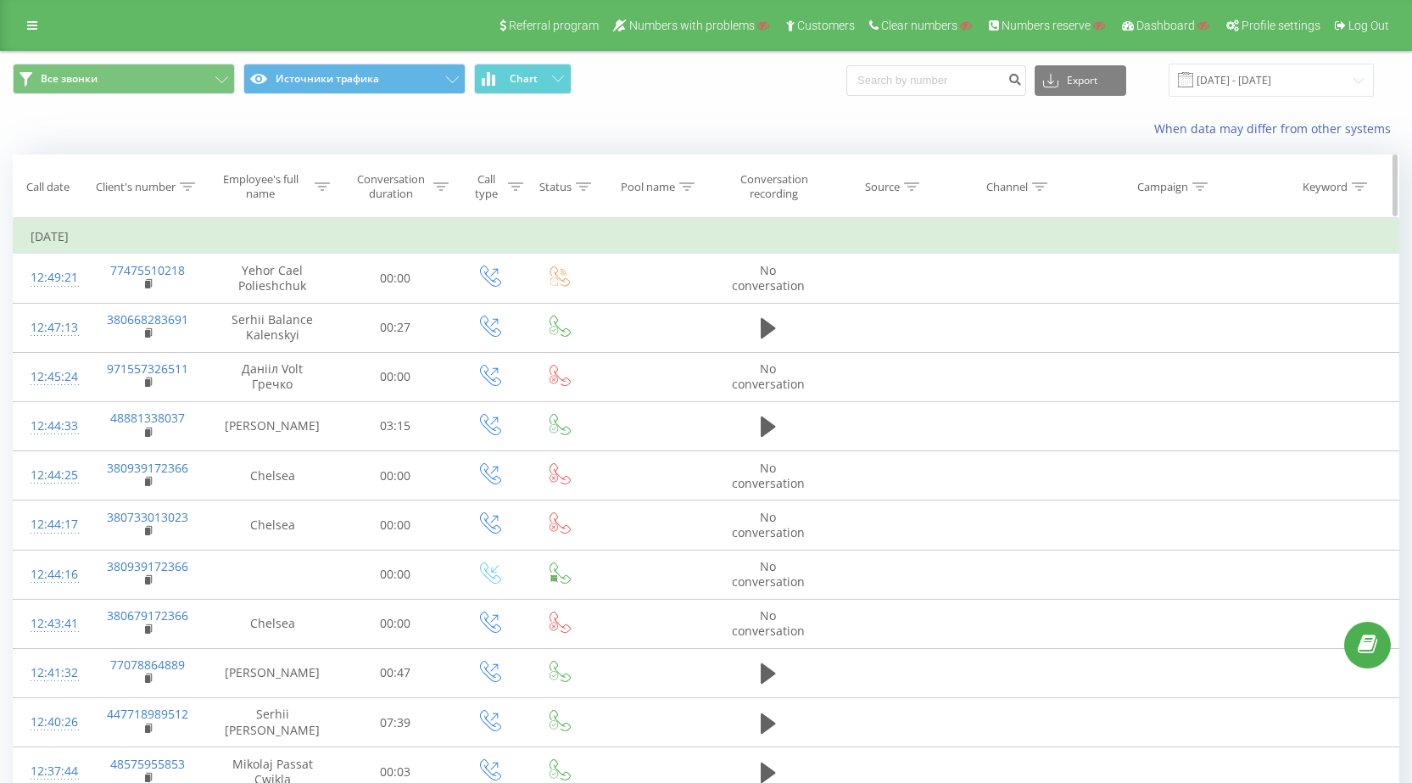
click at [196, 189] on div "Client's number" at bounding box center [147, 187] width 120 height 14
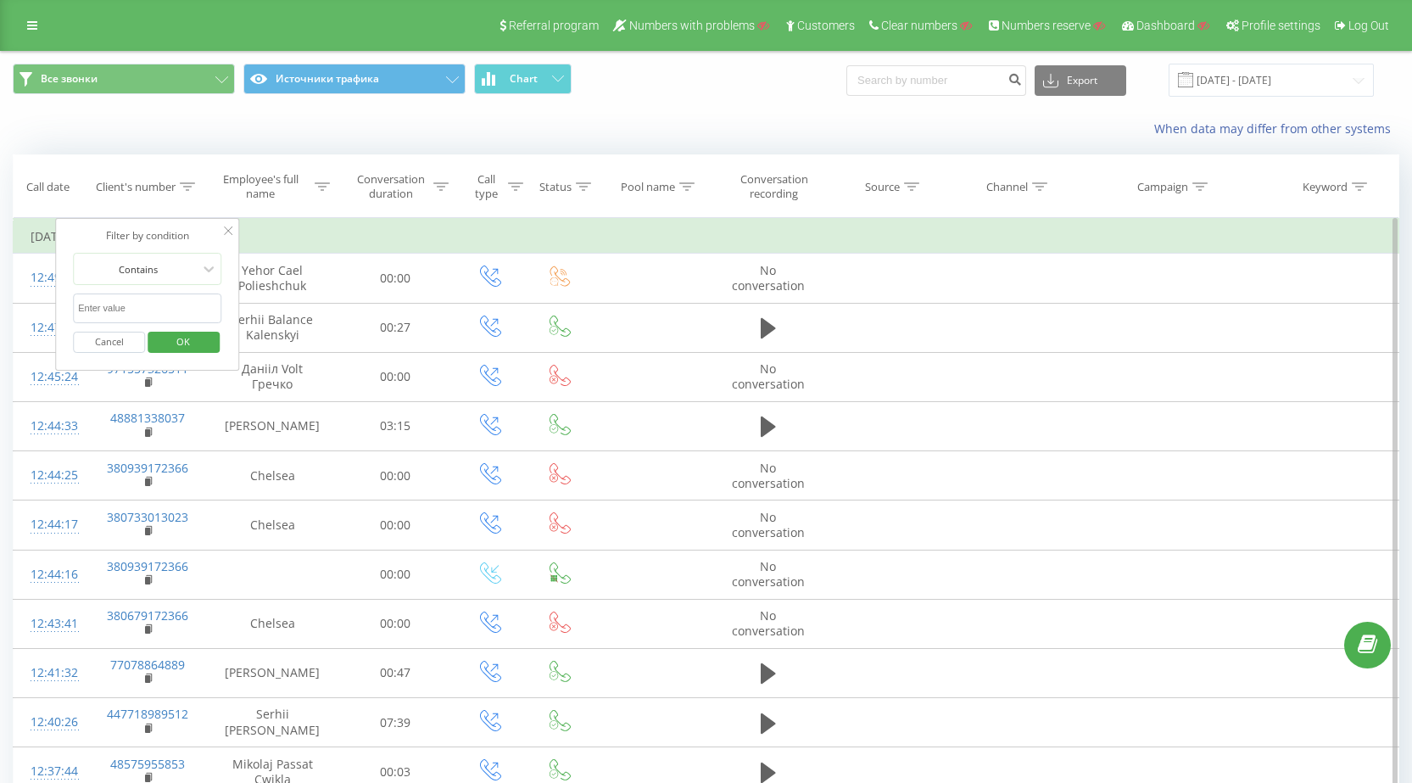
click at [134, 304] on input "text" at bounding box center [147, 308] width 149 height 30
paste input "380939172366"
type input "380939172366"
click button "OK" at bounding box center [184, 342] width 72 height 21
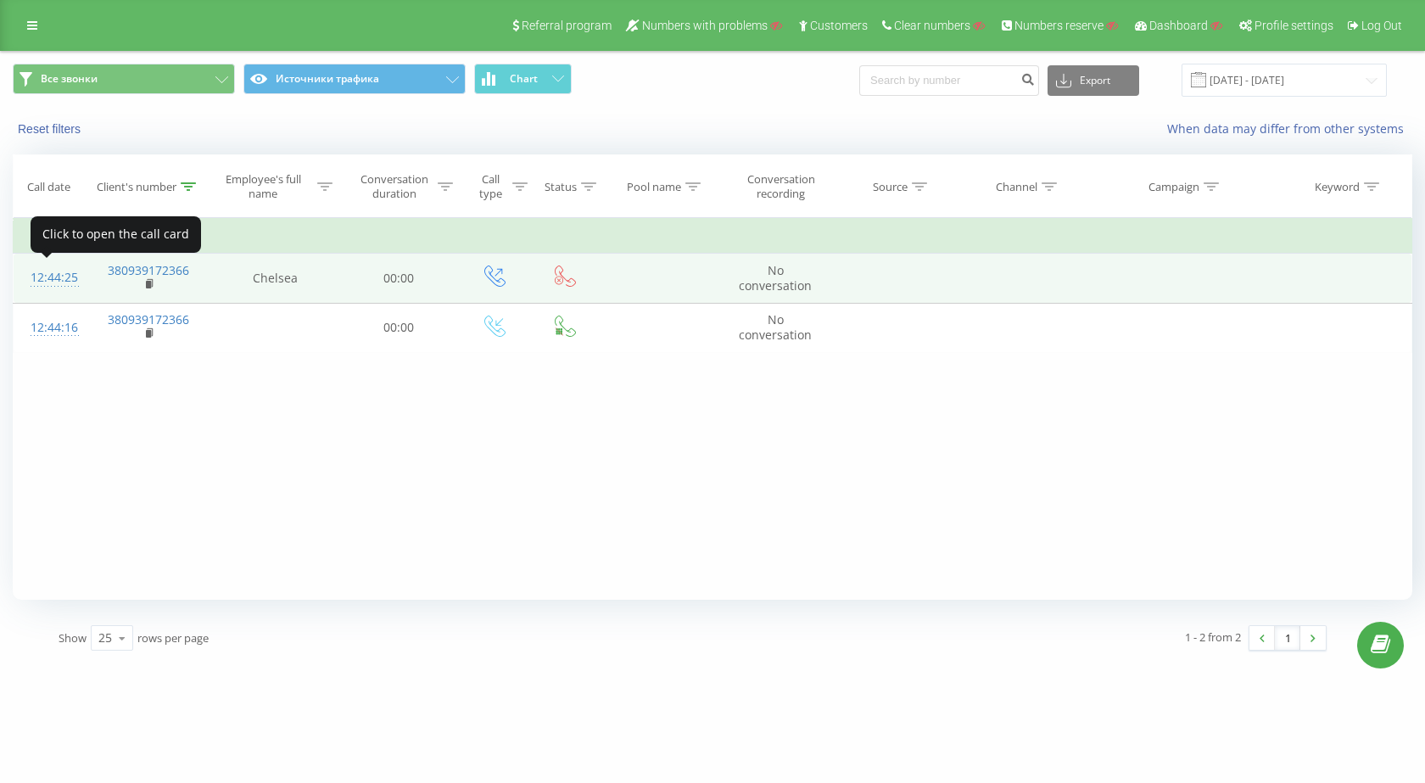
click at [70, 276] on div "12:44:25" at bounding box center [51, 277] width 41 height 33
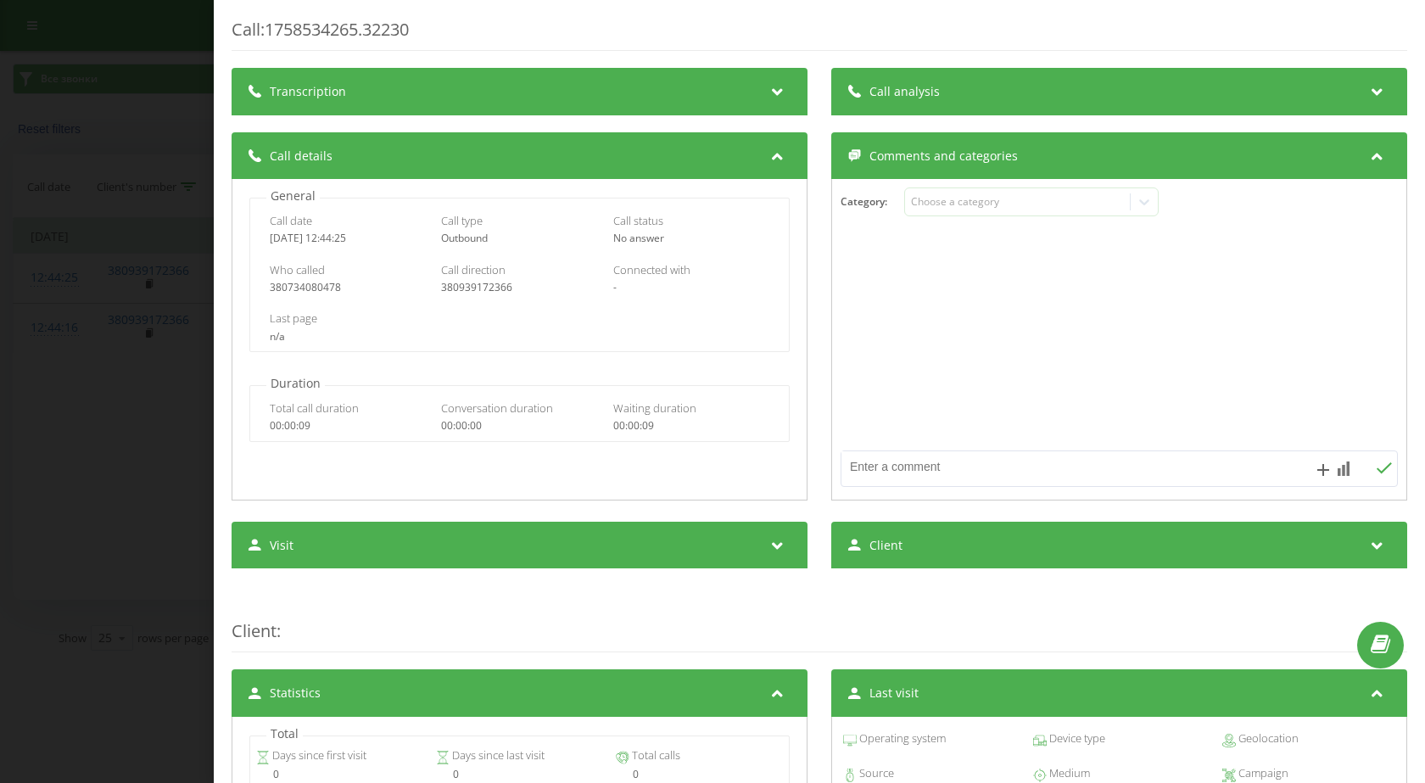
drag, startPoint x: 259, startPoint y: 240, endPoint x: 373, endPoint y: 239, distance: 114.5
click at [373, 239] on div "Call date 2025-09-22 12:44:25 Call type Outbound Call status No answer" at bounding box center [519, 228] width 539 height 49
copy div "2025-09-22 12:44:25"
click at [326, 286] on div "380734080478" at bounding box center [348, 288] width 157 height 12
click at [327, 286] on div "380734080478" at bounding box center [348, 288] width 157 height 12
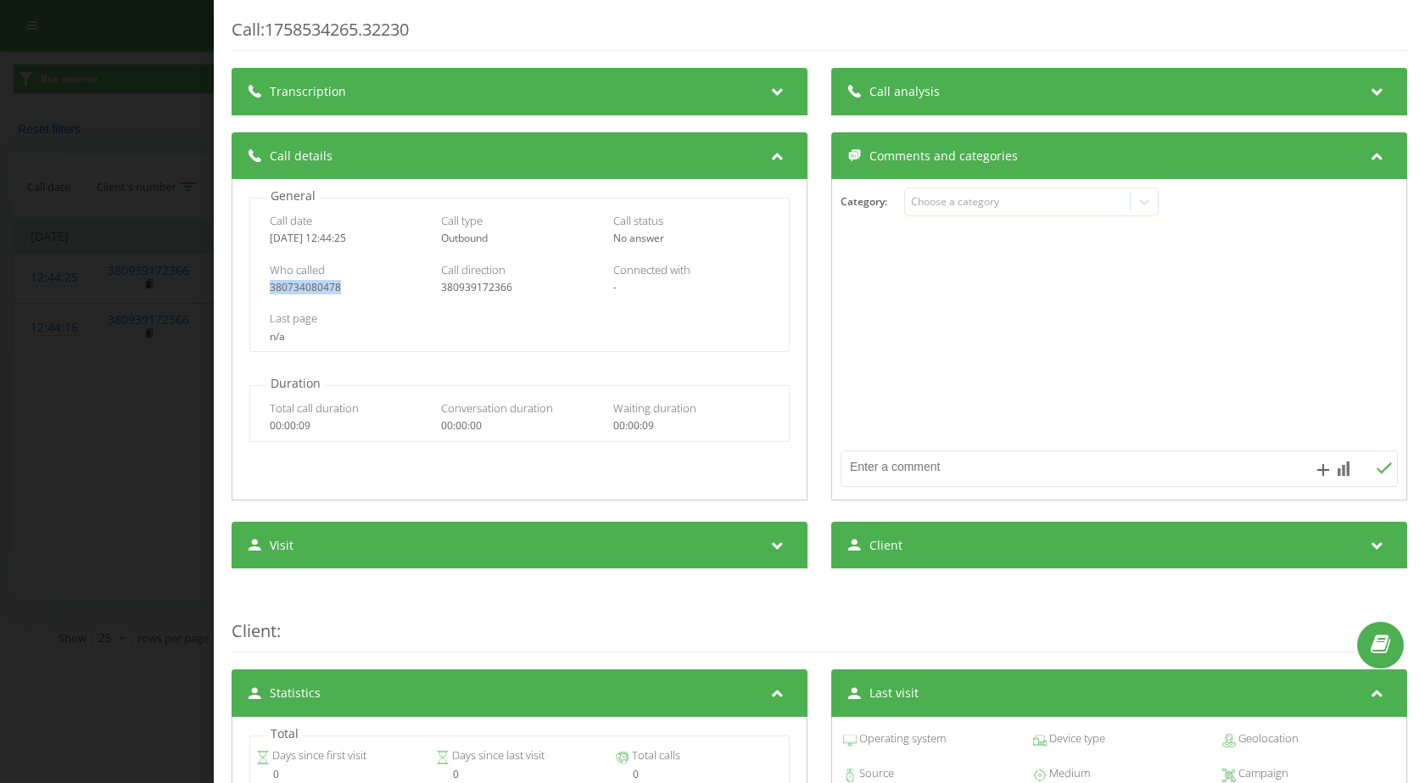
copy div "380734080478"
click at [465, 288] on div "380939172366" at bounding box center [519, 288] width 157 height 12
copy div "380939172366"
click at [503, 285] on div "380939172366" at bounding box center [519, 288] width 157 height 12
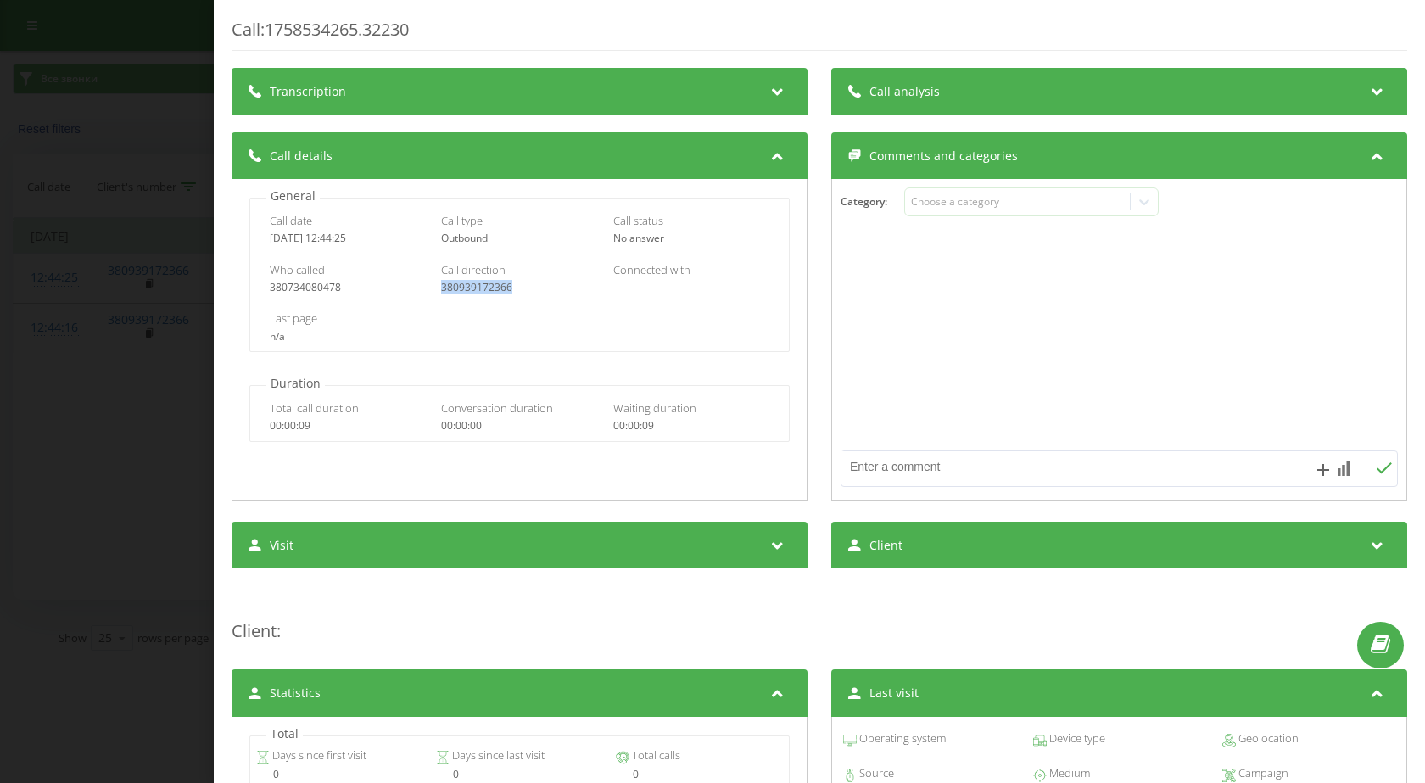
click at [503, 285] on div "380939172366" at bounding box center [519, 288] width 157 height 12
drag, startPoint x: 92, startPoint y: 392, endPoint x: 141, endPoint y: 359, distance: 59.3
click at [90, 392] on div "Call : 1758534265.32230 Transcription For AI analysis of future calls, configur…" at bounding box center [712, 391] width 1425 height 783
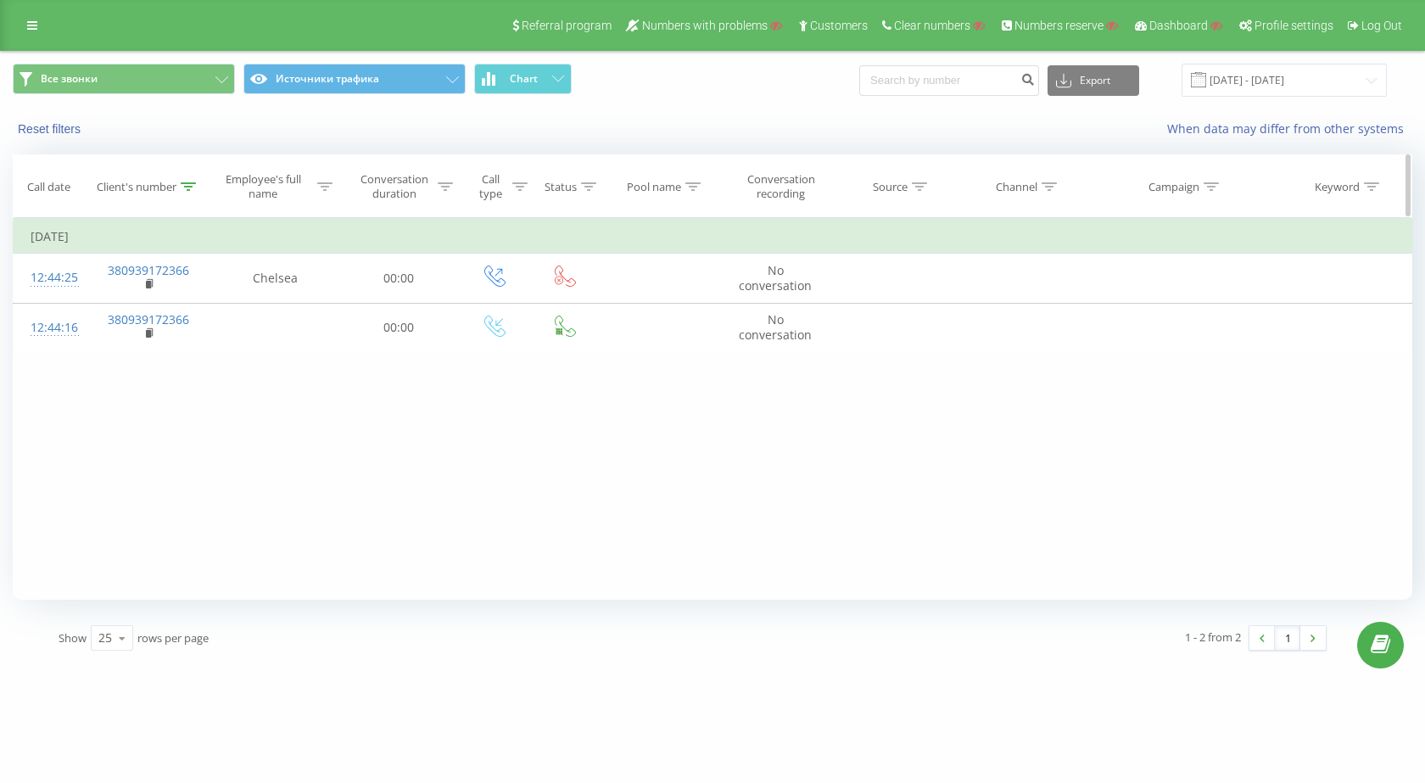
click at [190, 185] on icon at bounding box center [188, 186] width 15 height 8
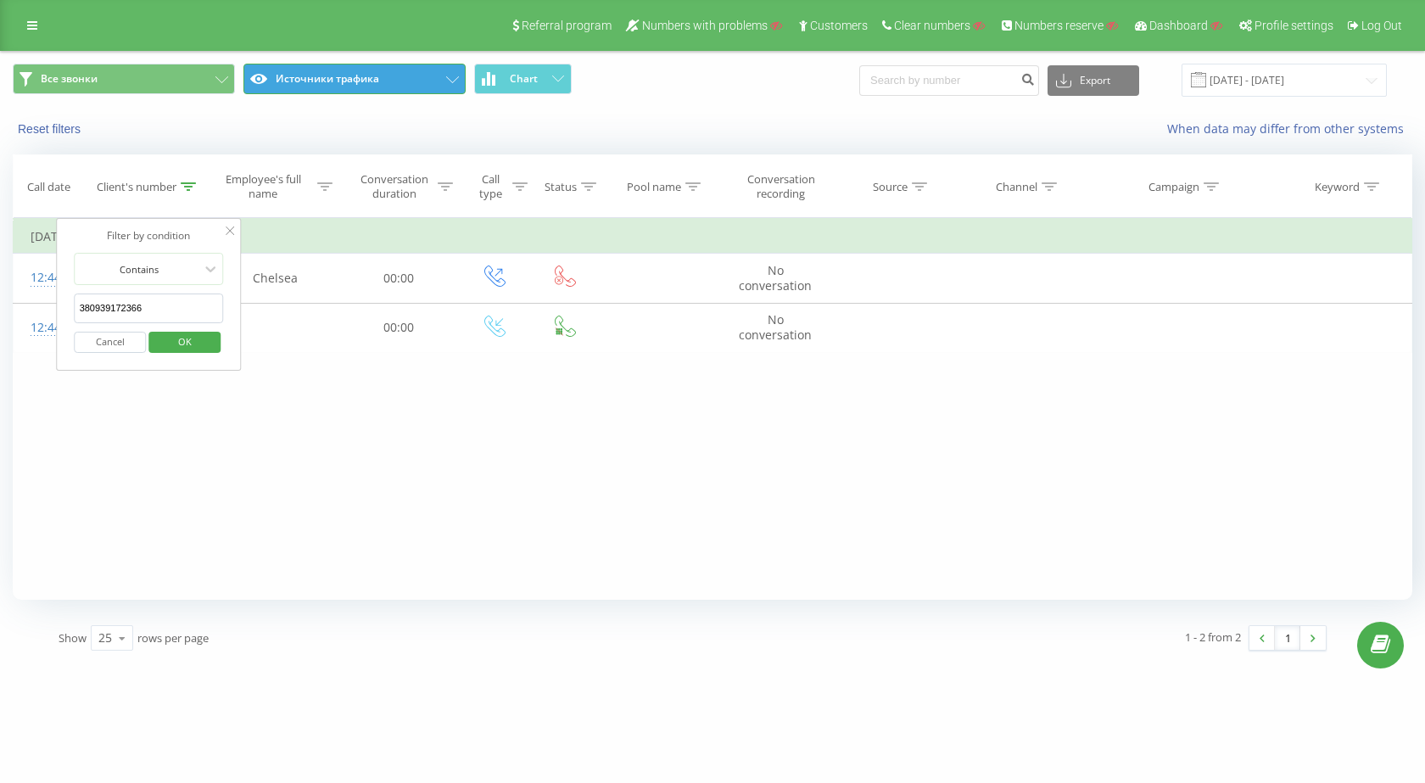
click at [356, 83] on button "Источники трафика" at bounding box center [354, 79] width 222 height 31
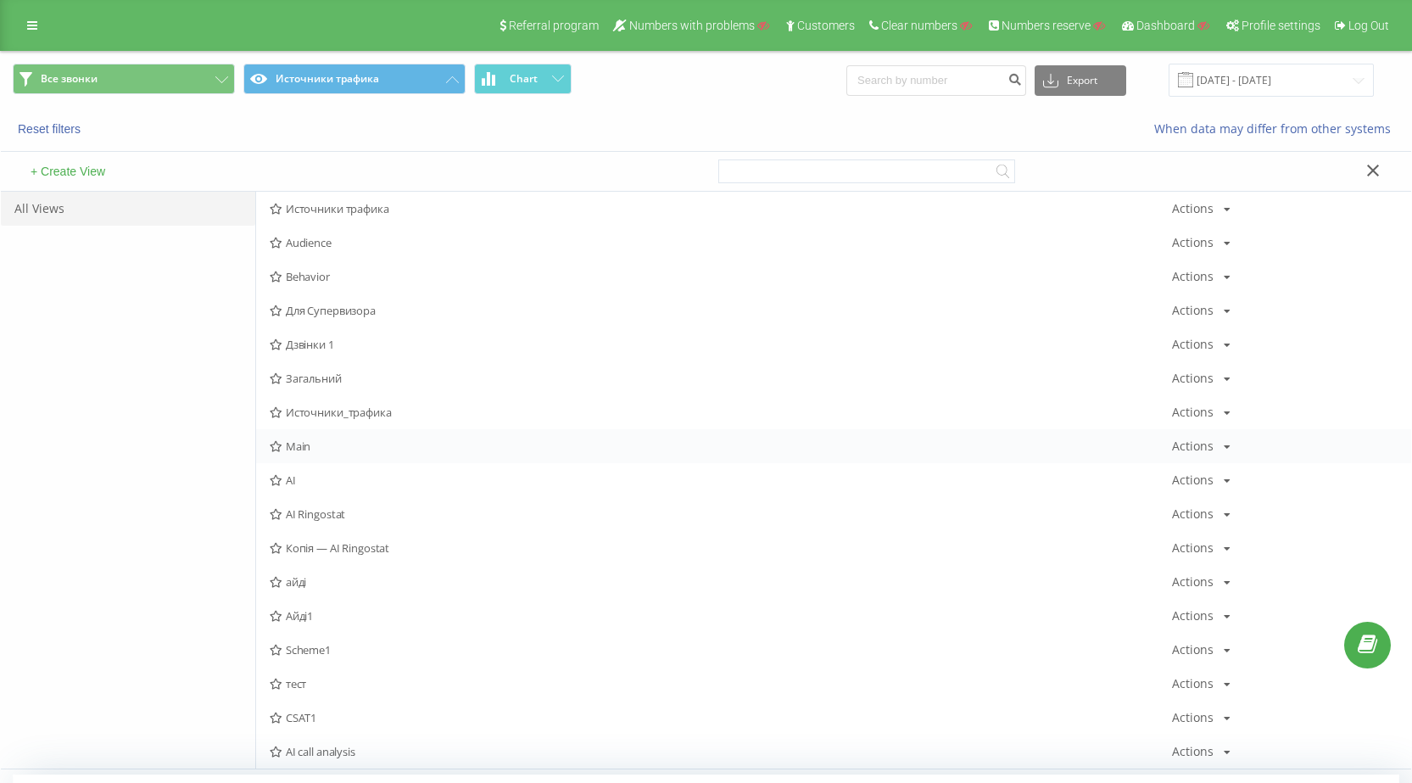
click at [342, 445] on span "Main" at bounding box center [721, 446] width 902 height 12
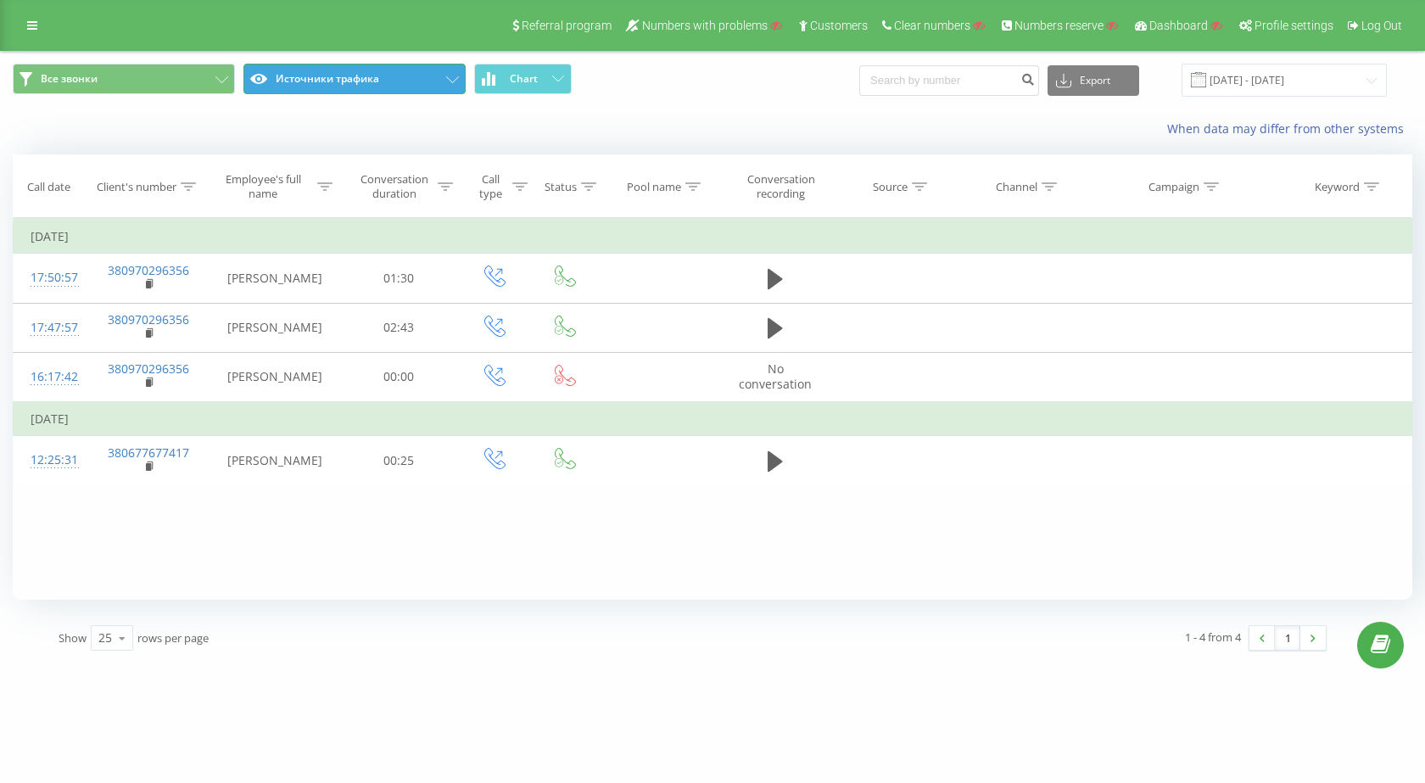
click at [383, 83] on button "Источники трафика" at bounding box center [354, 79] width 222 height 31
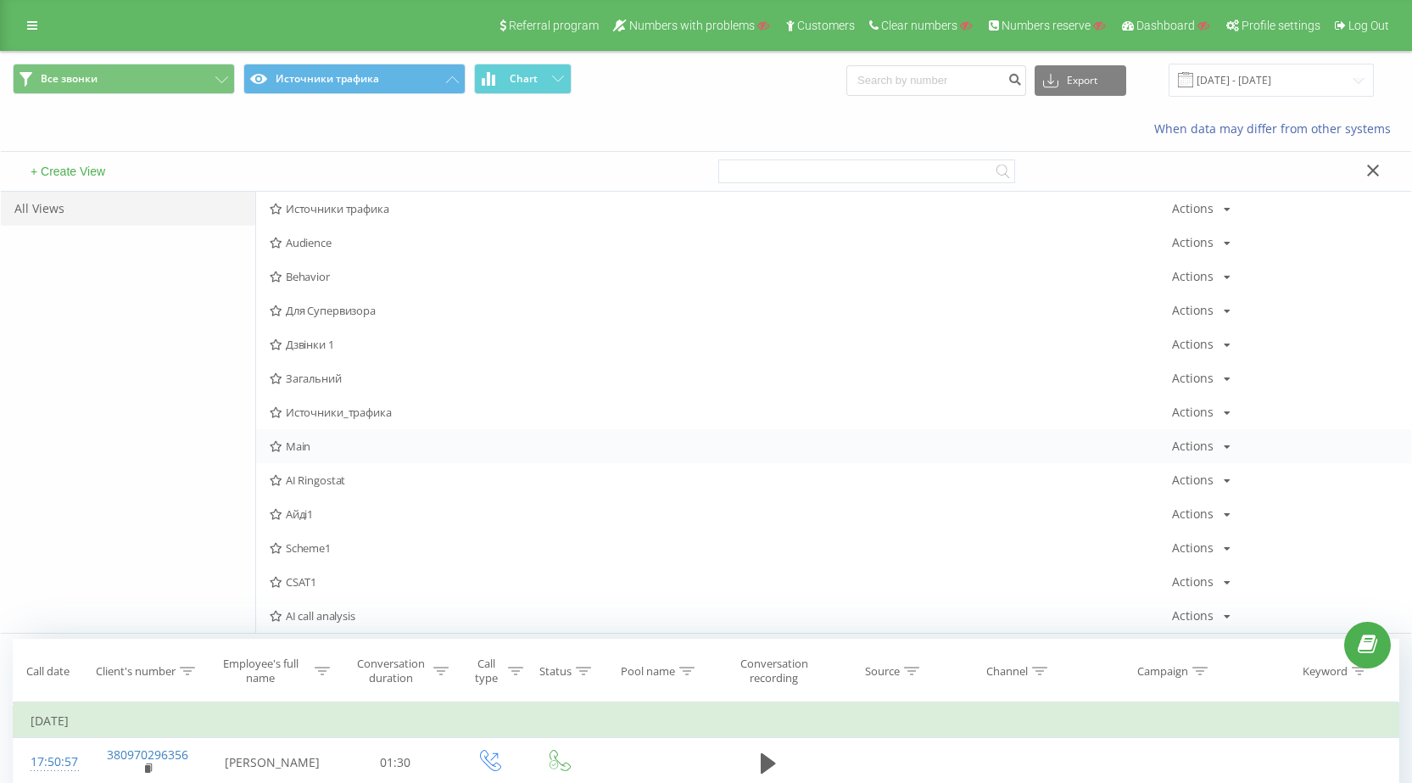
click at [332, 446] on span "Main" at bounding box center [721, 446] width 902 height 12
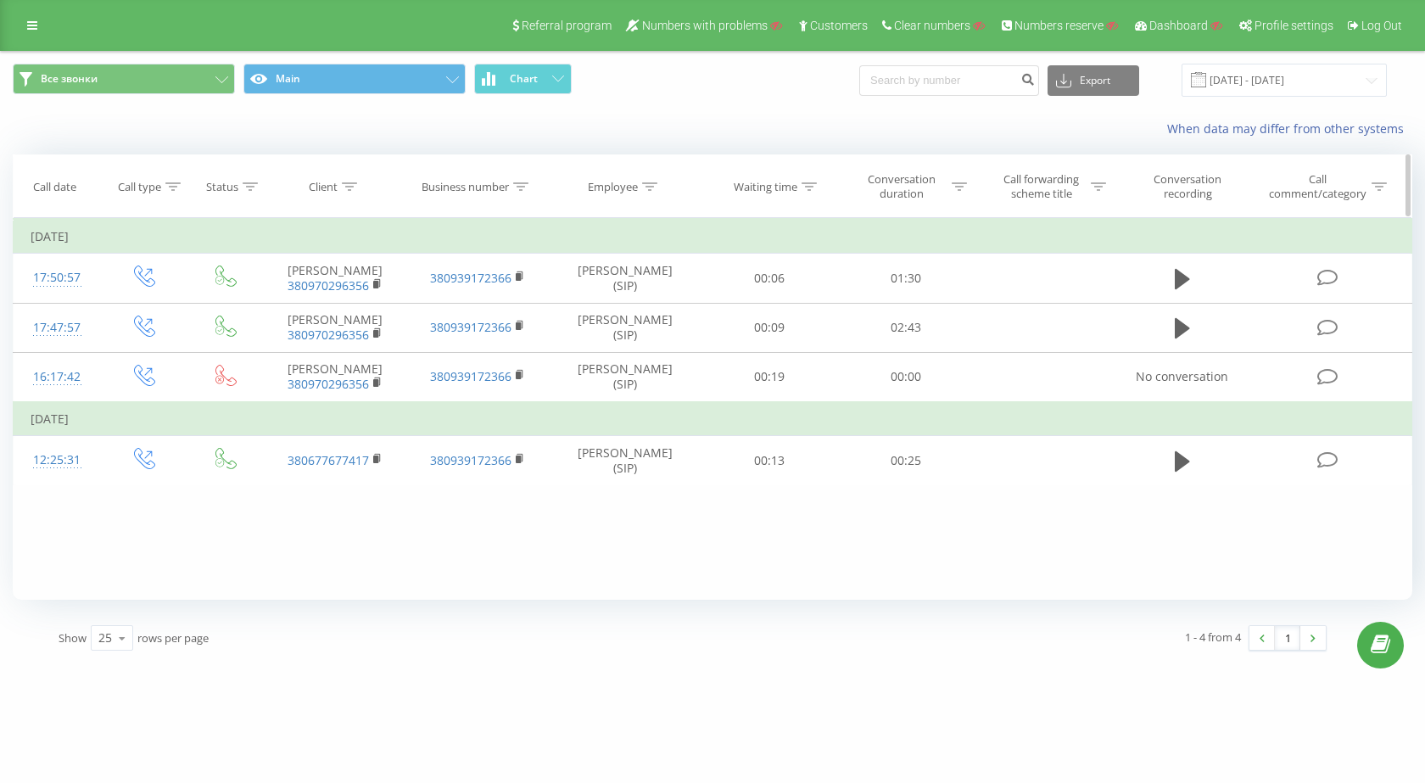
click at [528, 184] on icon at bounding box center [520, 186] width 15 height 8
click at [496, 293] on form "Contains Cancel OK" at bounding box center [477, 307] width 149 height 109
click at [500, 299] on input "text" at bounding box center [477, 308] width 149 height 30
paste input "380939172366"
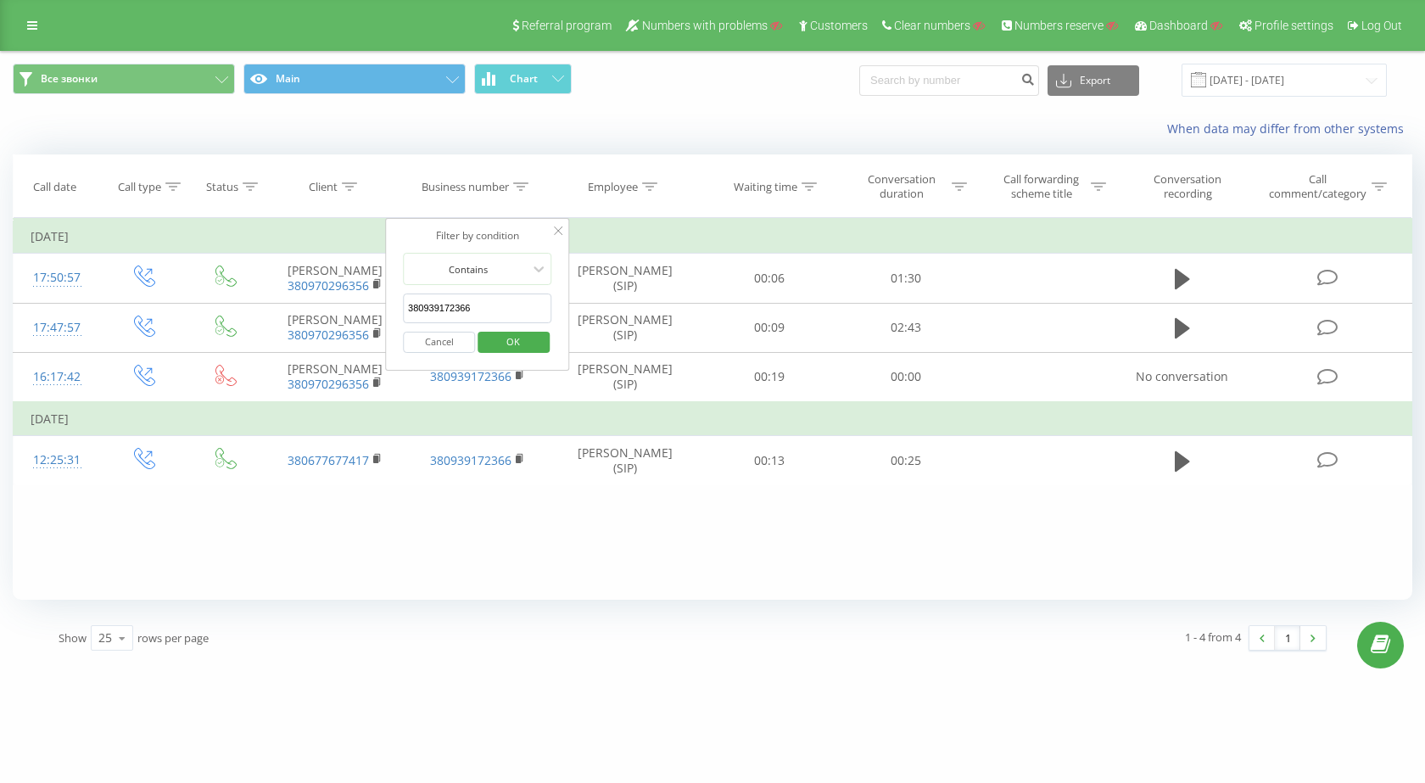
type input "380939172366"
click at [512, 337] on span "OK" at bounding box center [512, 341] width 47 height 26
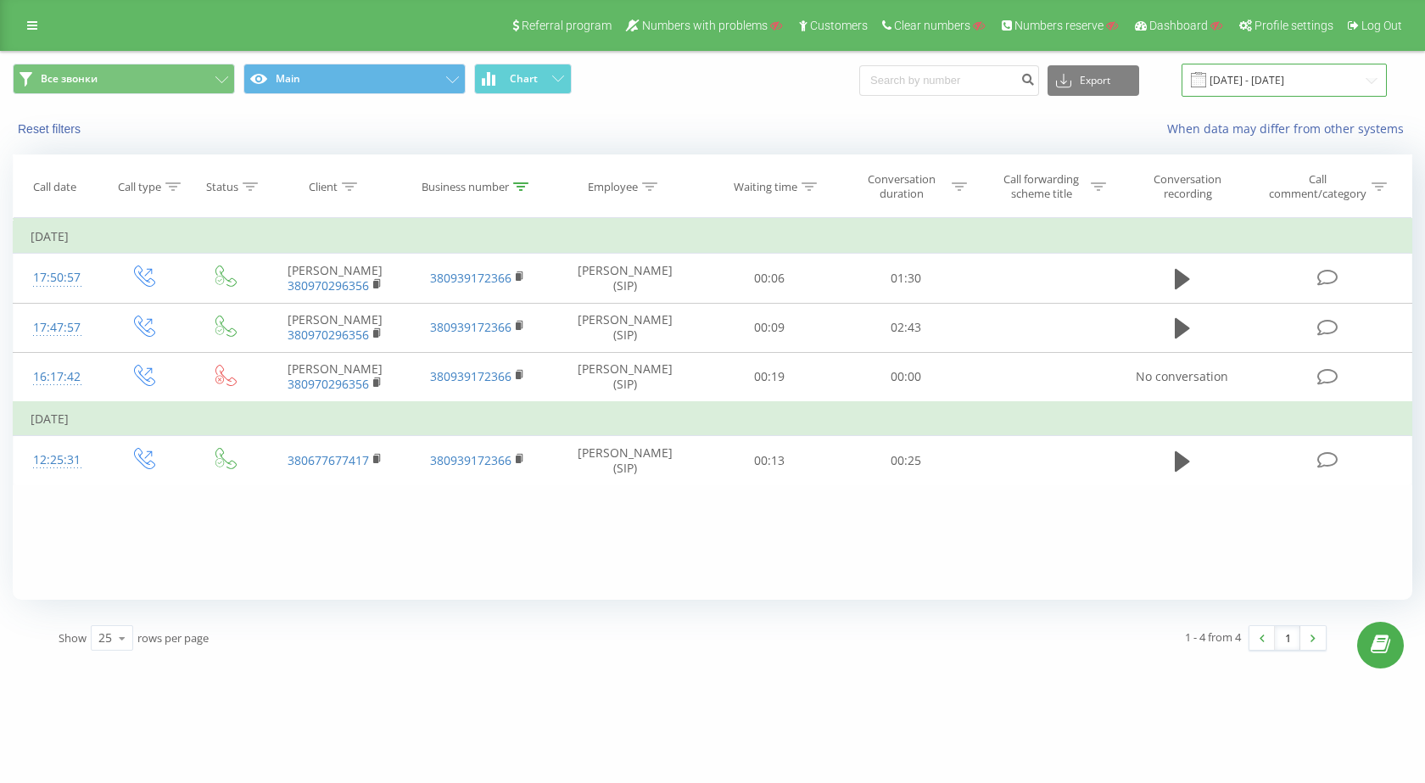
click at [1266, 81] on input "[DATE] - [DATE]" at bounding box center [1283, 80] width 205 height 33
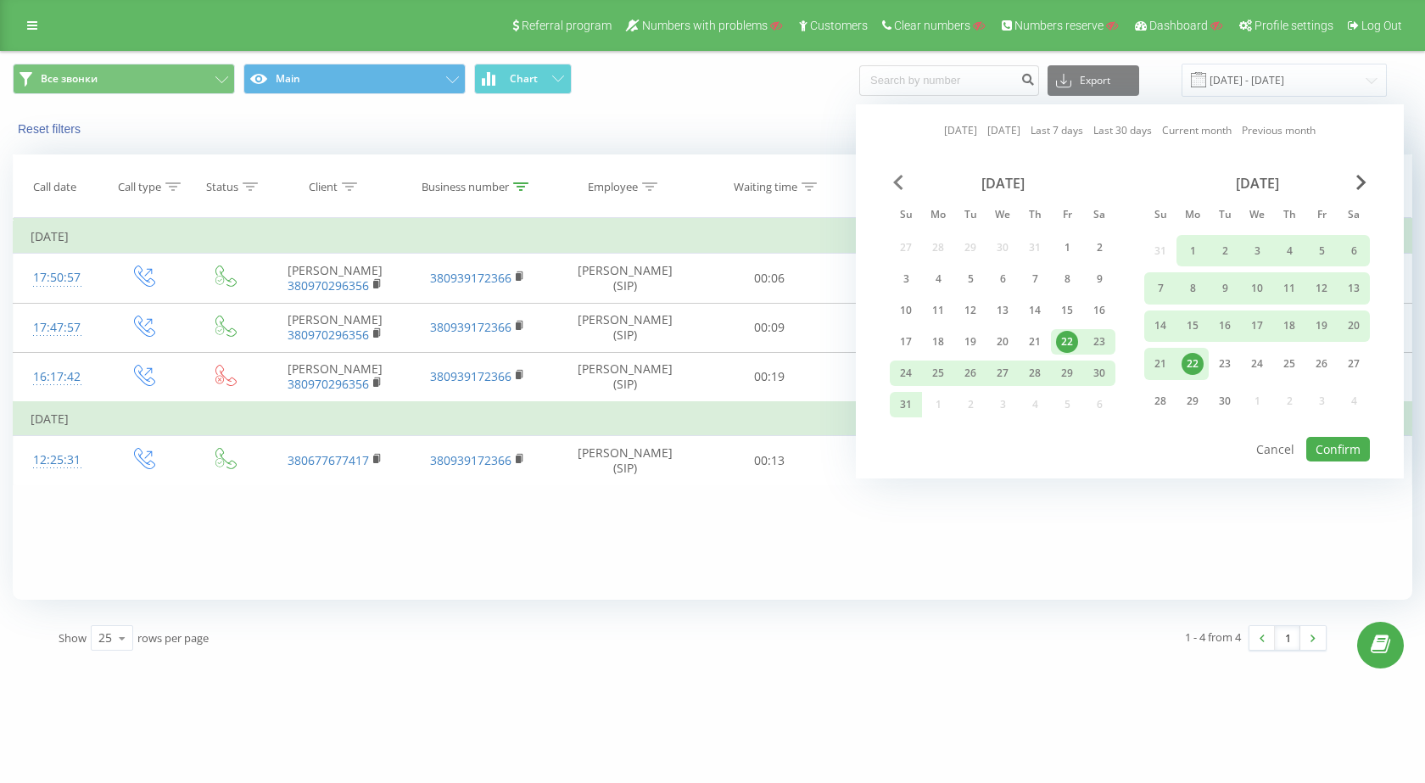
click at [893, 178] on span "Previous Month" at bounding box center [898, 182] width 10 height 15
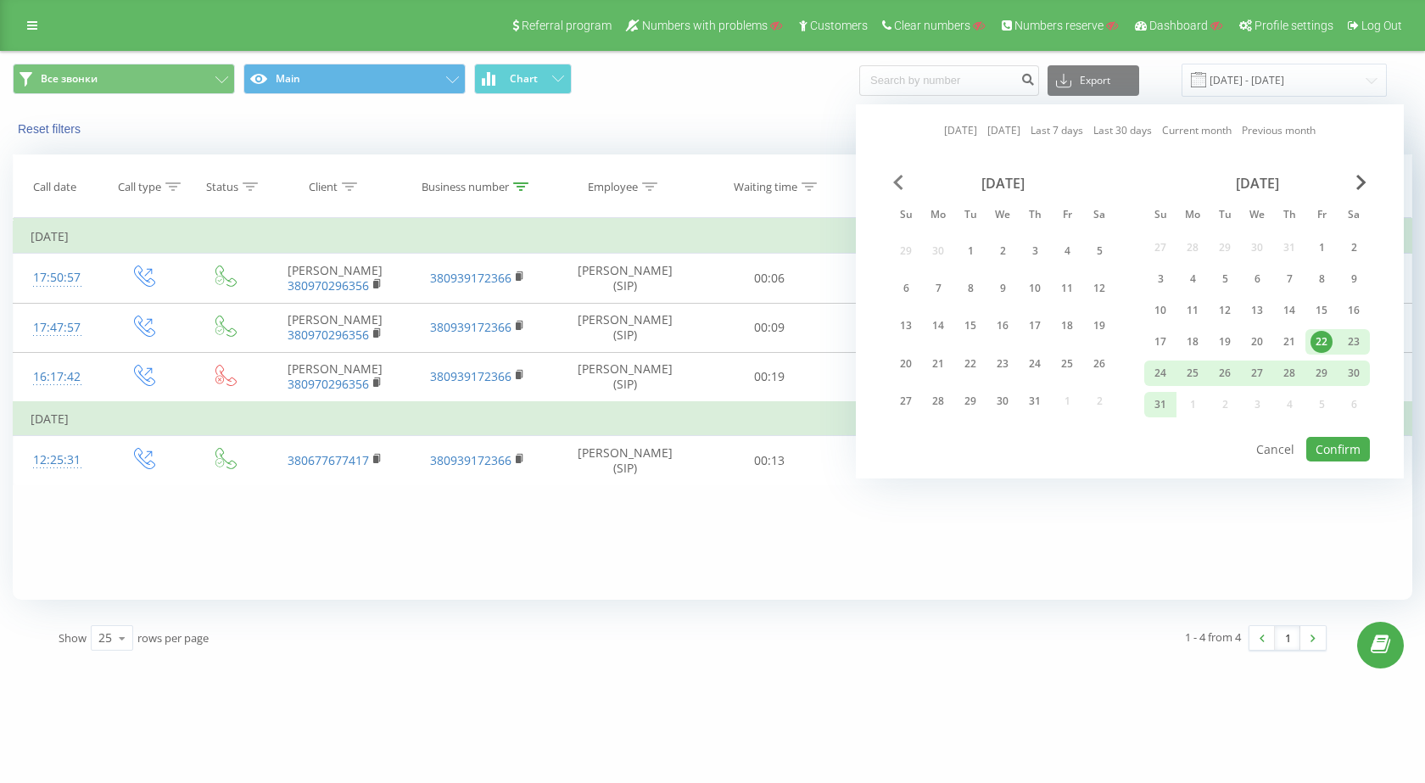
click at [894, 178] on span "Previous Month" at bounding box center [898, 182] width 10 height 15
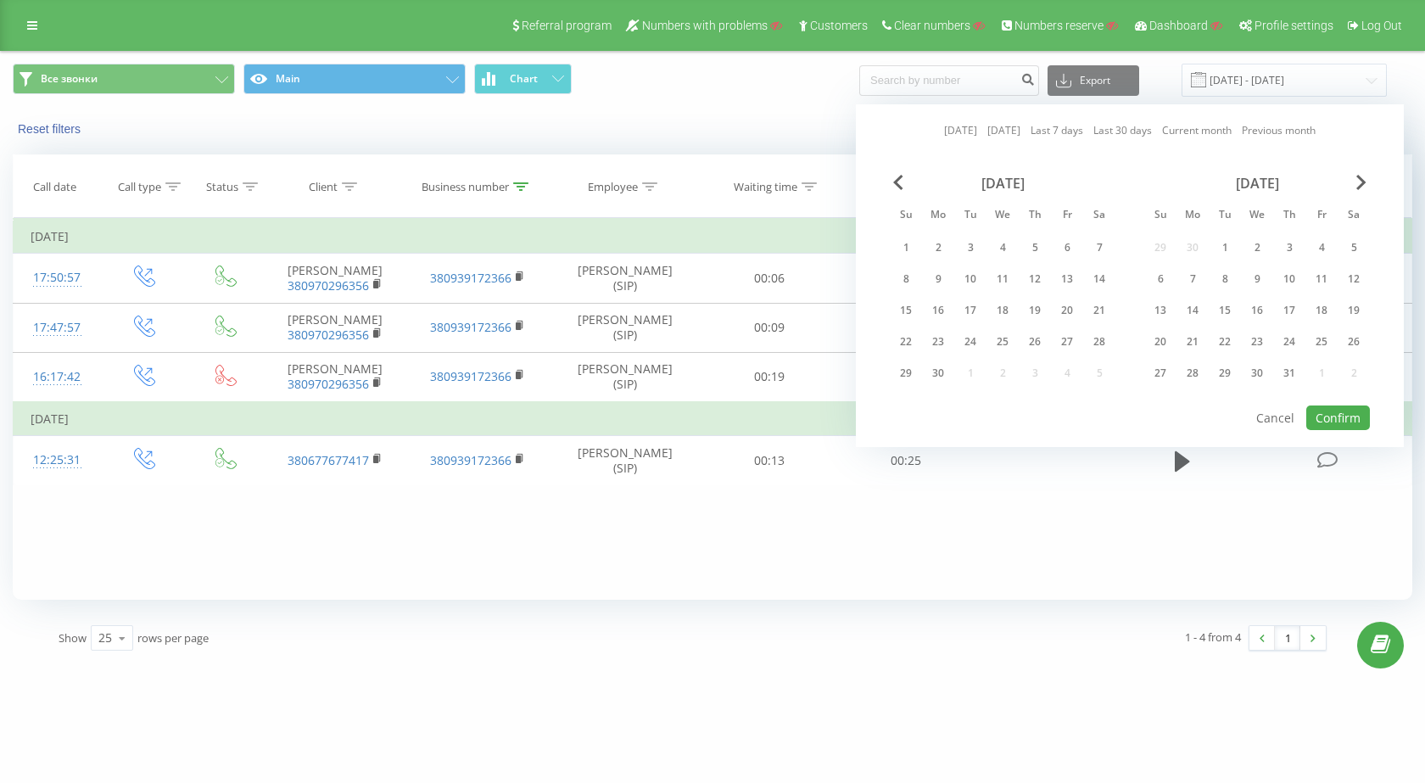
click at [909, 183] on div "[DATE]" at bounding box center [1003, 183] width 226 height 17
click at [900, 183] on span "Previous Month" at bounding box center [898, 182] width 10 height 15
click at [1031, 248] on div "1" at bounding box center [1035, 248] width 22 height 22
drag, startPoint x: 1375, startPoint y: 181, endPoint x: 1358, endPoint y: 182, distance: 17.0
click at [1373, 181] on div "[DATE] [DATE] Last 7 days Last 30 days Current month Previous month [DATE] Su M…" at bounding box center [1130, 275] width 548 height 343
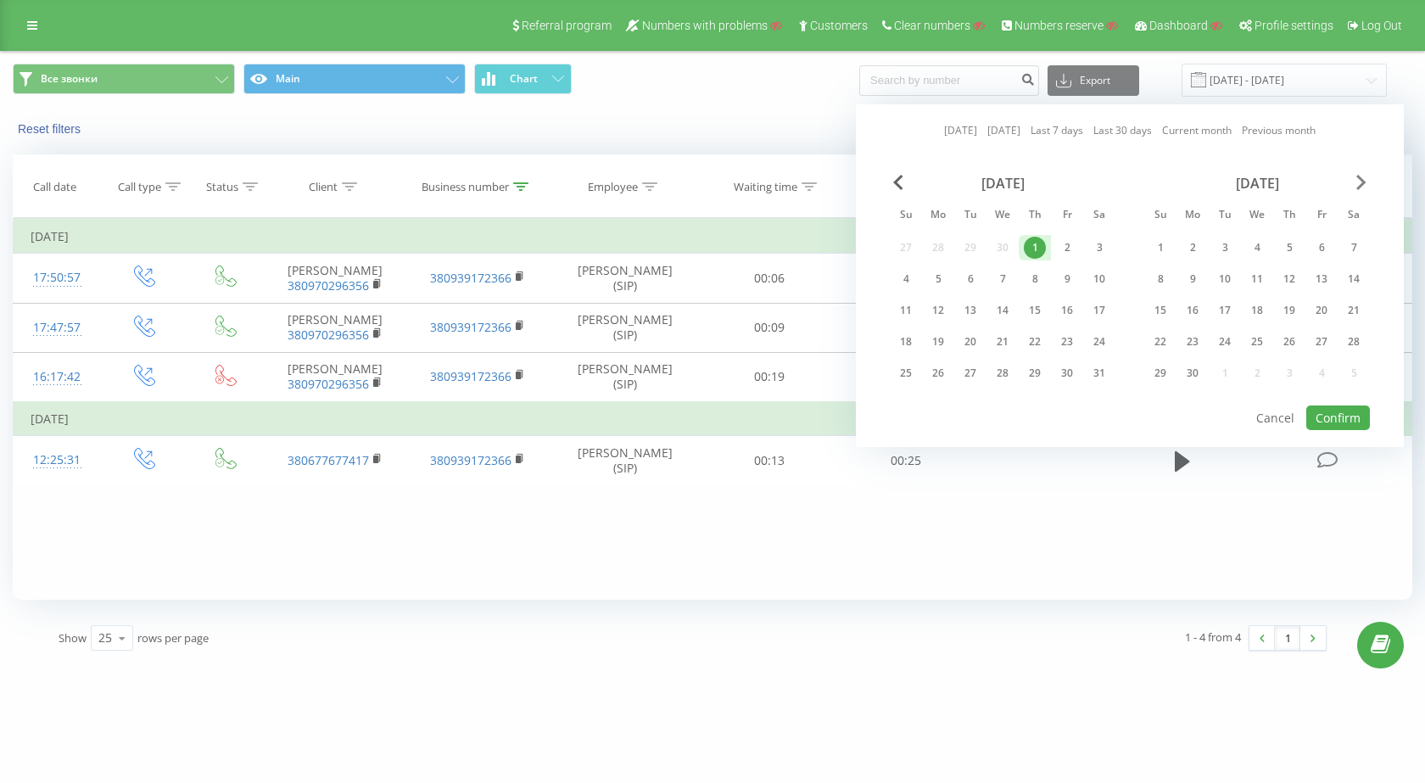
click at [1358, 182] on span "Next Month" at bounding box center [1361, 182] width 10 height 15
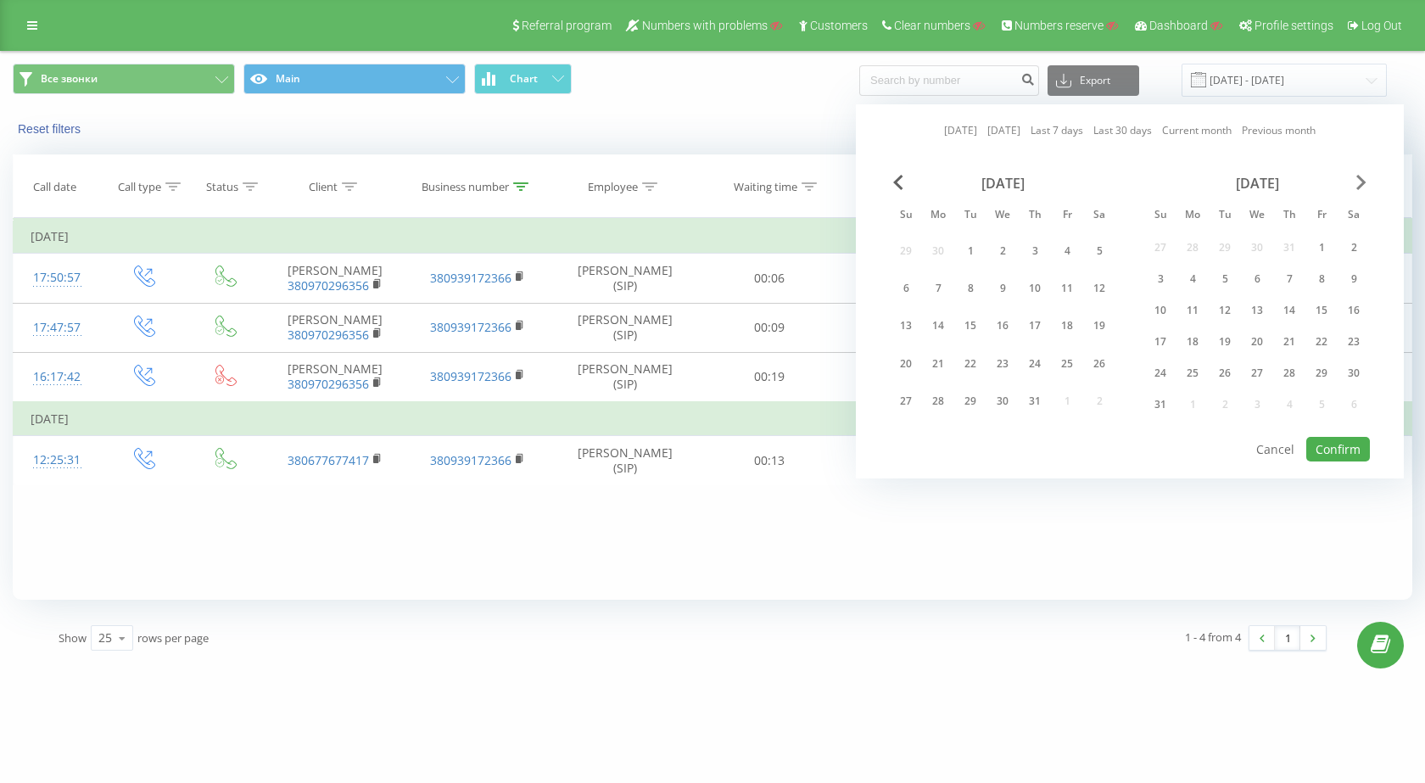
click at [1358, 182] on span "Next Month" at bounding box center [1361, 182] width 10 height 15
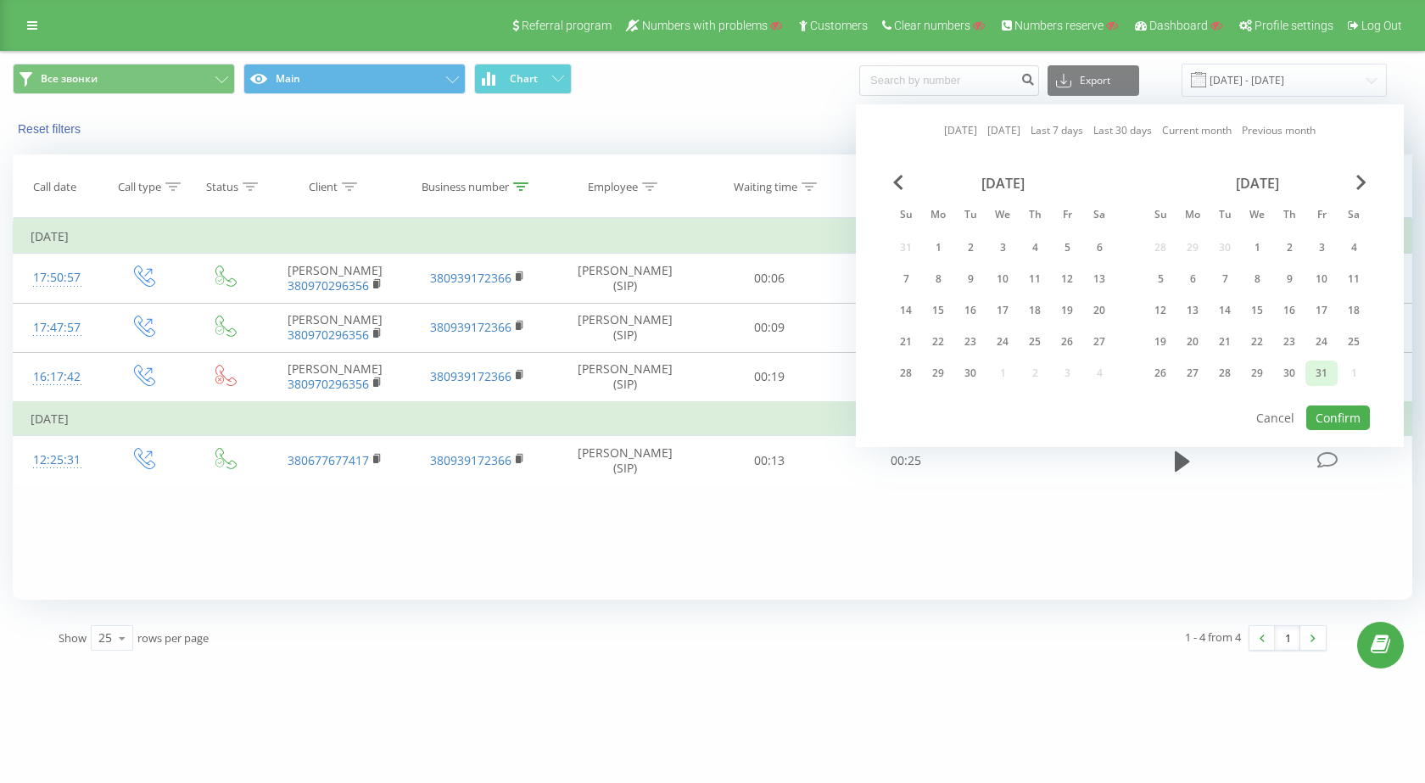
click at [1316, 375] on div "31" at bounding box center [1321, 373] width 22 height 22
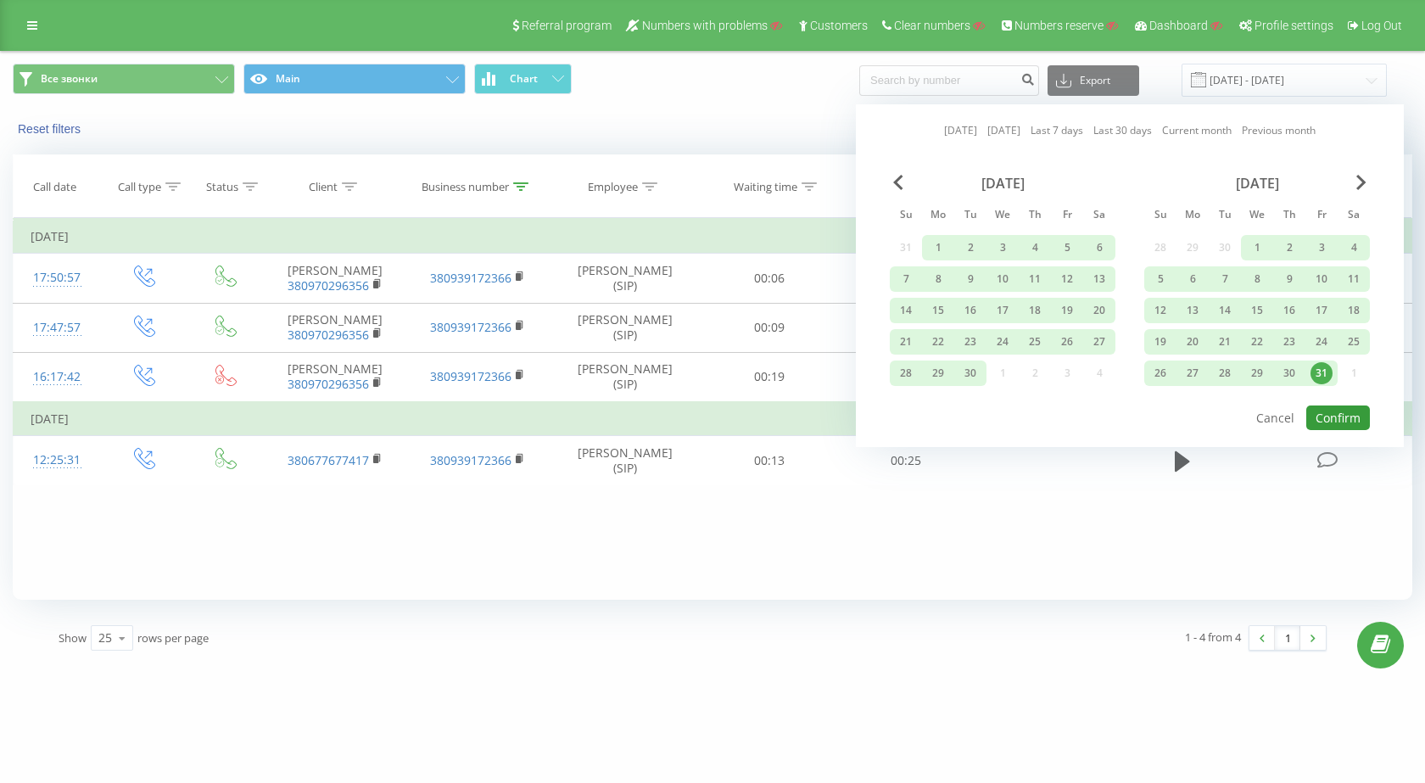
click at [1327, 422] on button "Confirm" at bounding box center [1338, 417] width 64 height 25
type input "[DATE] - [DATE]"
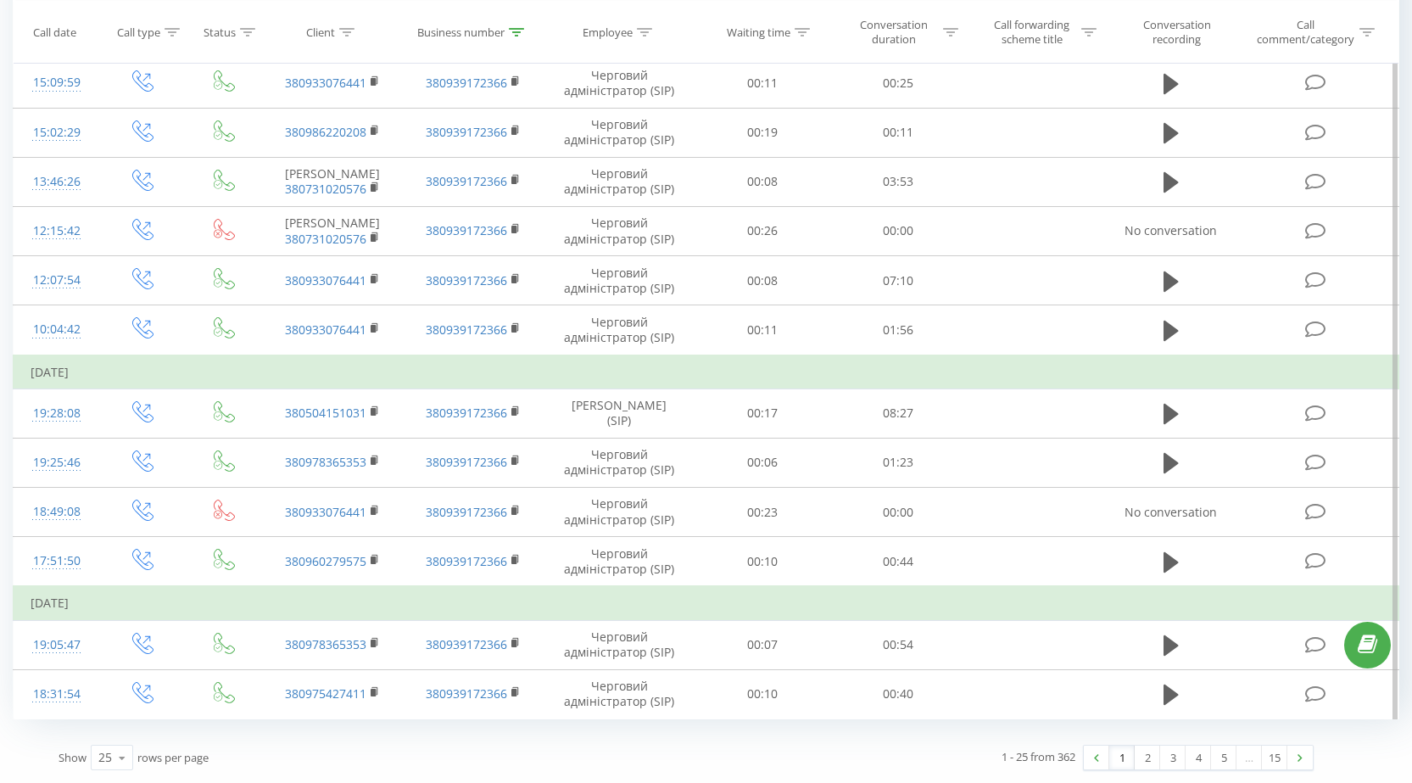
scroll to position [978, 0]
click at [1144, 760] on link "2" at bounding box center [1147, 758] width 25 height 24
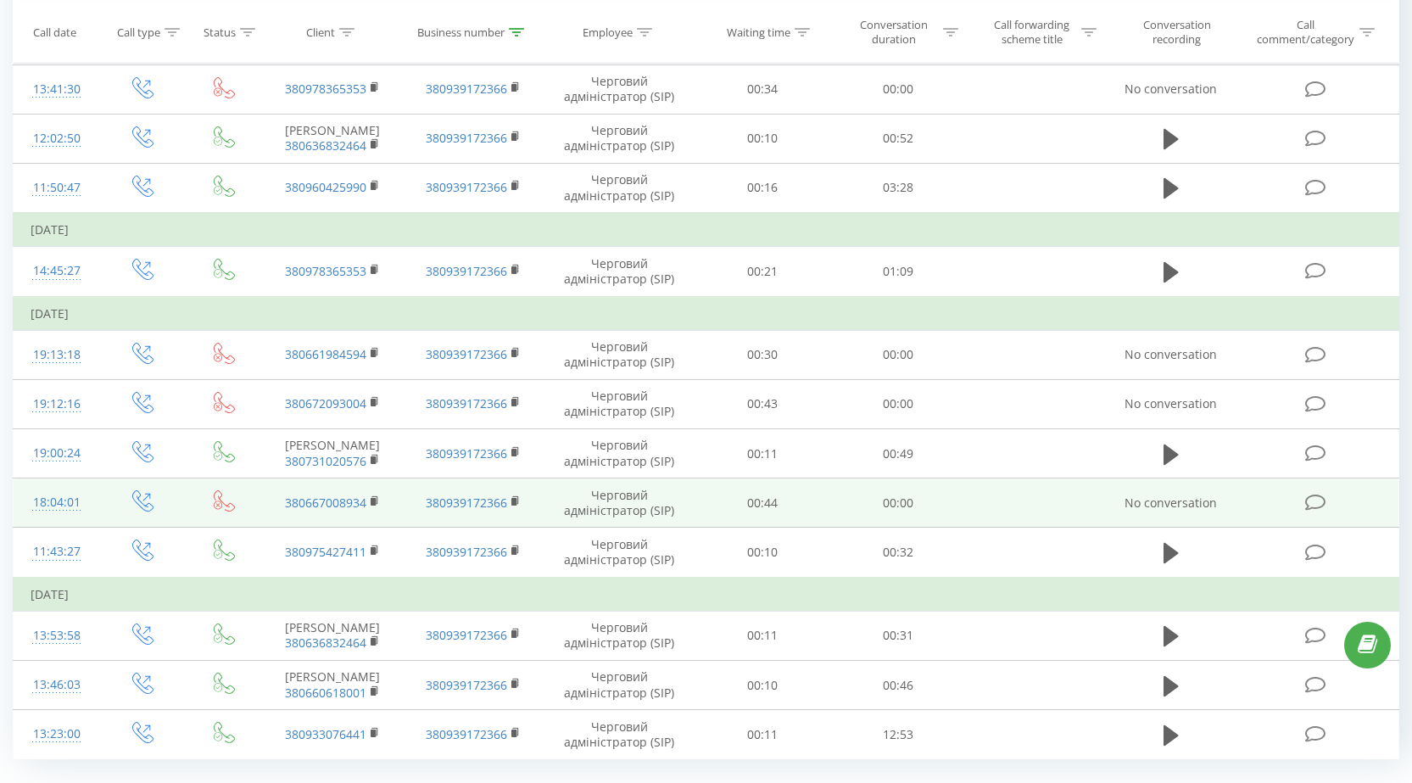
scroll to position [1007, 0]
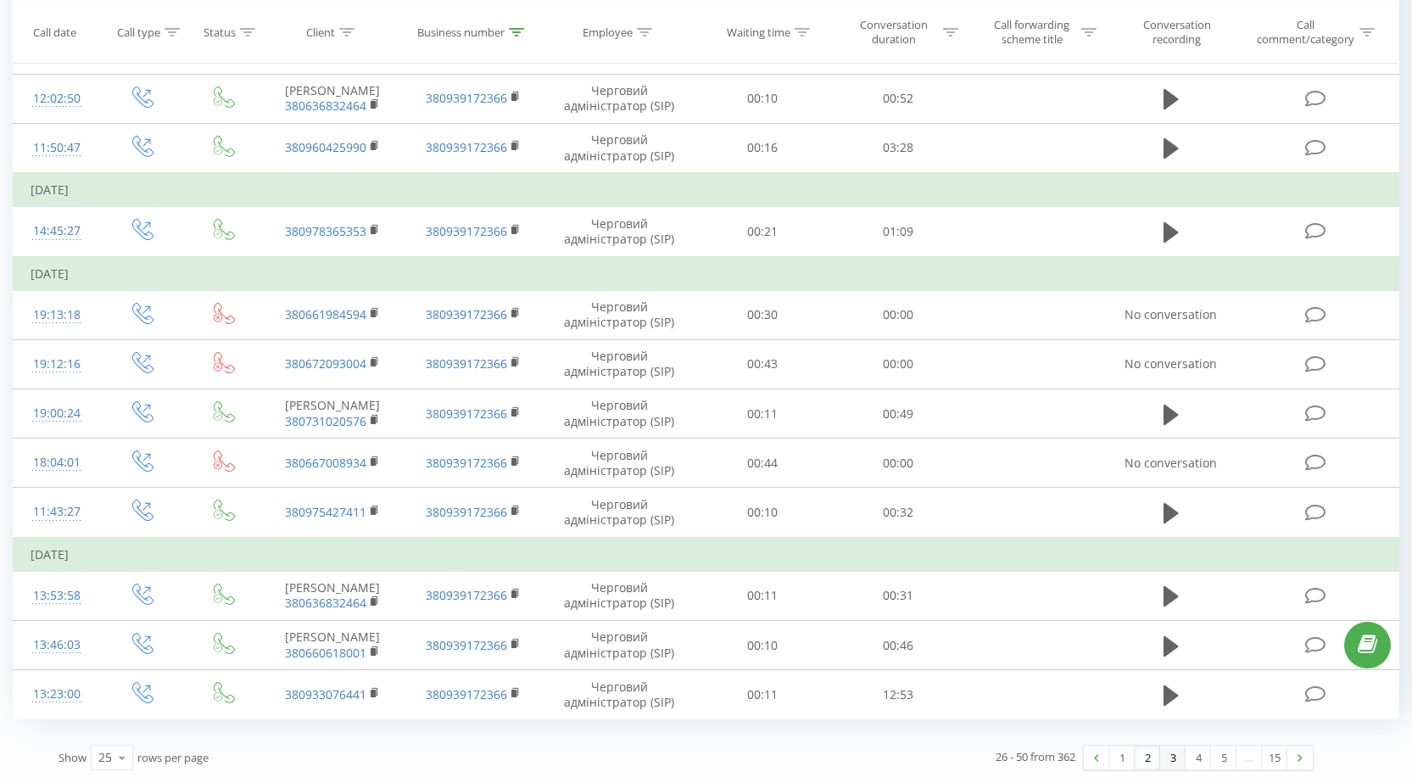
click at [1175, 758] on link "3" at bounding box center [1172, 758] width 25 height 24
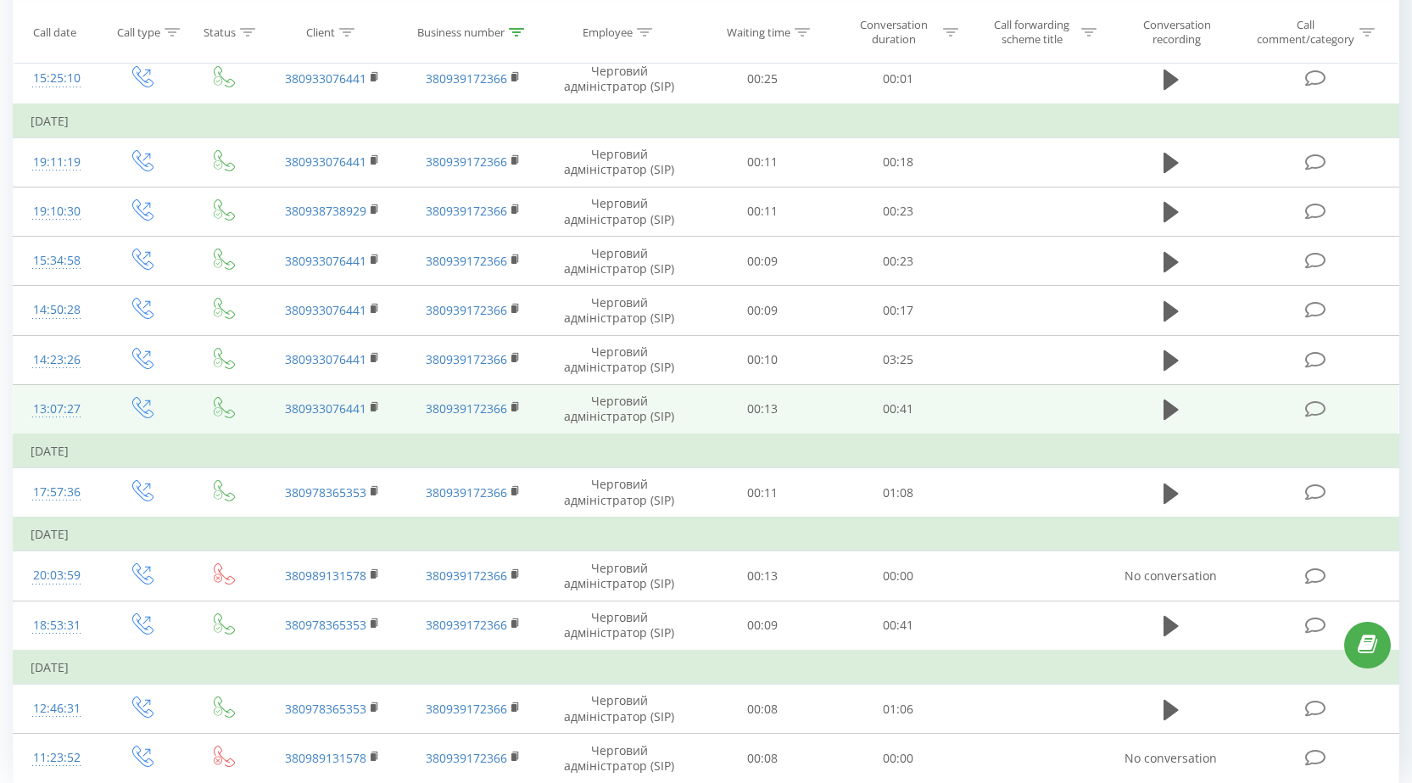
scroll to position [1007, 0]
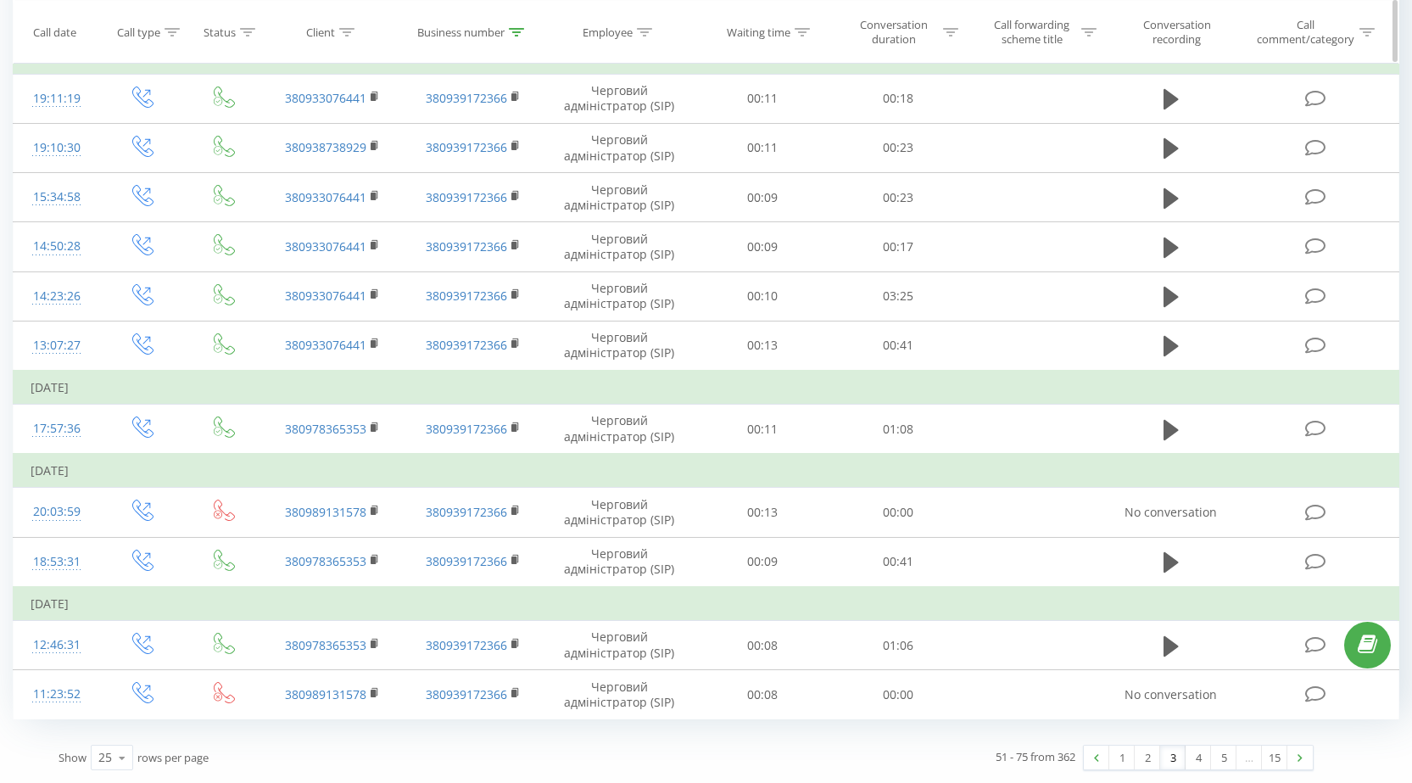
click at [159, 30] on div "Call type" at bounding box center [138, 32] width 43 height 14
click at [170, 30] on icon at bounding box center [172, 31] width 15 height 8
click at [177, 32] on icon at bounding box center [172, 31] width 15 height 8
click at [137, 153] on div "Enter value" at bounding box center [134, 155] width 120 height 14
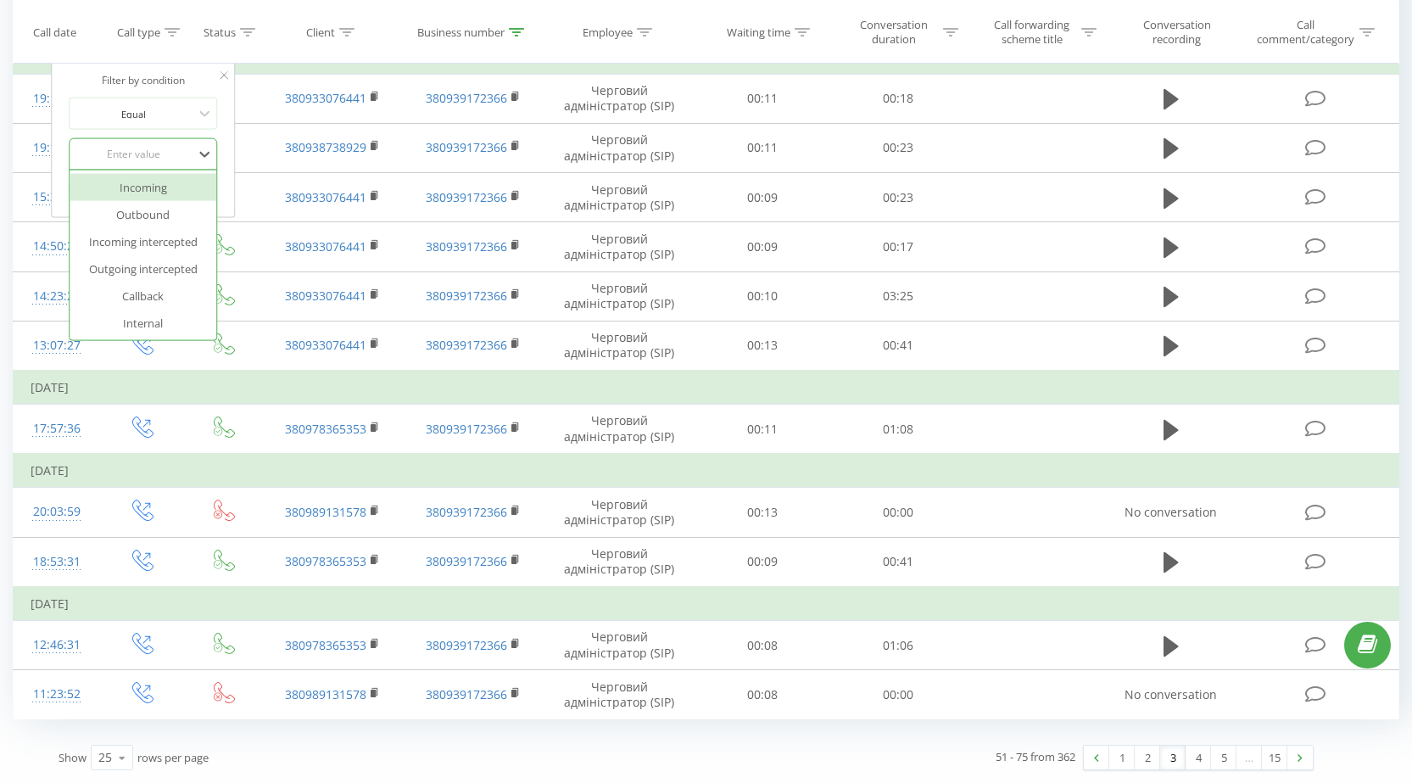
click at [134, 184] on div "Incoming" at bounding box center [144, 187] width 148 height 27
click at [164, 188] on span "OK" at bounding box center [178, 189] width 47 height 26
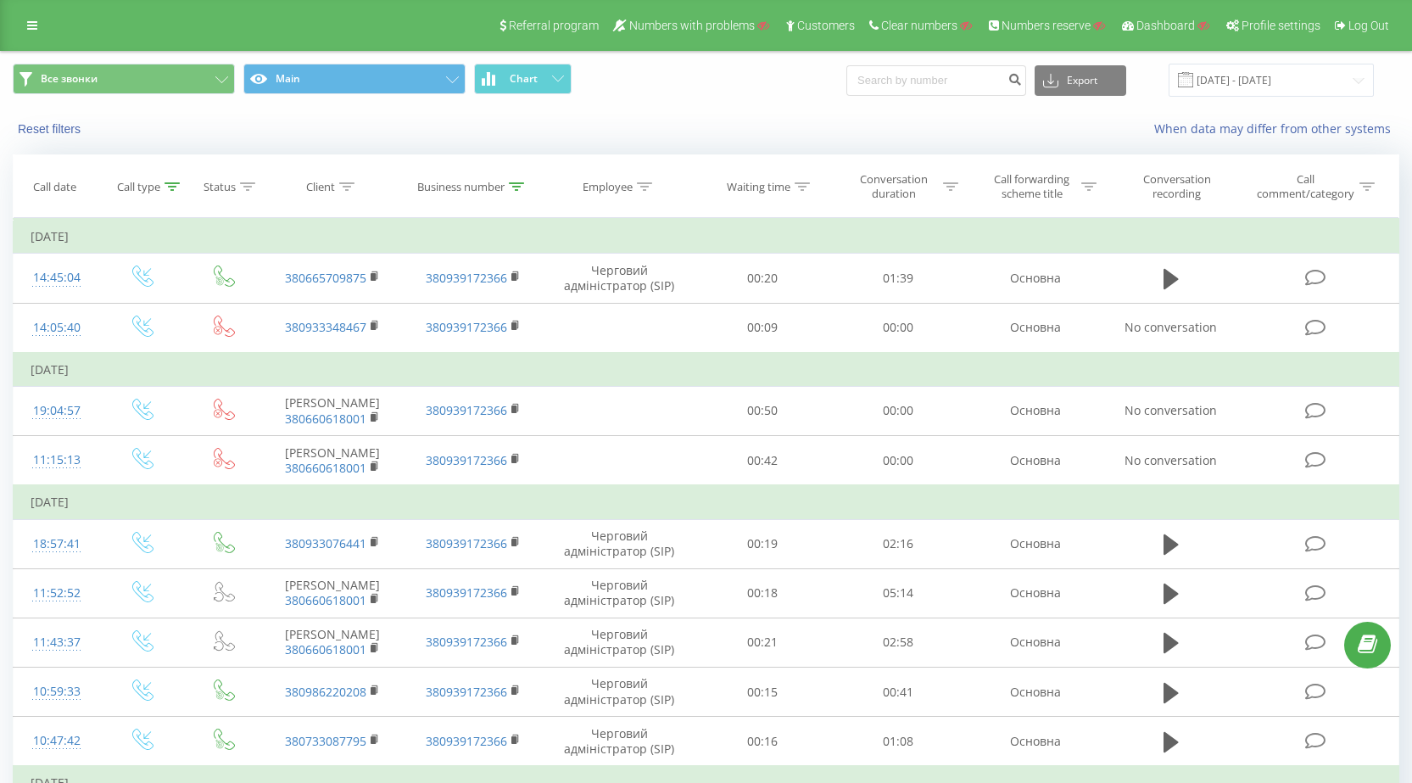
drag, startPoint x: 96, startPoint y: 235, endPoint x: 193, endPoint y: 240, distance: 96.8
click at [187, 236] on td "[DATE]" at bounding box center [707, 237] width 1386 height 34
click at [39, 23] on link at bounding box center [32, 26] width 31 height 24
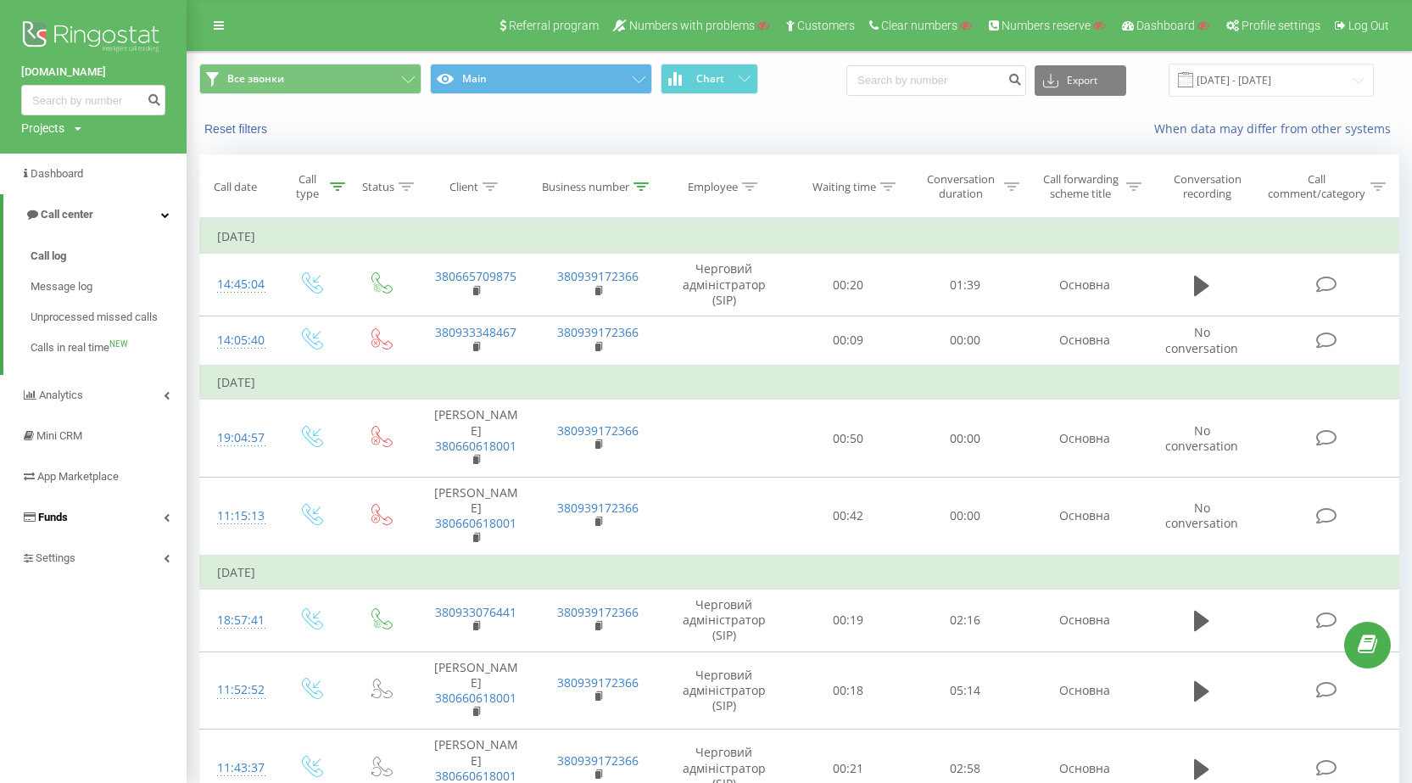
click at [109, 519] on link "Funds" at bounding box center [93, 517] width 187 height 41
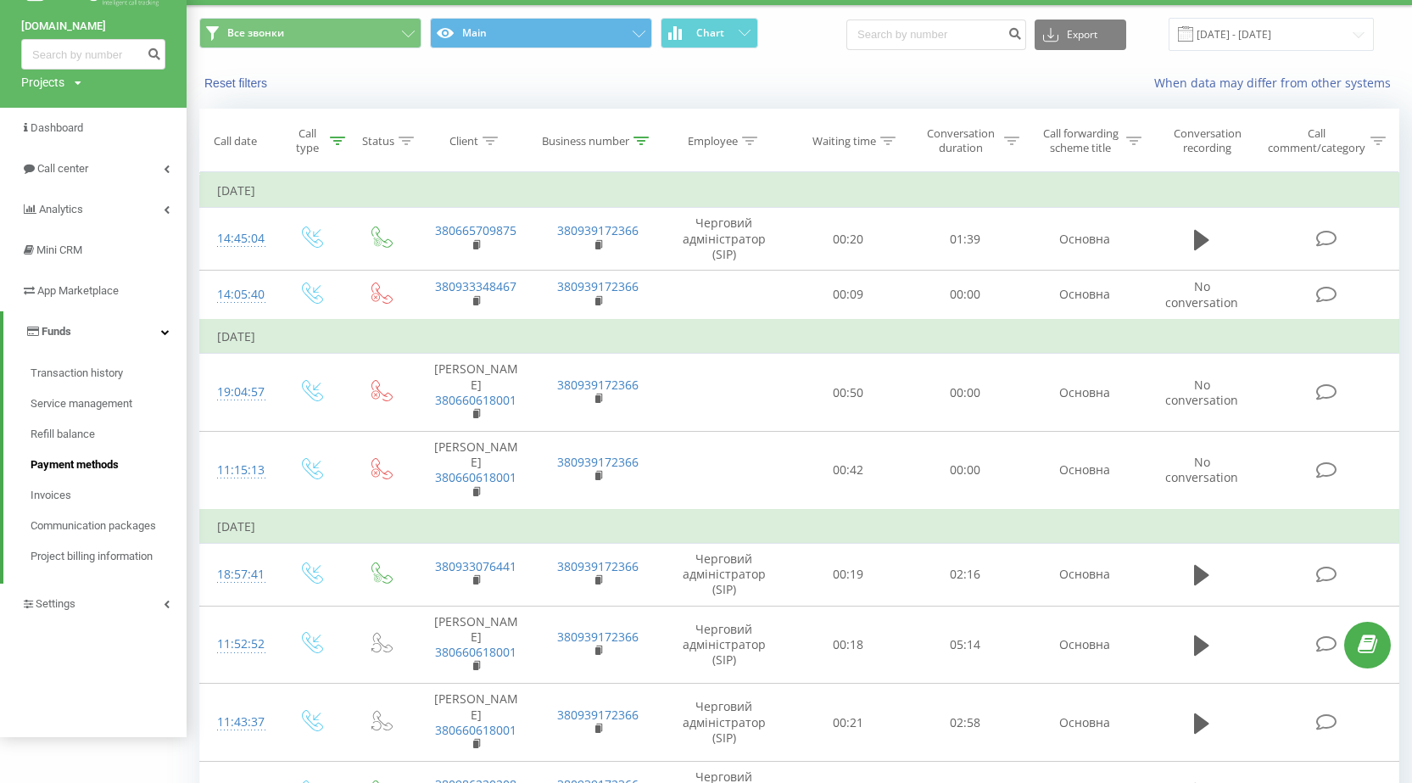
scroll to position [85, 0]
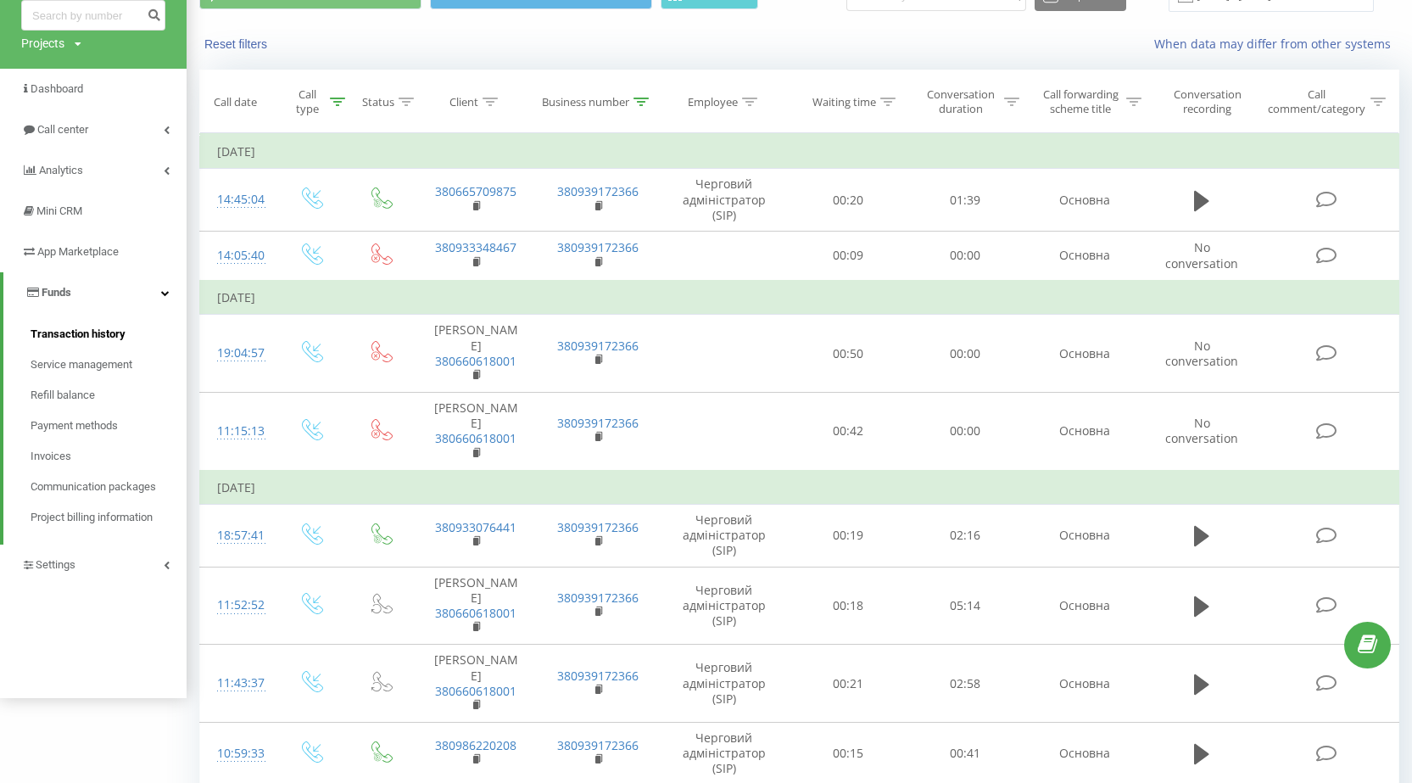
click at [86, 338] on span "Transaction history" at bounding box center [78, 334] width 95 height 17
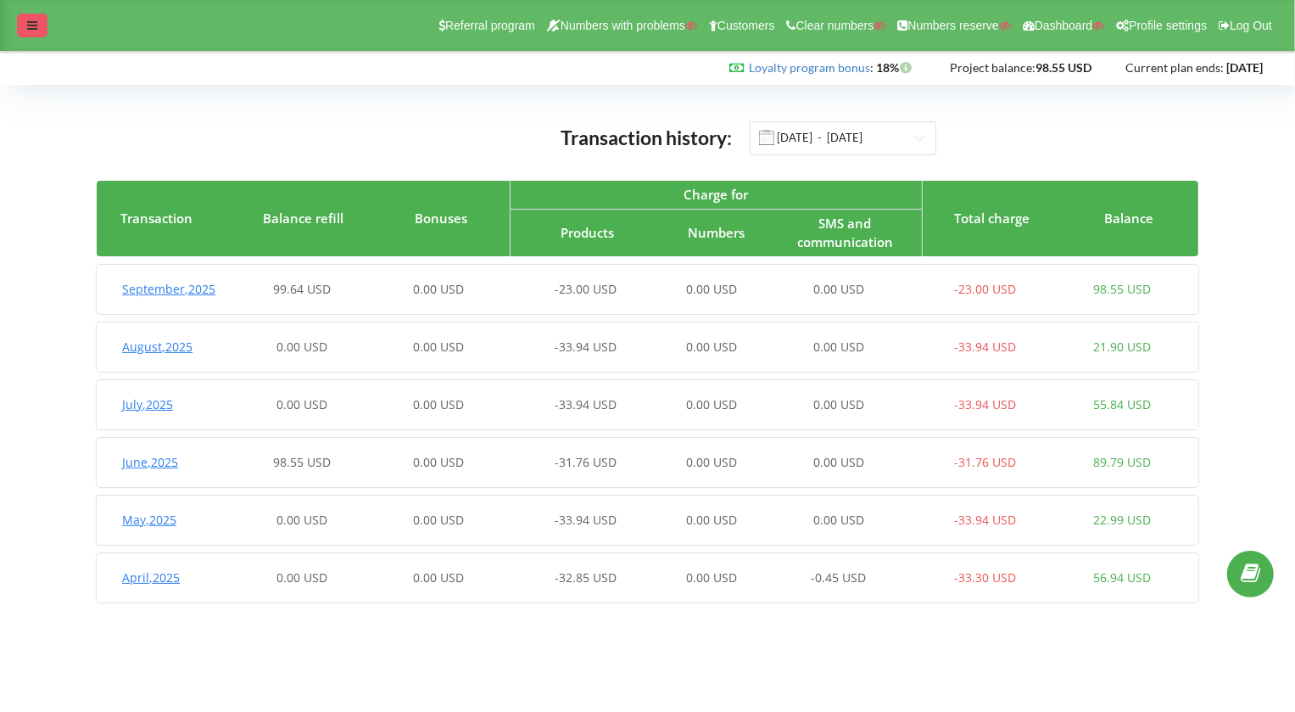
click at [40, 25] on div at bounding box center [32, 26] width 31 height 24
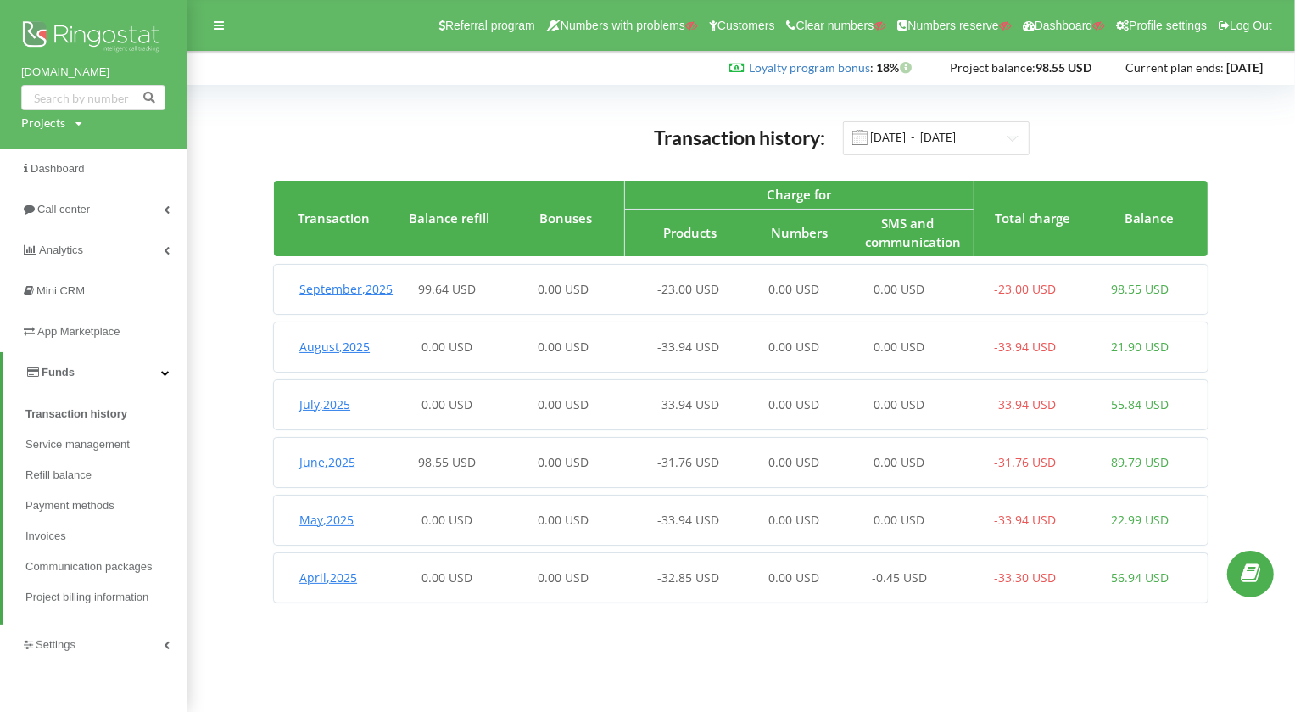
click at [608, 292] on div "0.00 USD" at bounding box center [562, 289] width 115 height 17
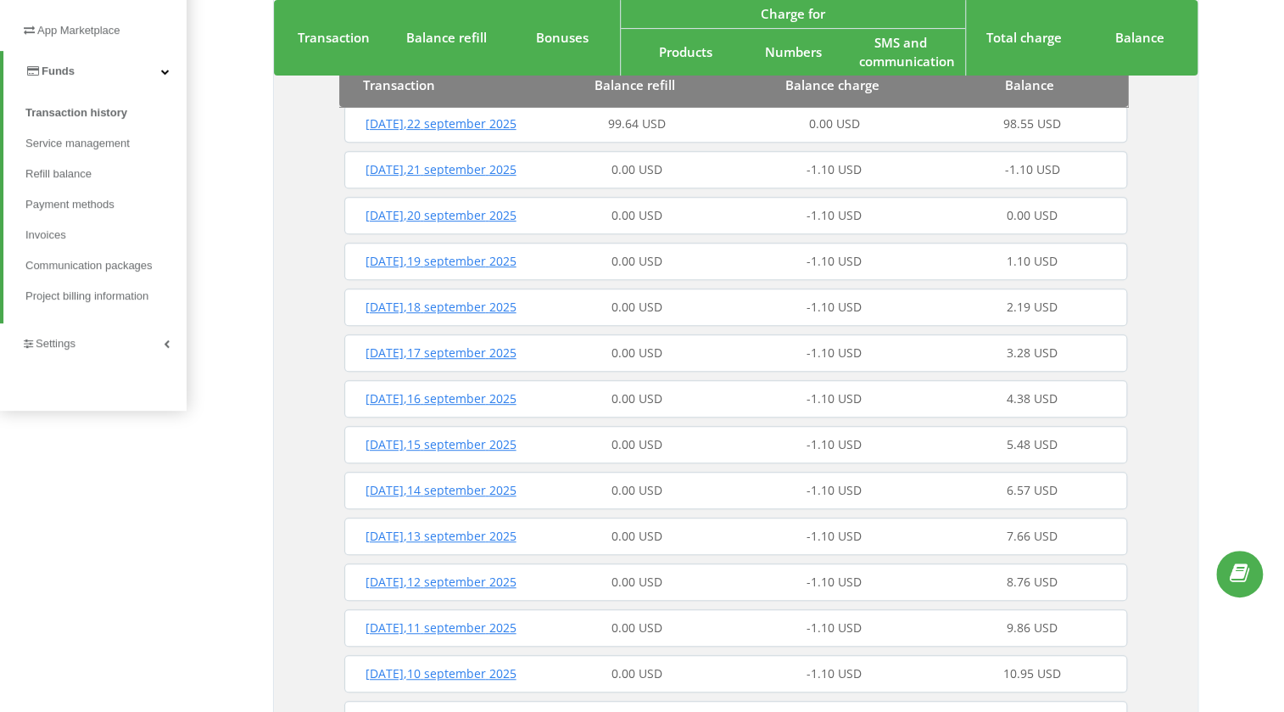
scroll to position [308, 0]
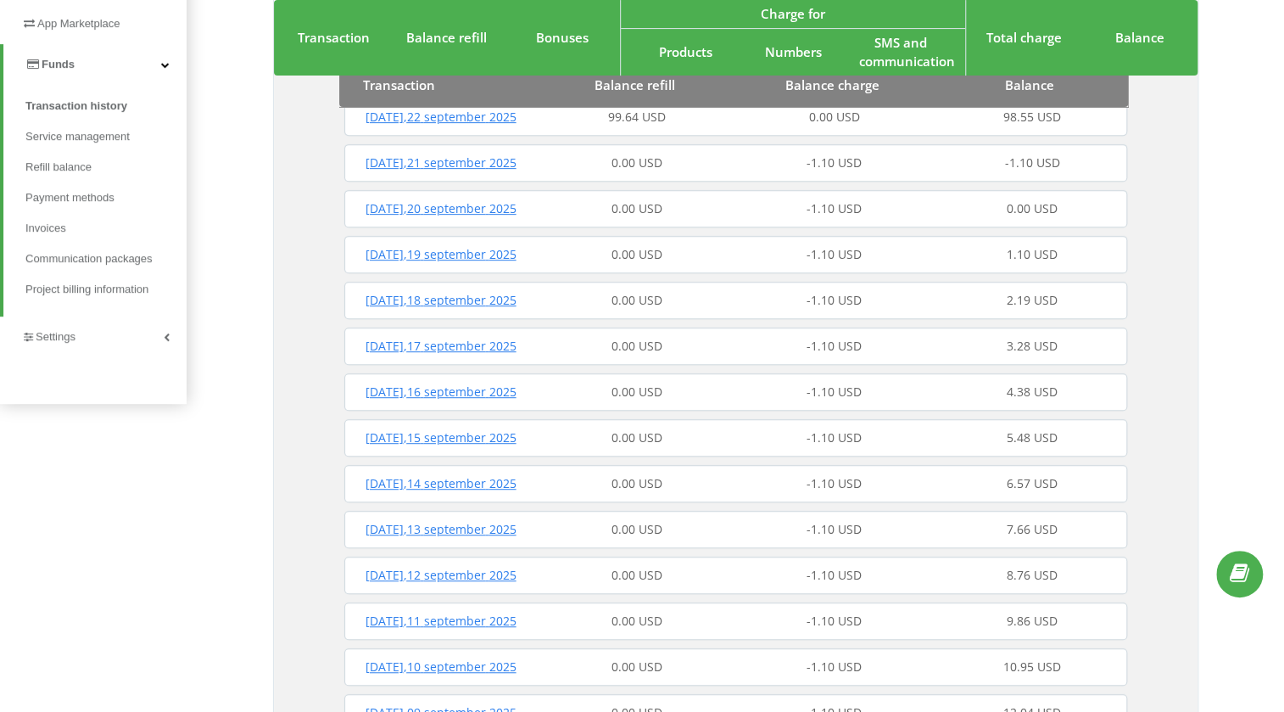
click at [707, 263] on div "0.00 USD" at bounding box center [637, 254] width 198 height 17
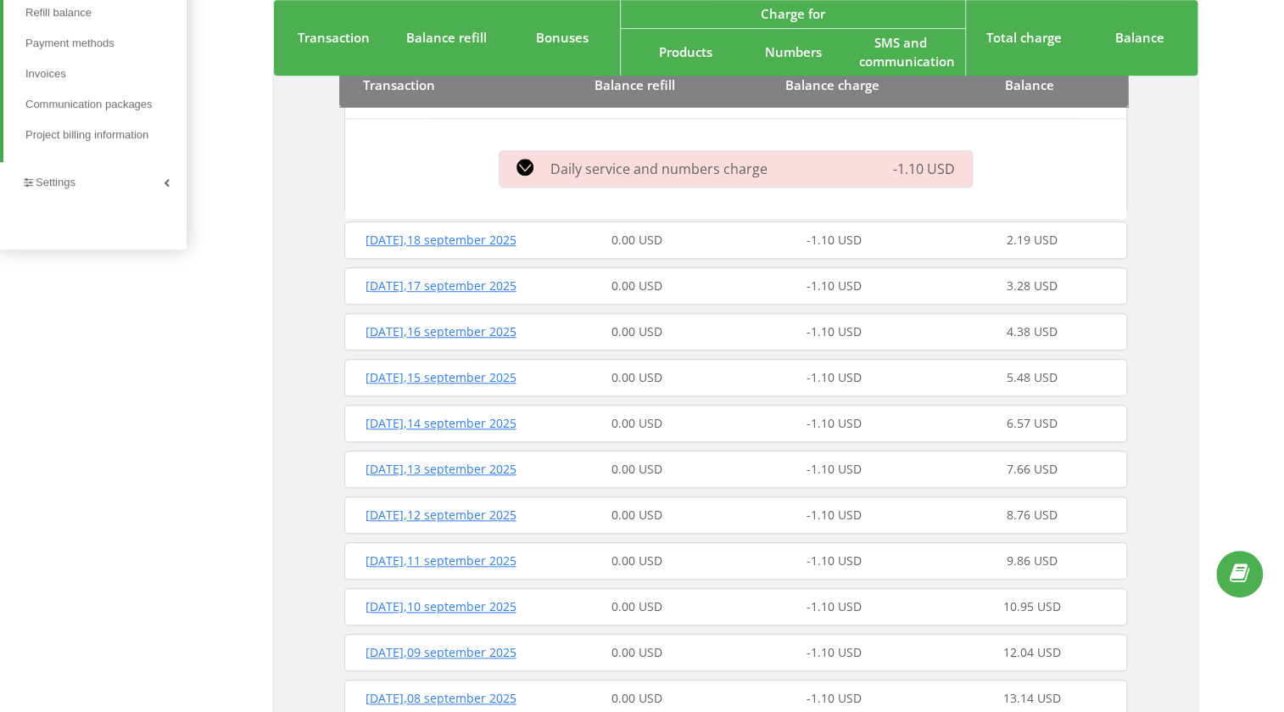
scroll to position [385, 0]
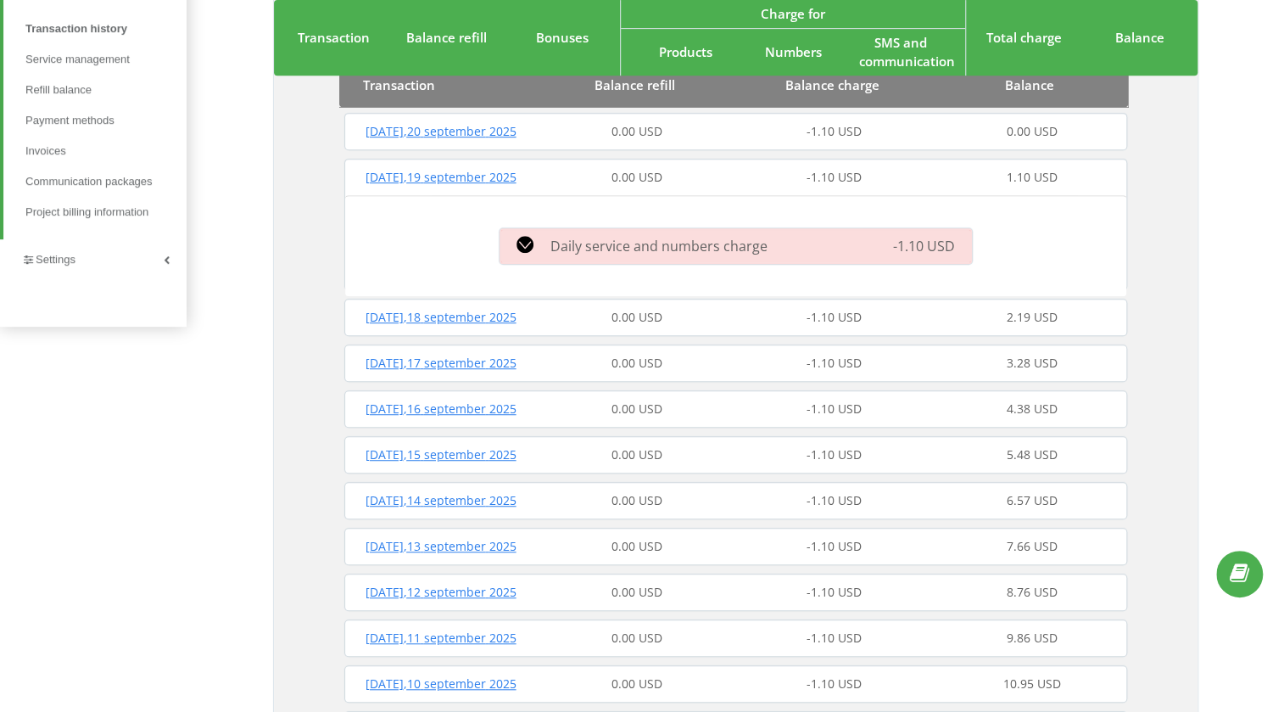
click at [700, 255] on span "Daily service and numbers charge" at bounding box center [658, 246] width 217 height 19
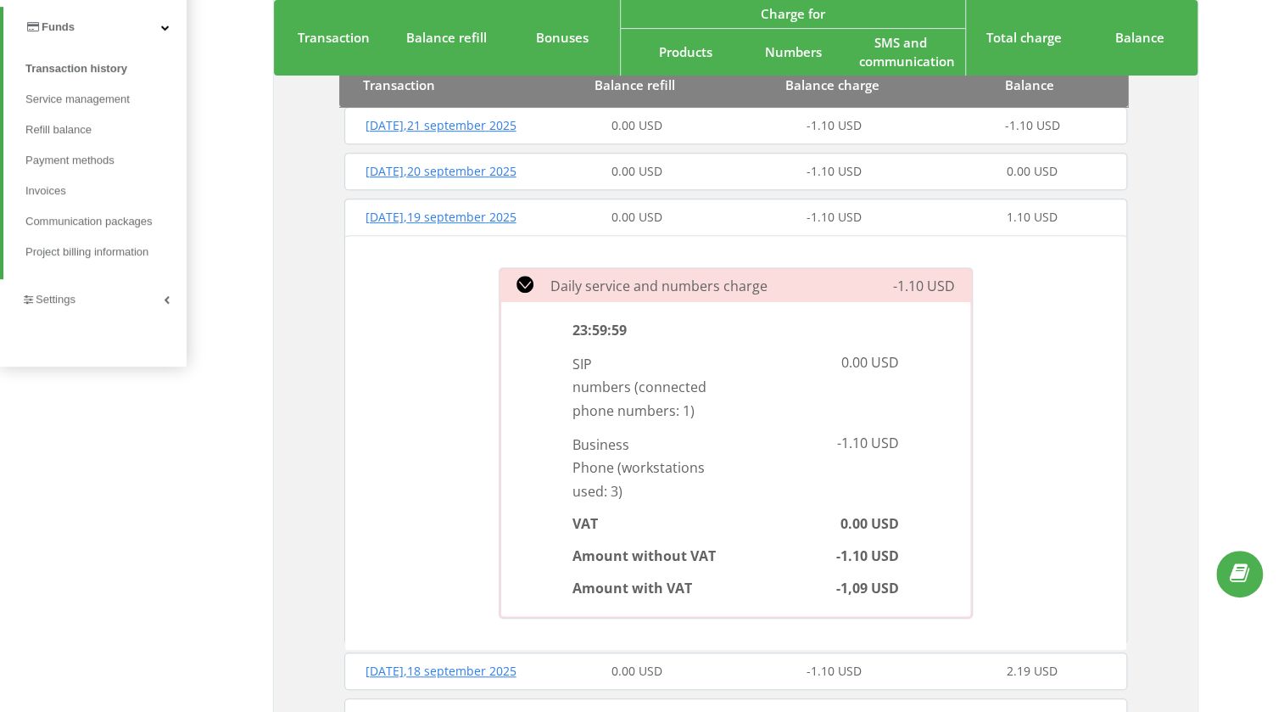
scroll to position [308, 0]
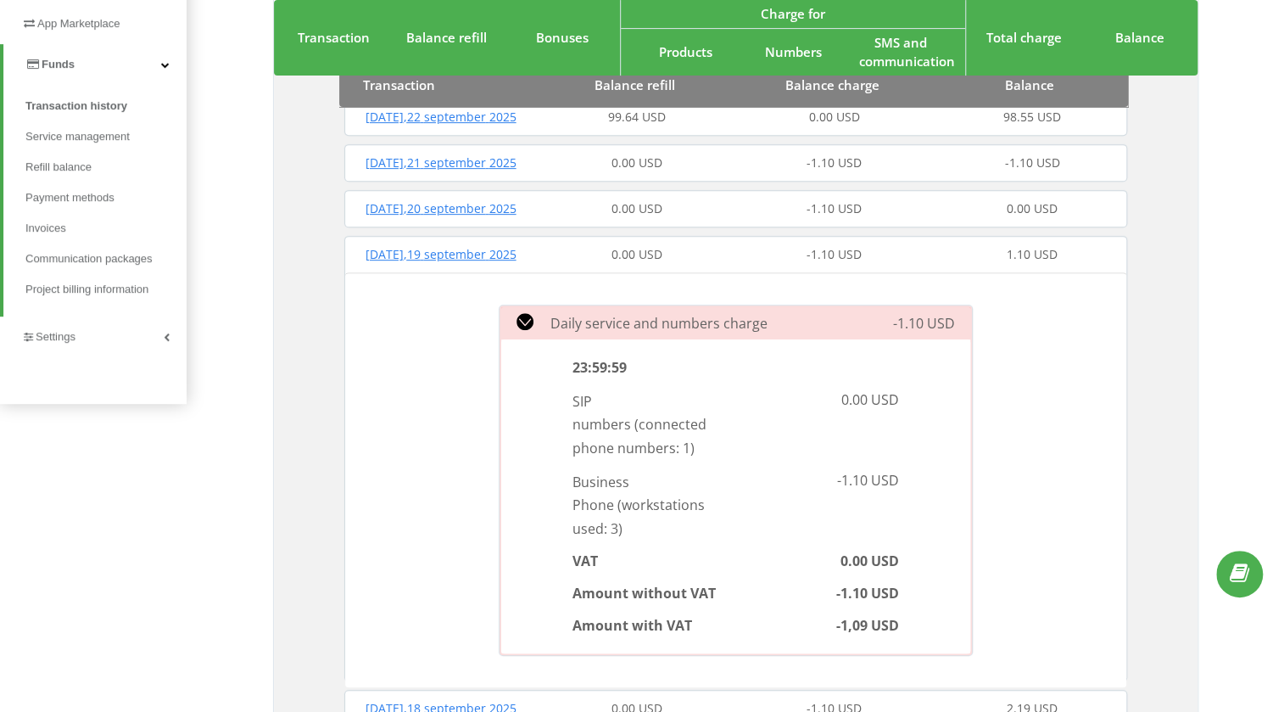
click at [700, 263] on div "0.00 USD" at bounding box center [637, 254] width 198 height 17
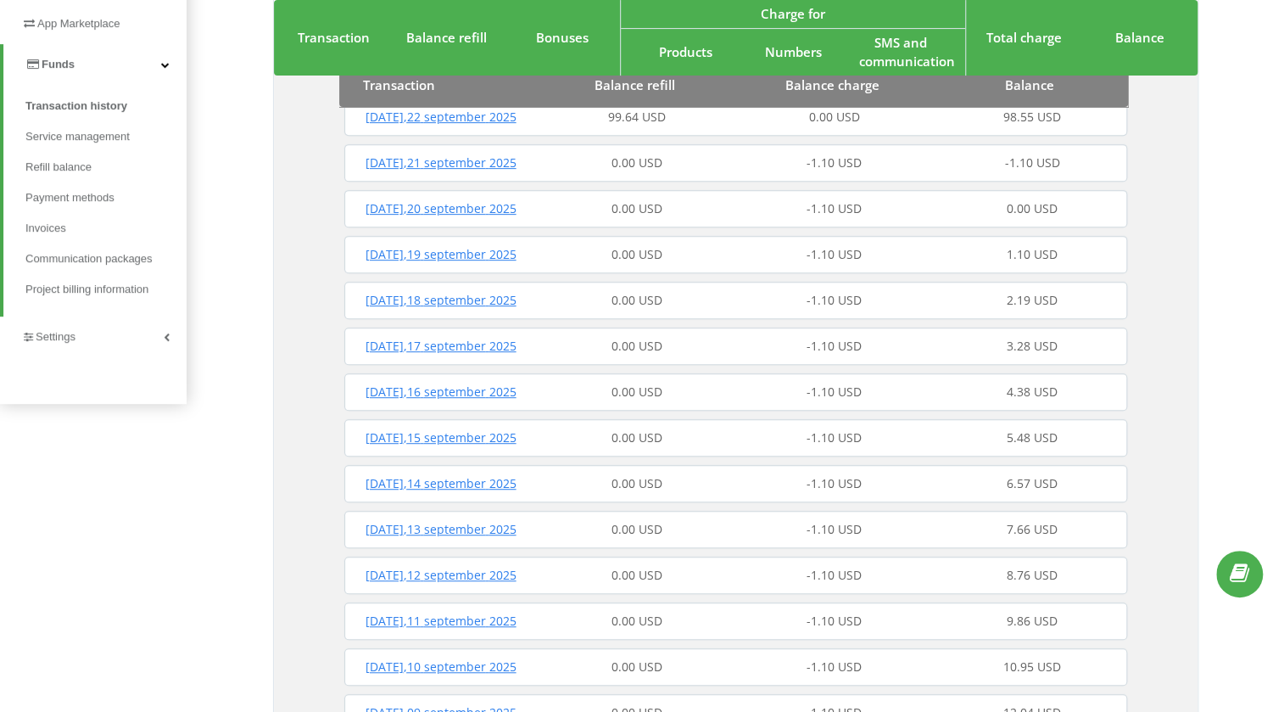
scroll to position [231, 0]
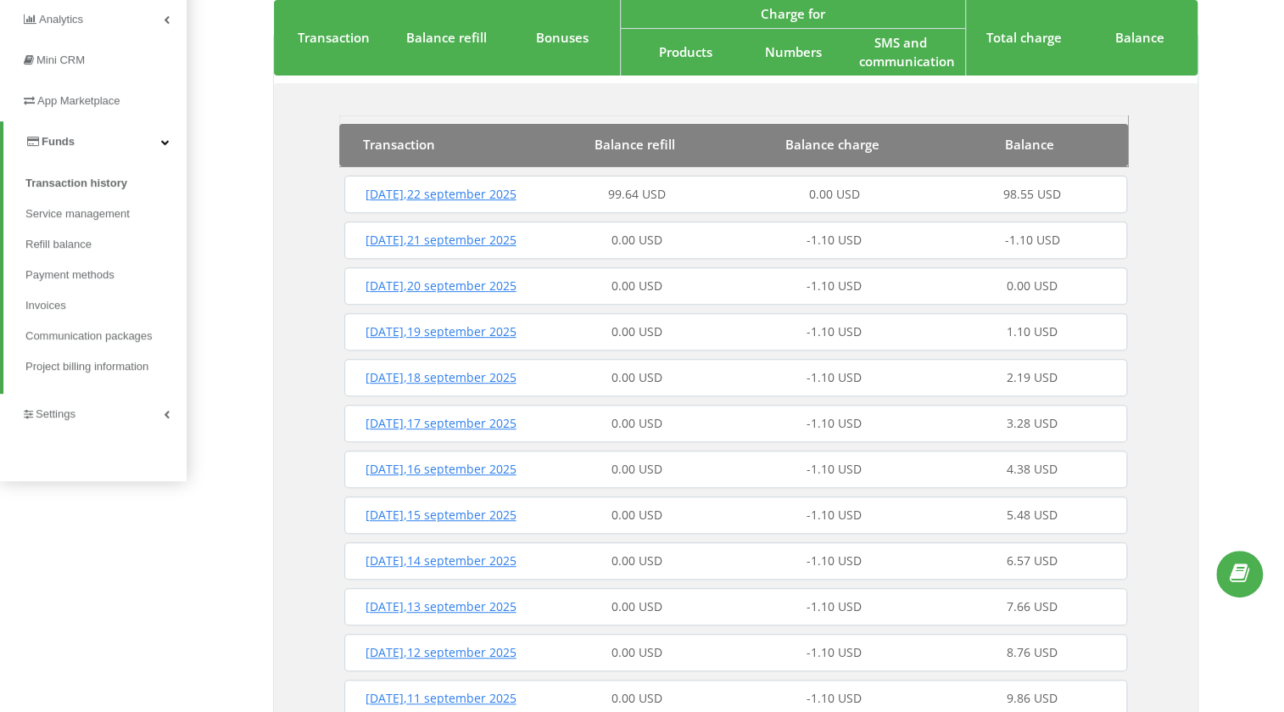
click at [662, 340] on div "0.00 USD" at bounding box center [637, 331] width 198 height 17
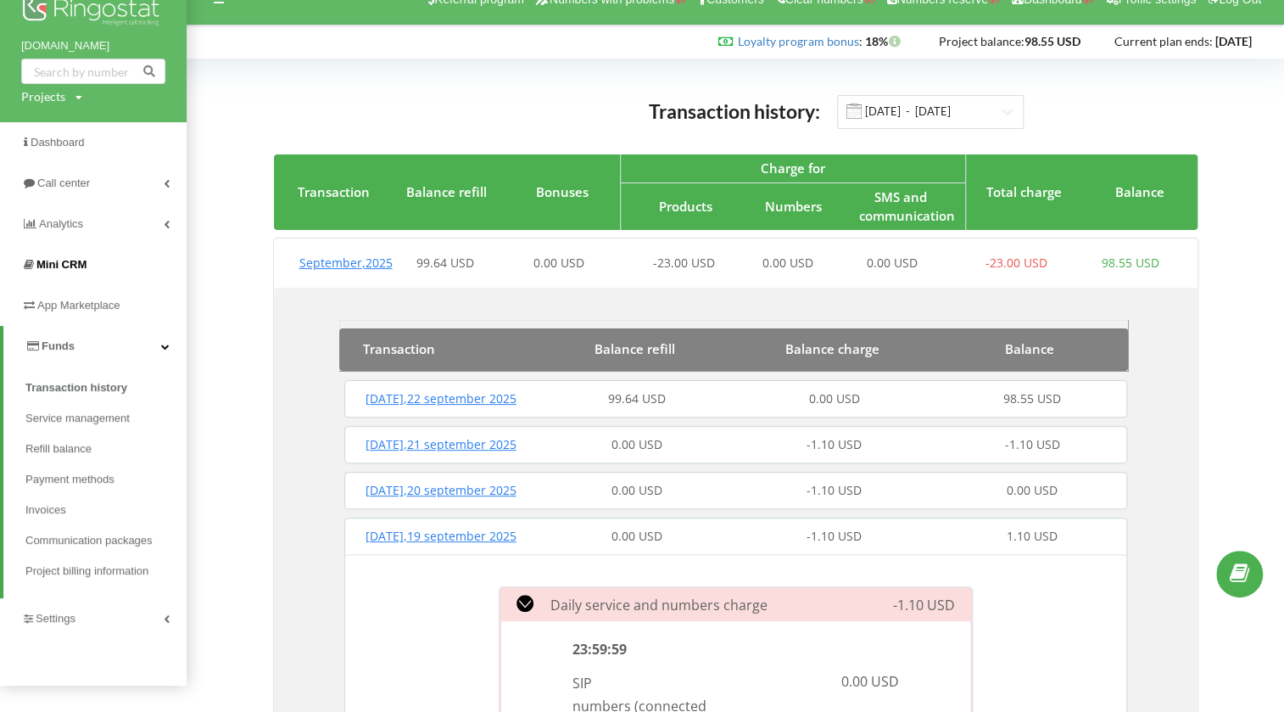
scroll to position [0, 0]
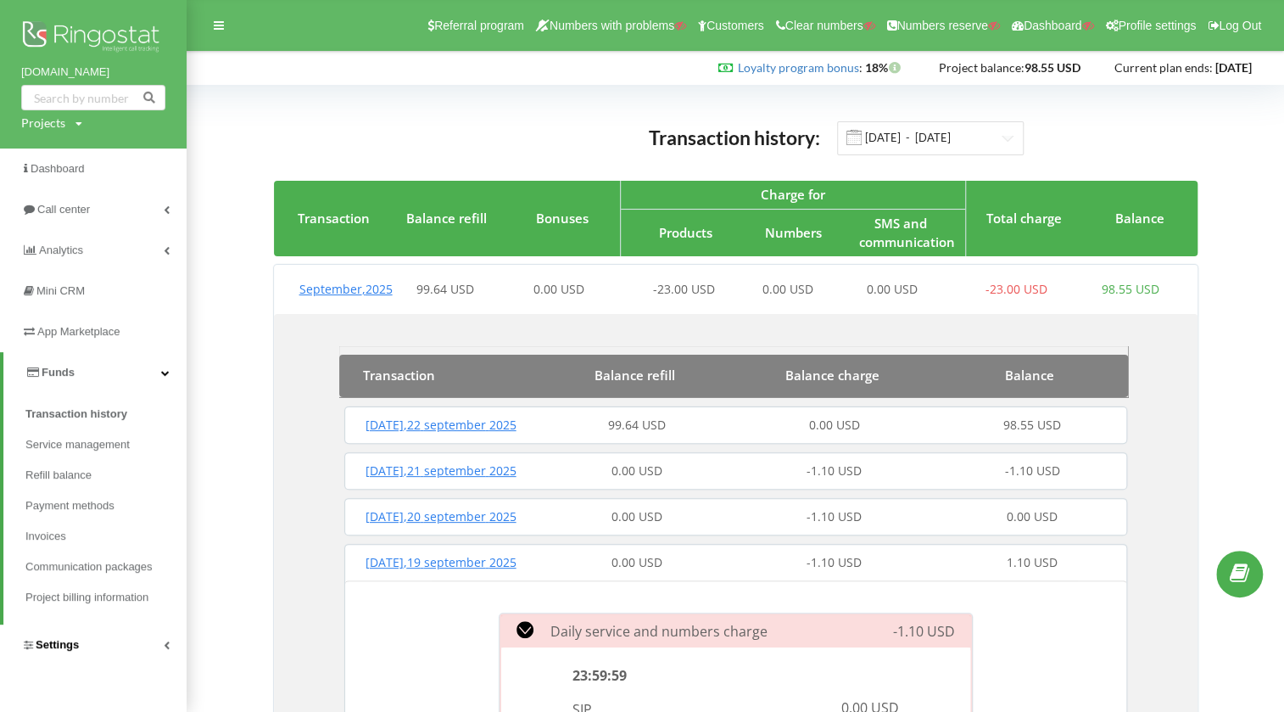
click at [131, 634] on link "Settings" at bounding box center [93, 644] width 187 height 41
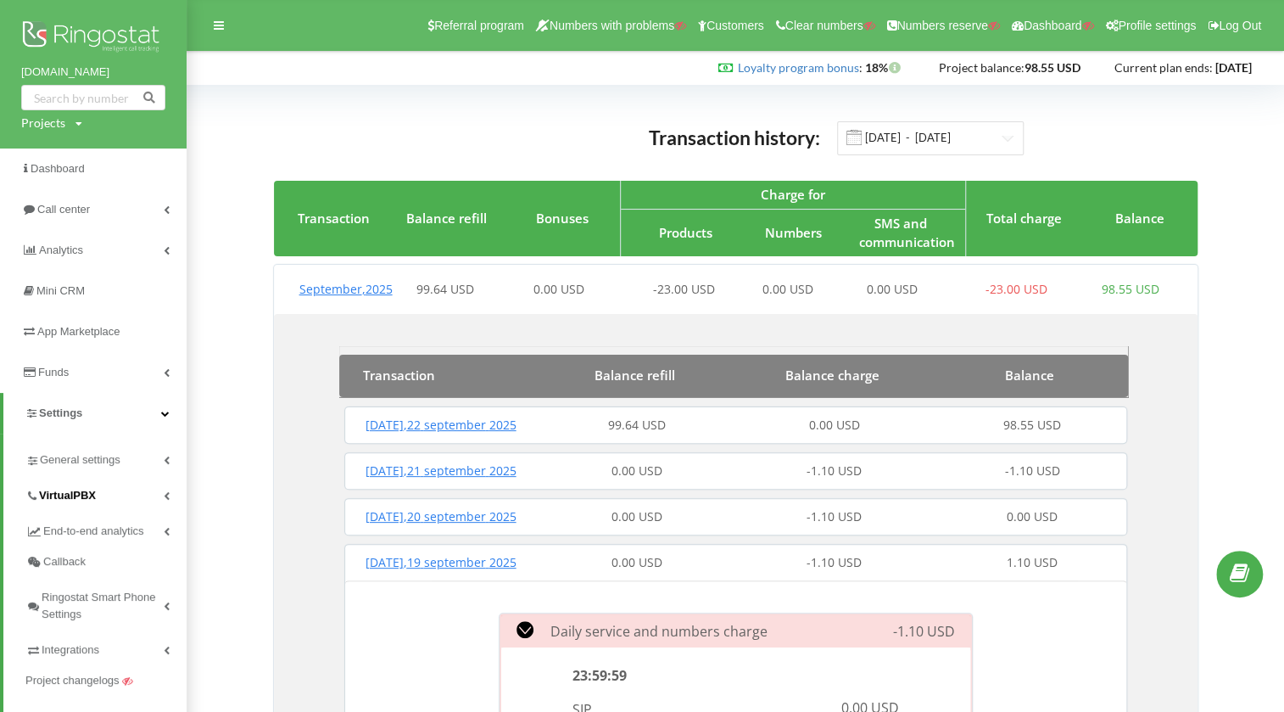
click at [101, 483] on link "VirtualPBX" at bounding box center [105, 493] width 161 height 36
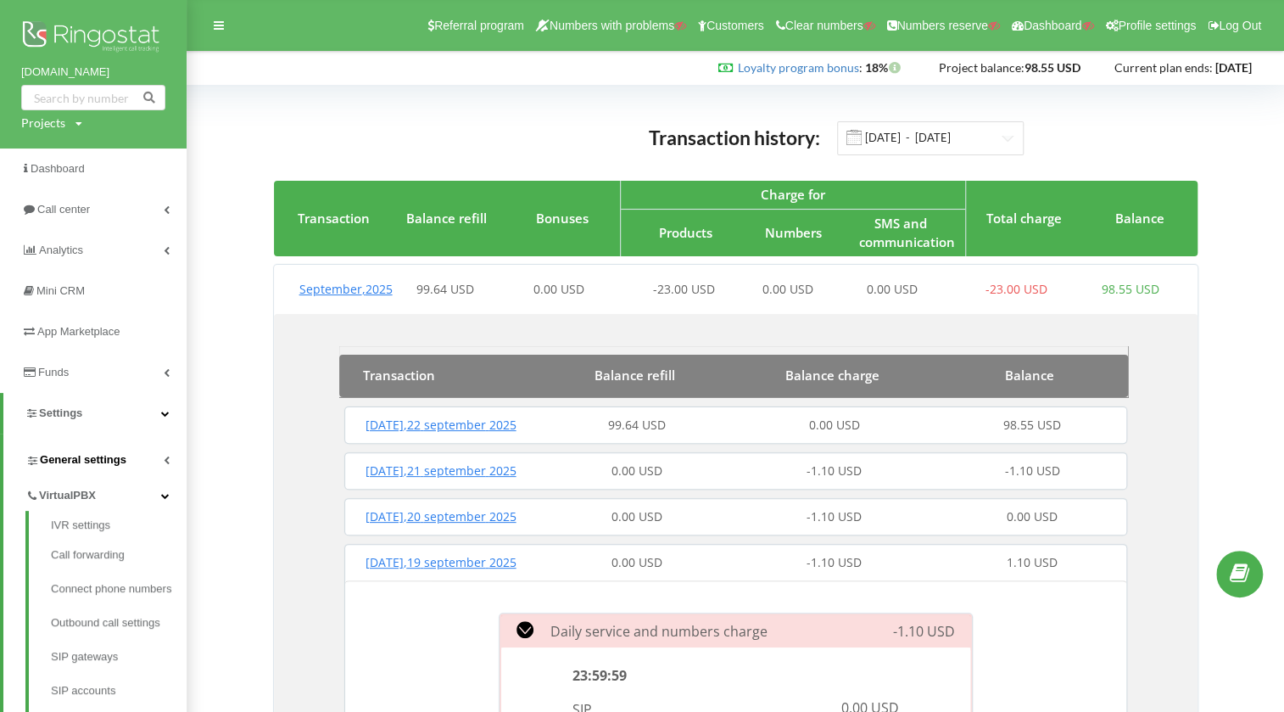
click at [104, 460] on span "General settings" at bounding box center [83, 459] width 87 height 17
click at [91, 548] on link "Employees" at bounding box center [119, 553] width 136 height 34
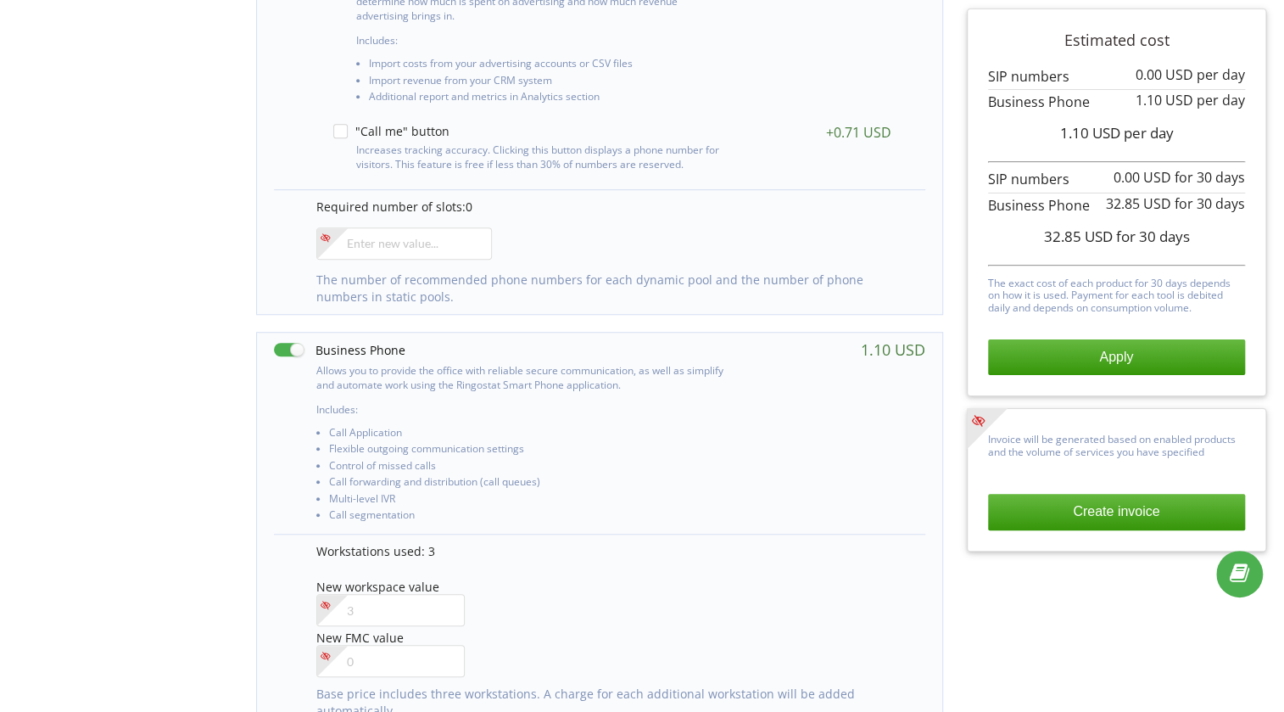
scroll to position [564, 0]
drag, startPoint x: 303, startPoint y: 344, endPoint x: 416, endPoint y: 348, distance: 113.7
click at [416, 348] on div at bounding box center [502, 351] width 456 height 18
drag, startPoint x: 410, startPoint y: 349, endPoint x: 316, endPoint y: 349, distance: 94.1
click at [317, 350] on div at bounding box center [502, 351] width 456 height 18
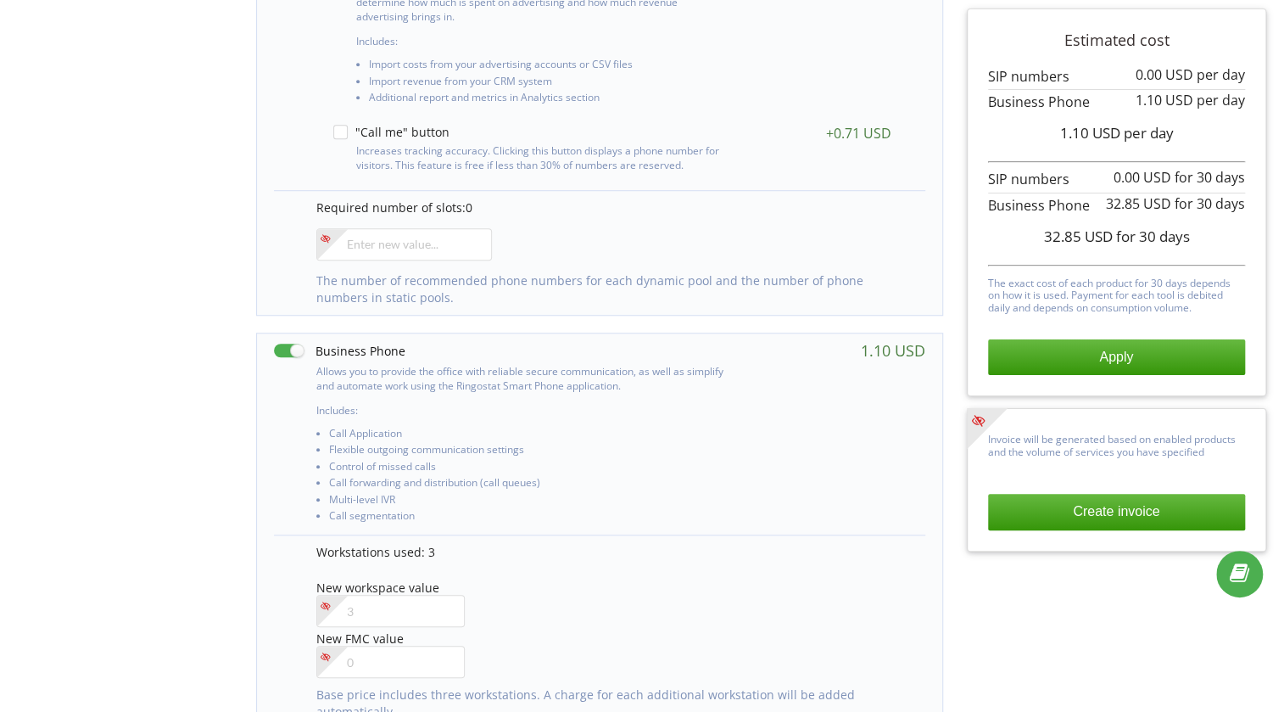
drag, startPoint x: 316, startPoint y: 349, endPoint x: 440, endPoint y: 352, distance: 124.7
click at [440, 352] on div at bounding box center [502, 351] width 456 height 18
